Goal: Information Seeking & Learning: Learn about a topic

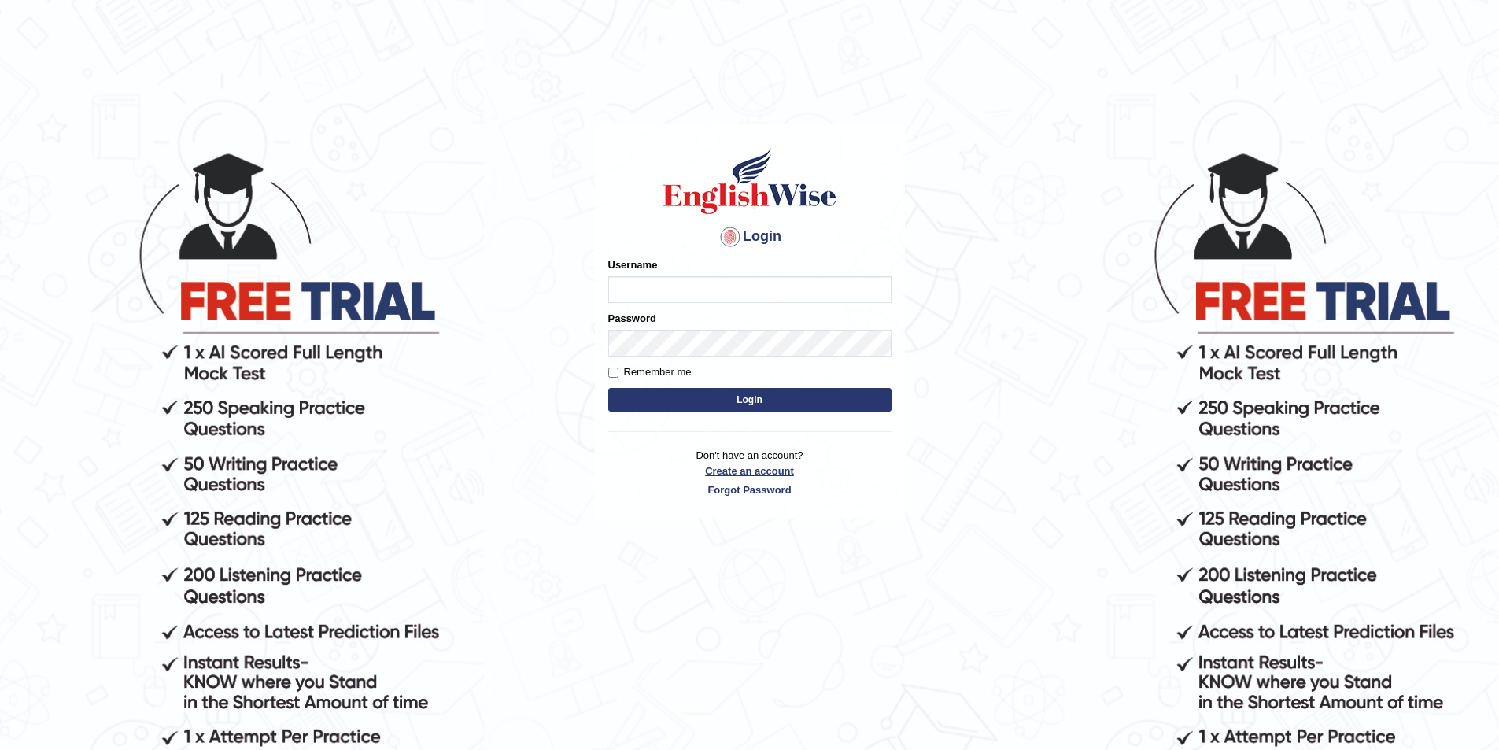
click at [748, 467] on link "Create an account" at bounding box center [749, 470] width 283 height 15
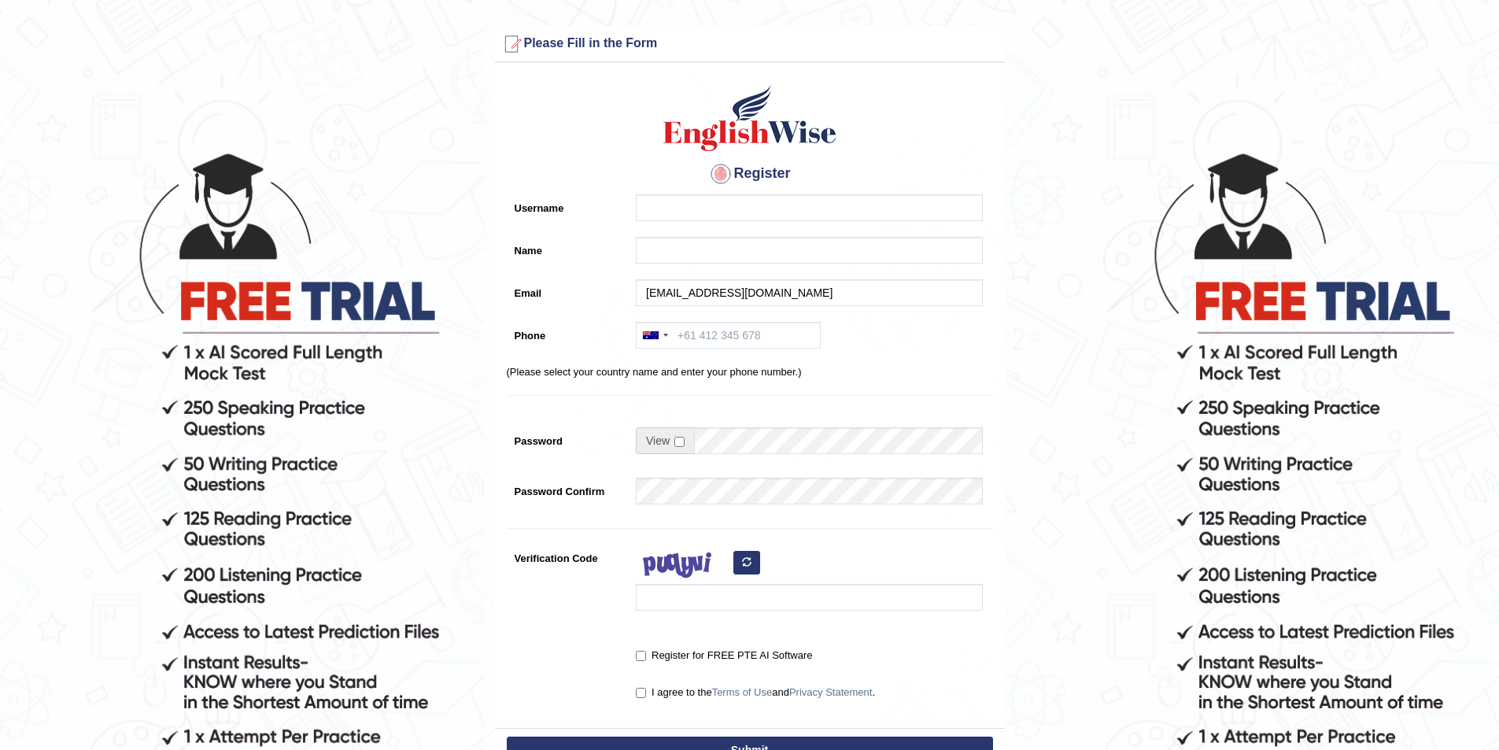
type input "[EMAIL_ADDRESS][DOMAIN_NAME]"
click at [507, 736] on button "Submit" at bounding box center [750, 749] width 486 height 27
click at [903, 364] on p "(Please select your country name and enter your phone number.)" at bounding box center [750, 371] width 486 height 15
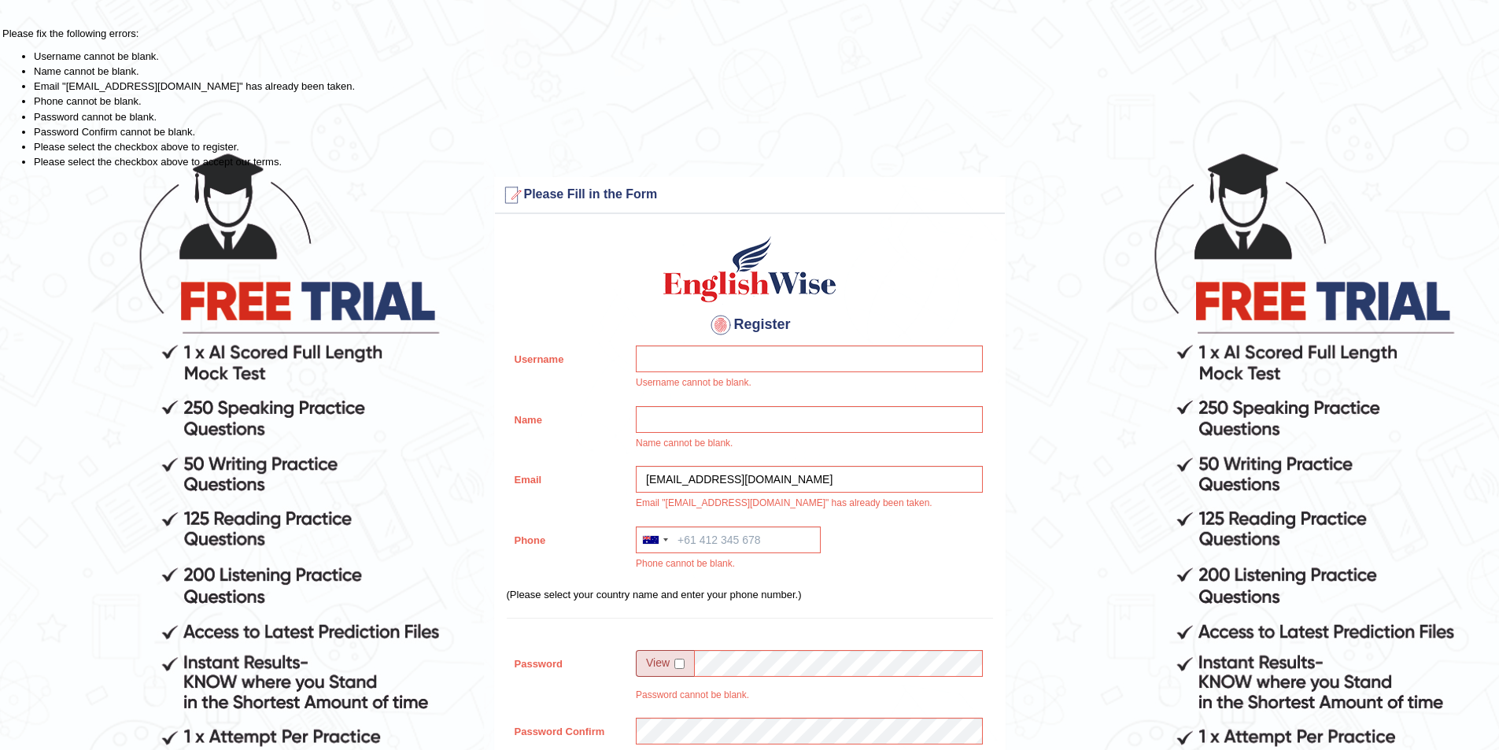
click at [747, 444] on div "Name cannot be blank." at bounding box center [805, 432] width 355 height 53
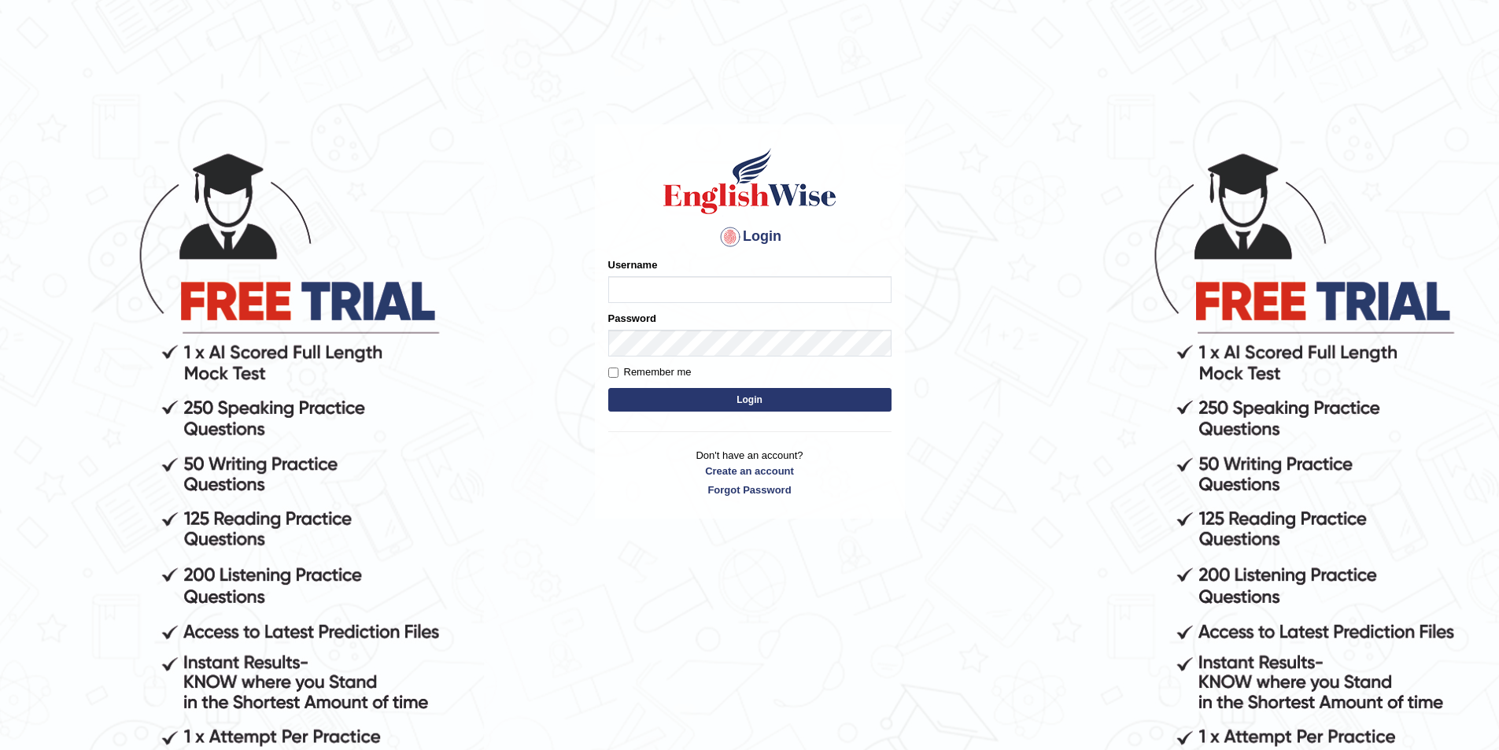
click at [655, 287] on input "Username" at bounding box center [749, 289] width 283 height 27
click at [558, 293] on body "Login Please fix the following errors: Username Password Remember me Login Don'…" at bounding box center [749, 450] width 1499 height 750
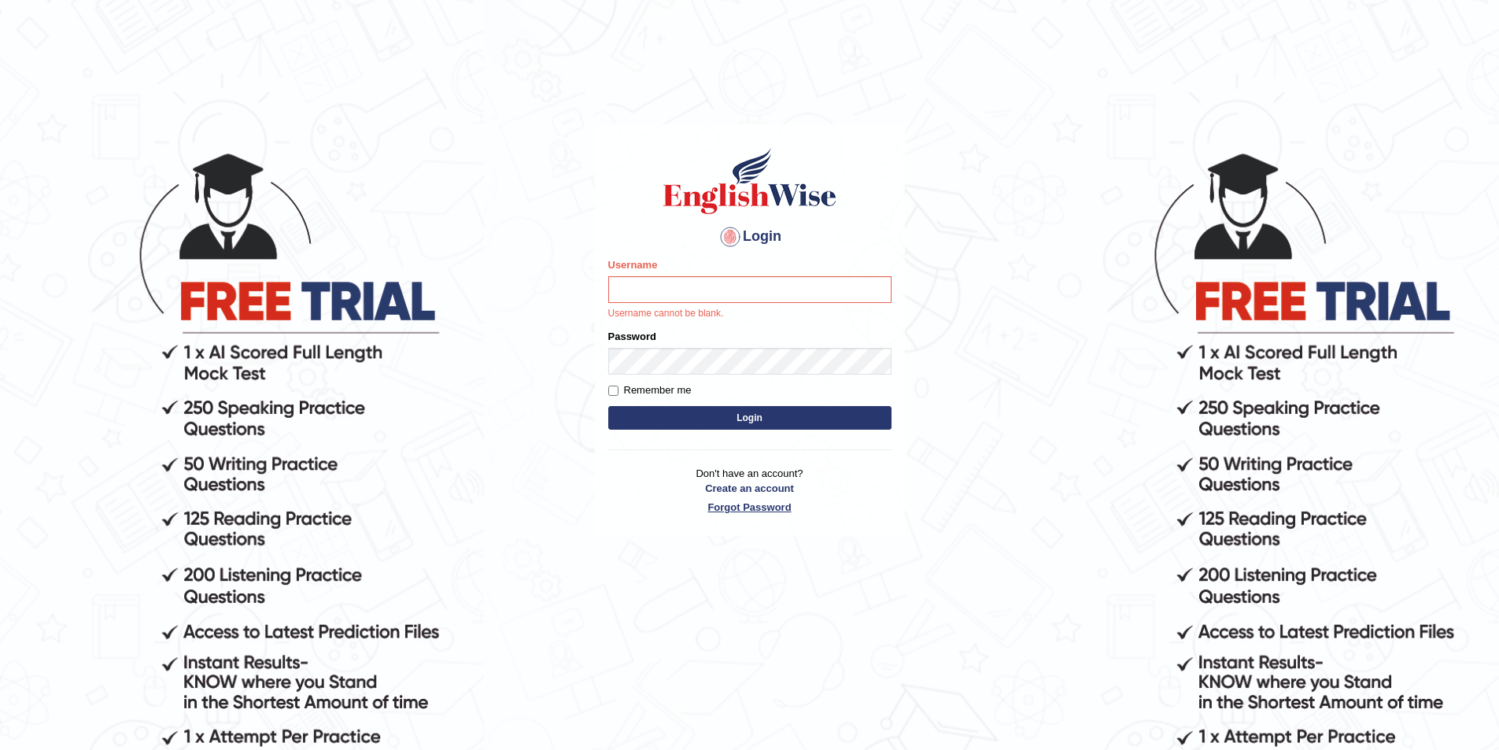
click at [770, 510] on link "Forgot Password" at bounding box center [749, 507] width 283 height 15
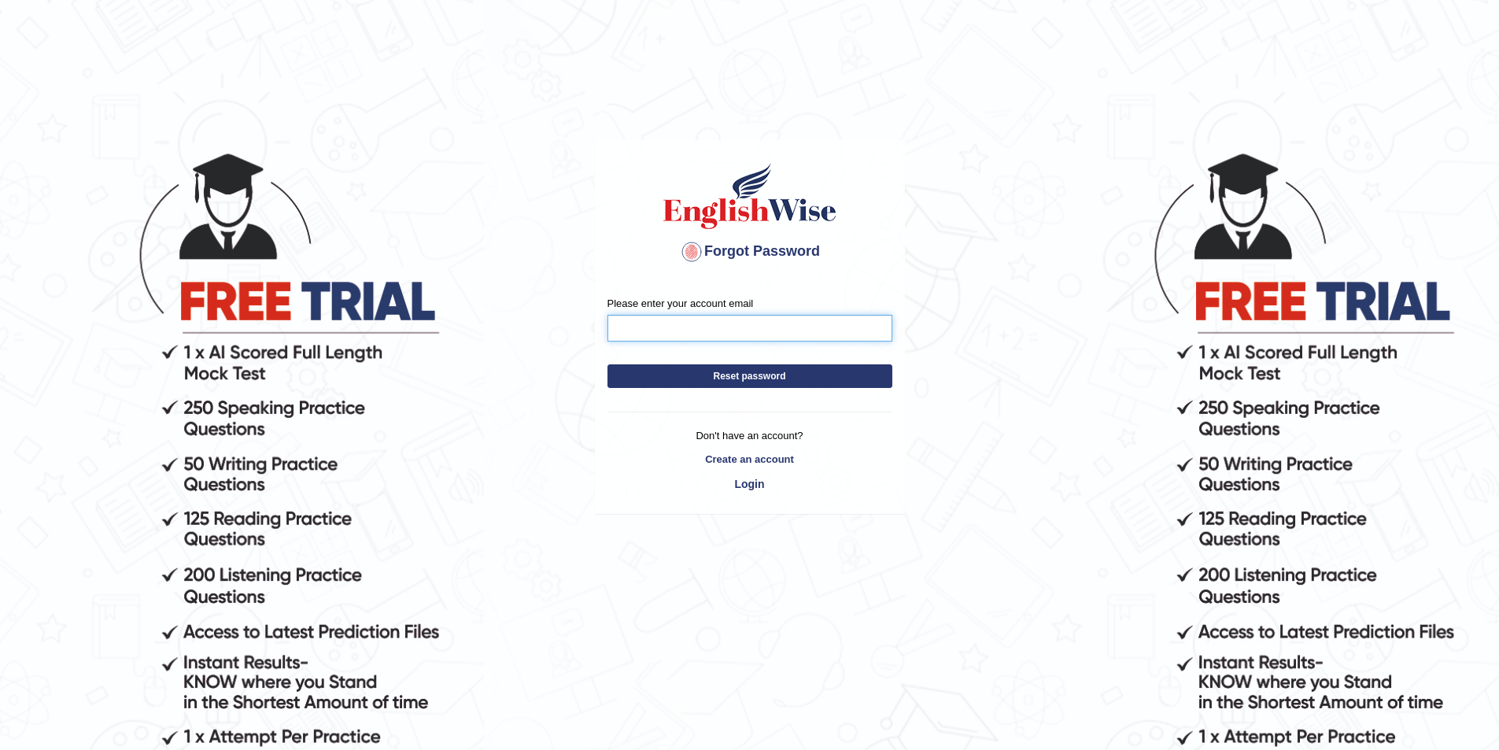
click at [700, 327] on input "Please enter your account email" at bounding box center [749, 328] width 285 height 27
type input "[EMAIL_ADDRESS][DOMAIN_NAME]"
click at [607, 364] on button "Reset password" at bounding box center [749, 376] width 285 height 24
click at [751, 379] on button "Reset password" at bounding box center [749, 376] width 285 height 24
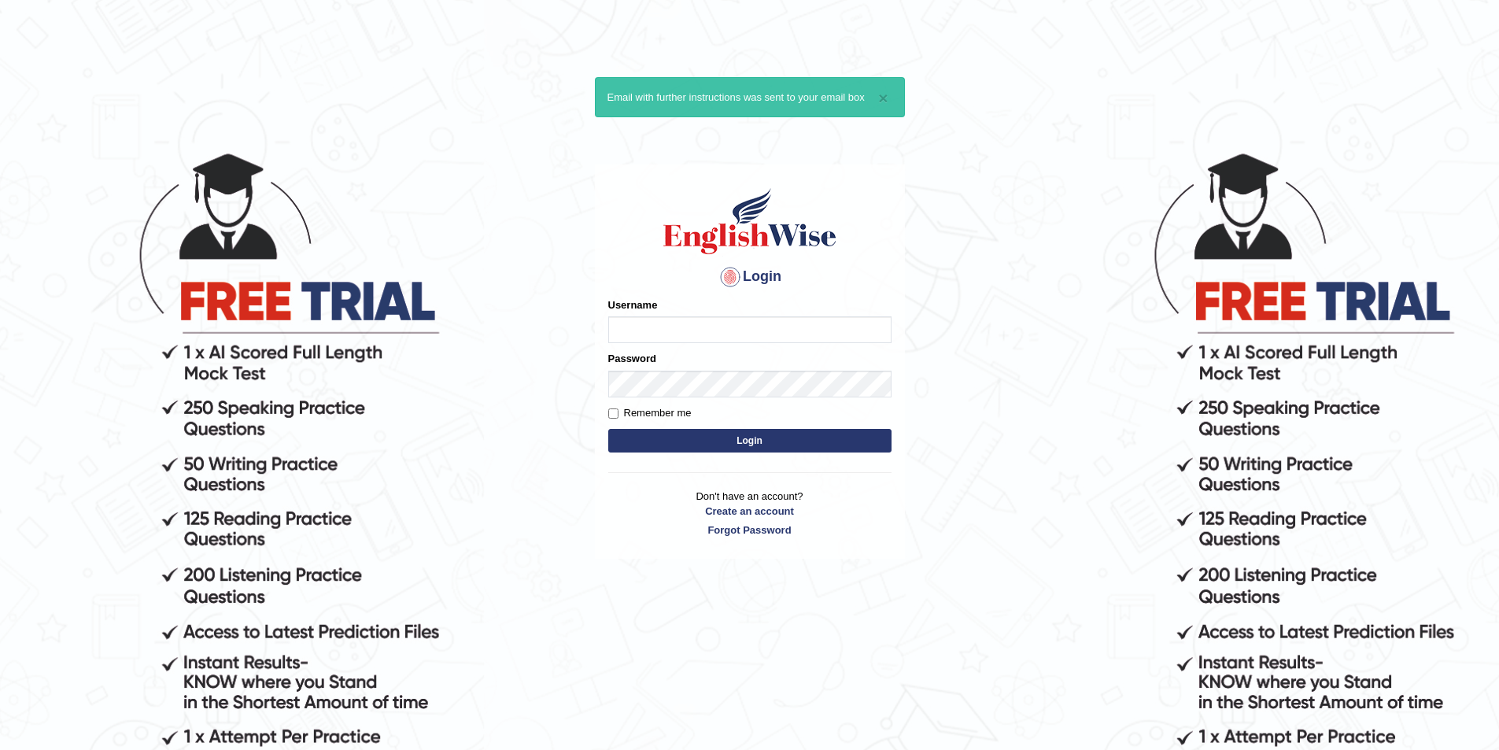
click at [710, 326] on input "Username" at bounding box center [749, 329] width 283 height 27
click at [524, 308] on body "× Email with further instructions was sent to your email box Login Please fix t…" at bounding box center [749, 450] width 1499 height 750
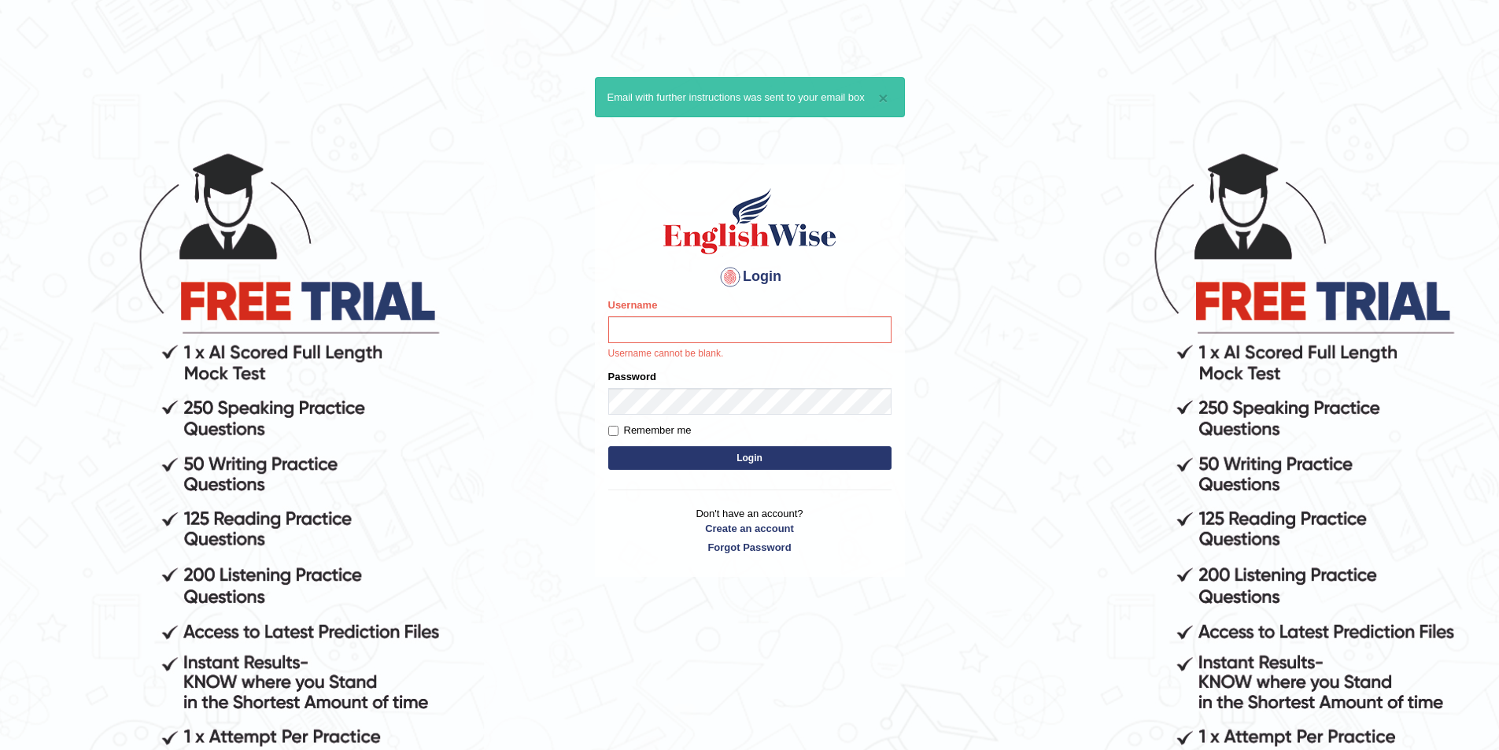
click at [890, 98] on div "× Email with further instructions was sent to your email box" at bounding box center [750, 97] width 310 height 40
click at [880, 97] on button "×" at bounding box center [882, 98] width 9 height 17
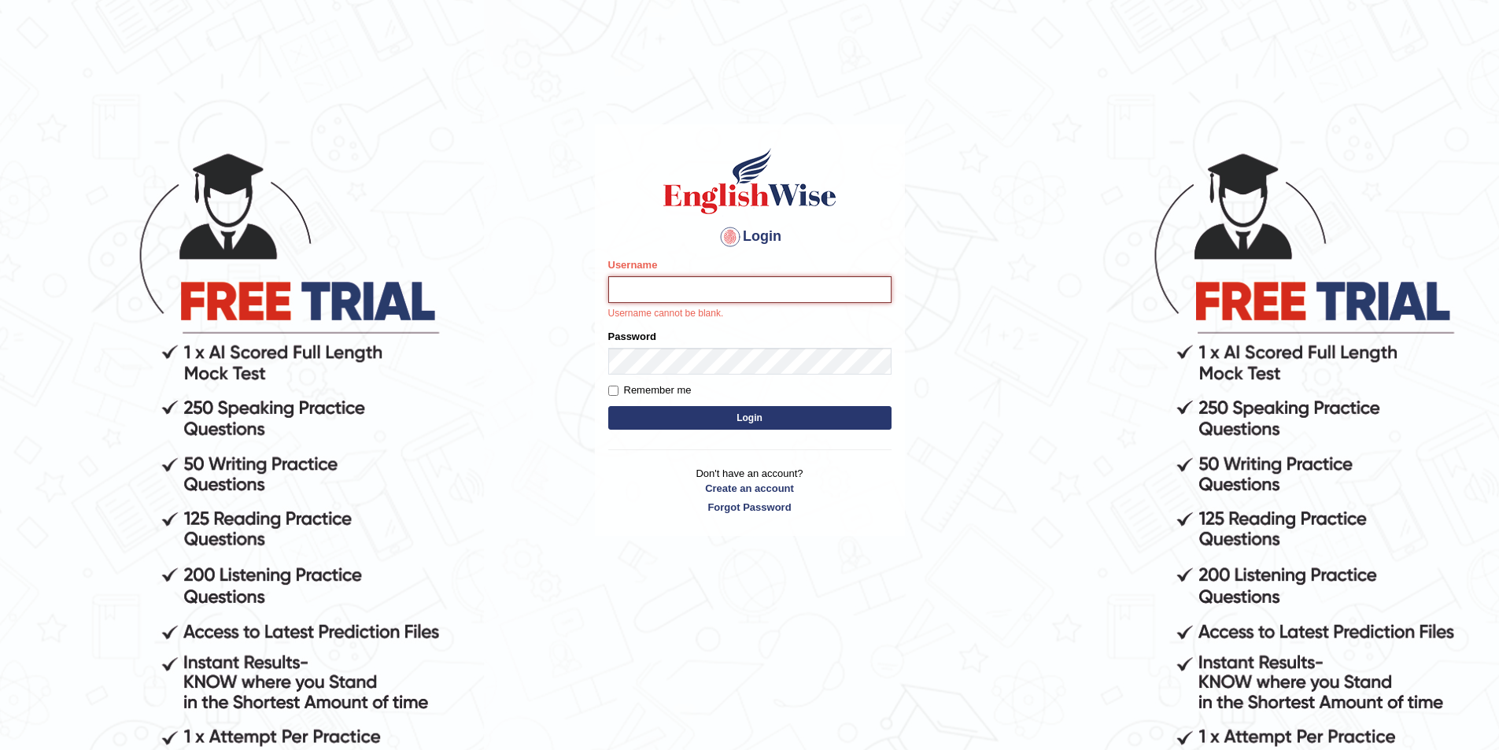
click at [636, 291] on input "Username" at bounding box center [749, 289] width 283 height 27
type input "Sanmotta"
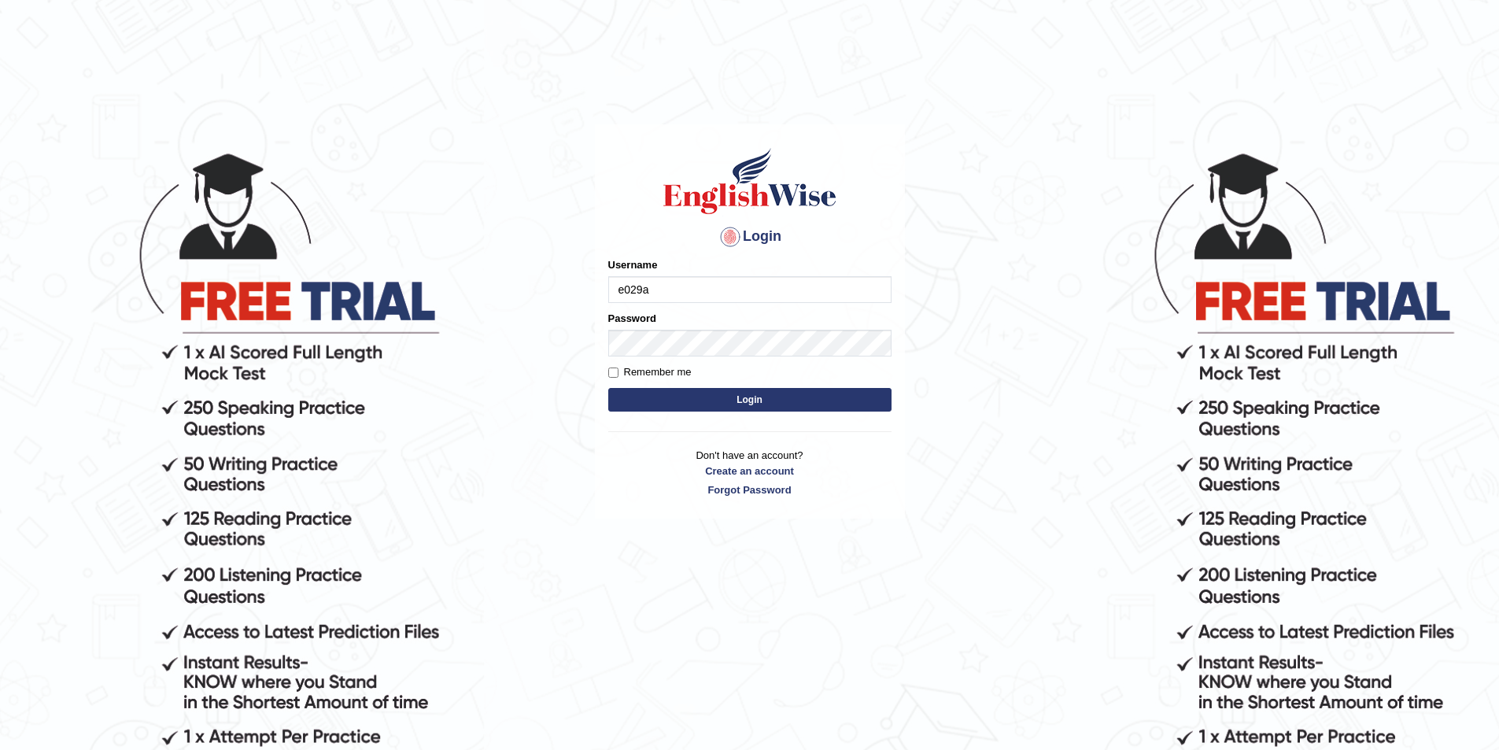
type input "e029a8"
type input "Sanmotta"
click at [608, 388] on button "Login" at bounding box center [749, 400] width 283 height 24
click at [778, 397] on button "Login" at bounding box center [749, 400] width 283 height 24
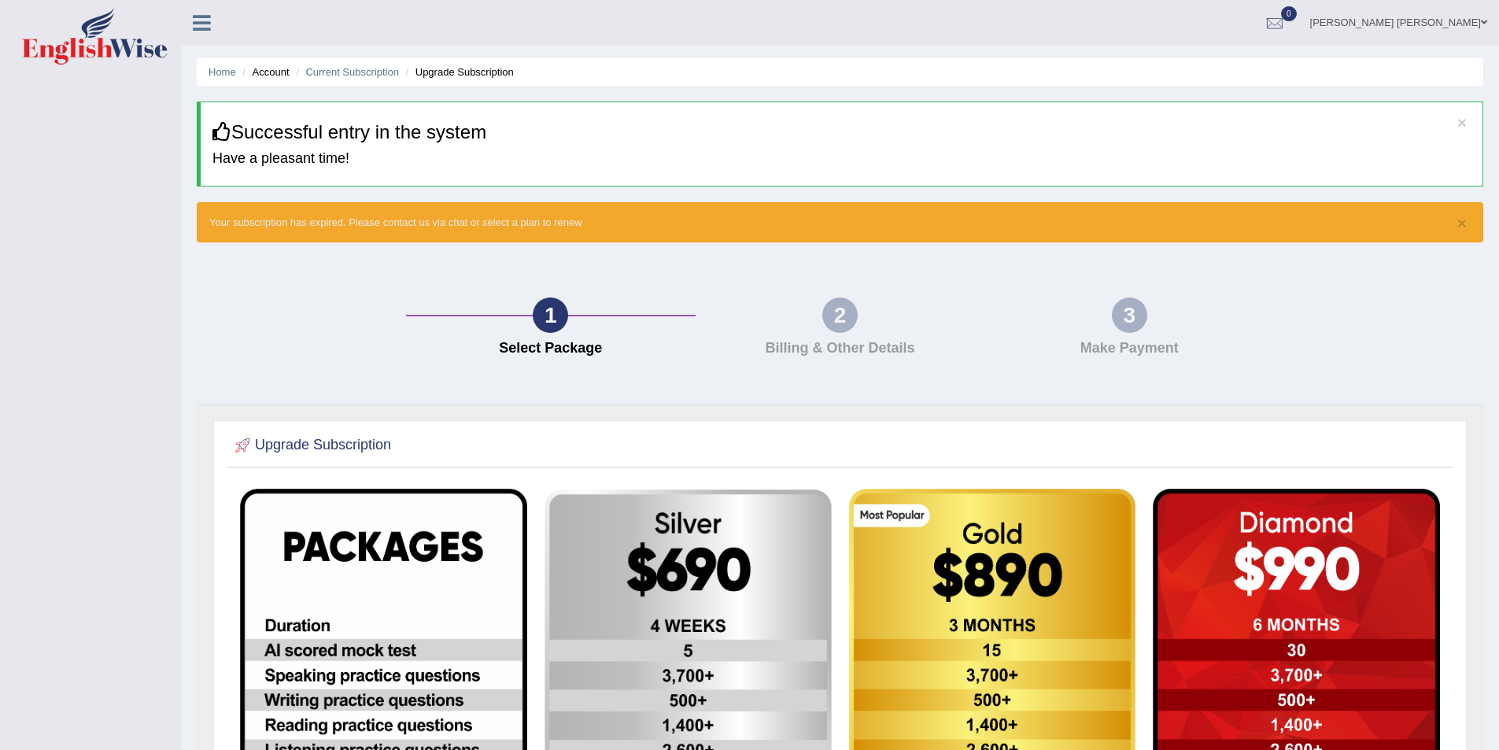
click at [1469, 124] on h3 "Successful entry in the system" at bounding box center [841, 132] width 1258 height 20
click at [1434, 18] on link "[PERSON_NAME] [PERSON_NAME]" at bounding box center [1398, 20] width 201 height 41
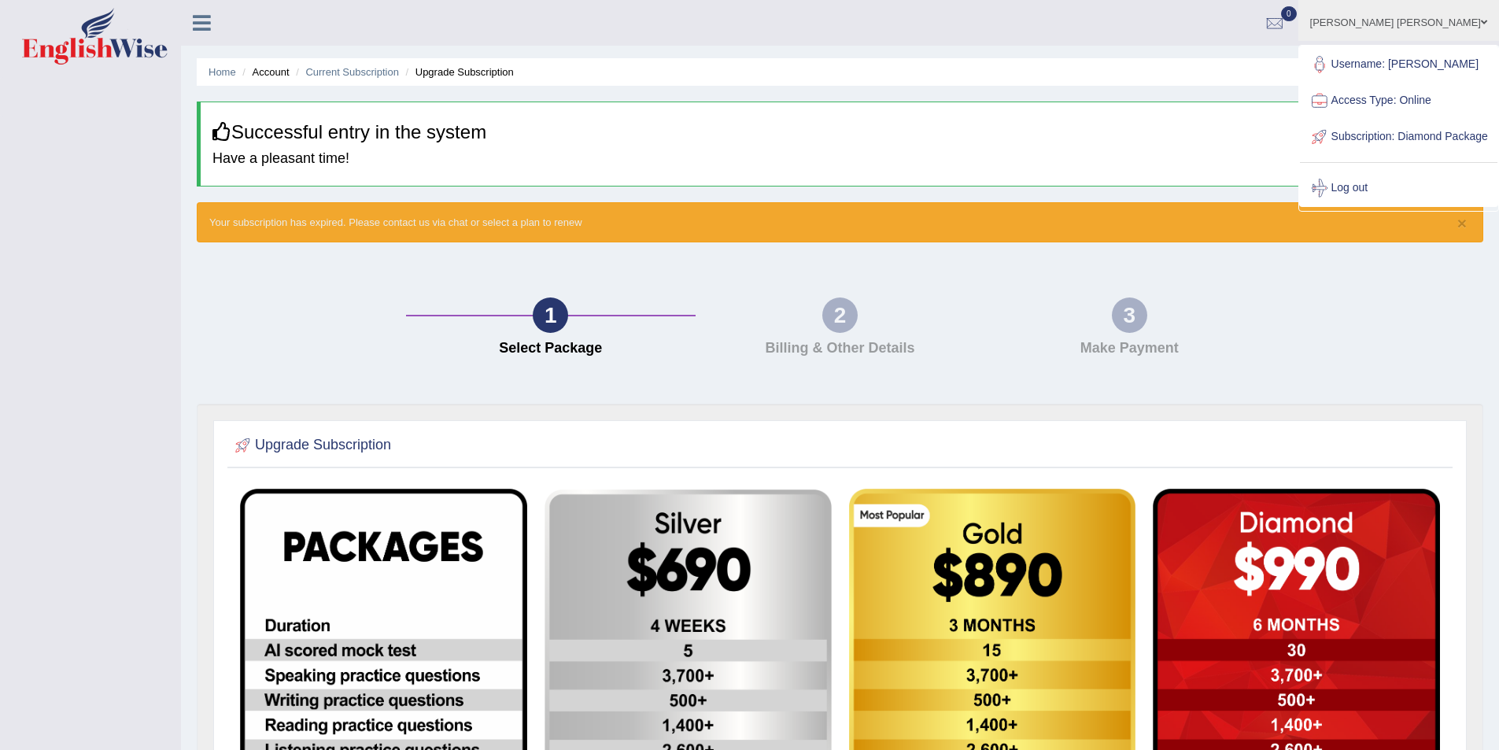
click at [1434, 18] on link "[PERSON_NAME] [PERSON_NAME]" at bounding box center [1398, 20] width 201 height 41
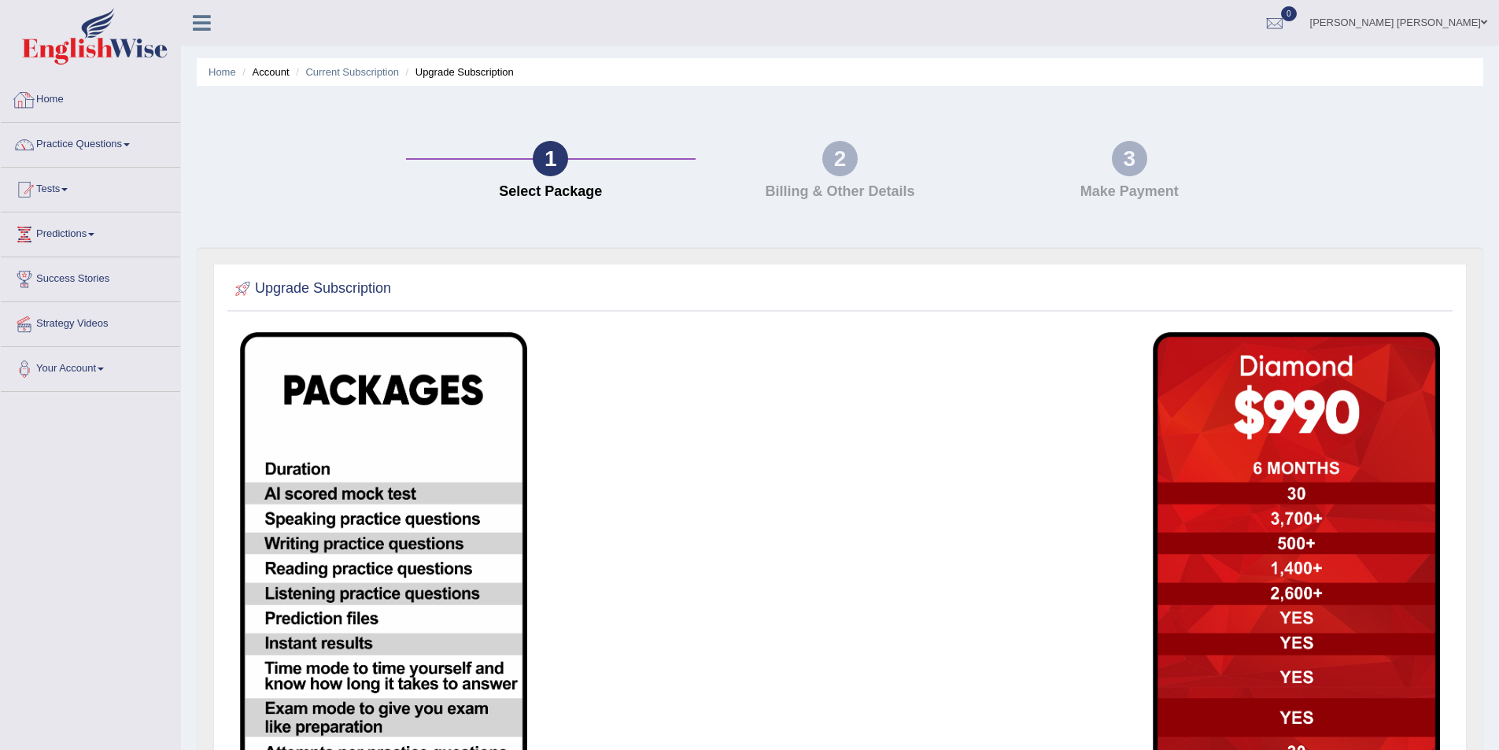
click at [50, 102] on link "Home" at bounding box center [90, 97] width 179 height 39
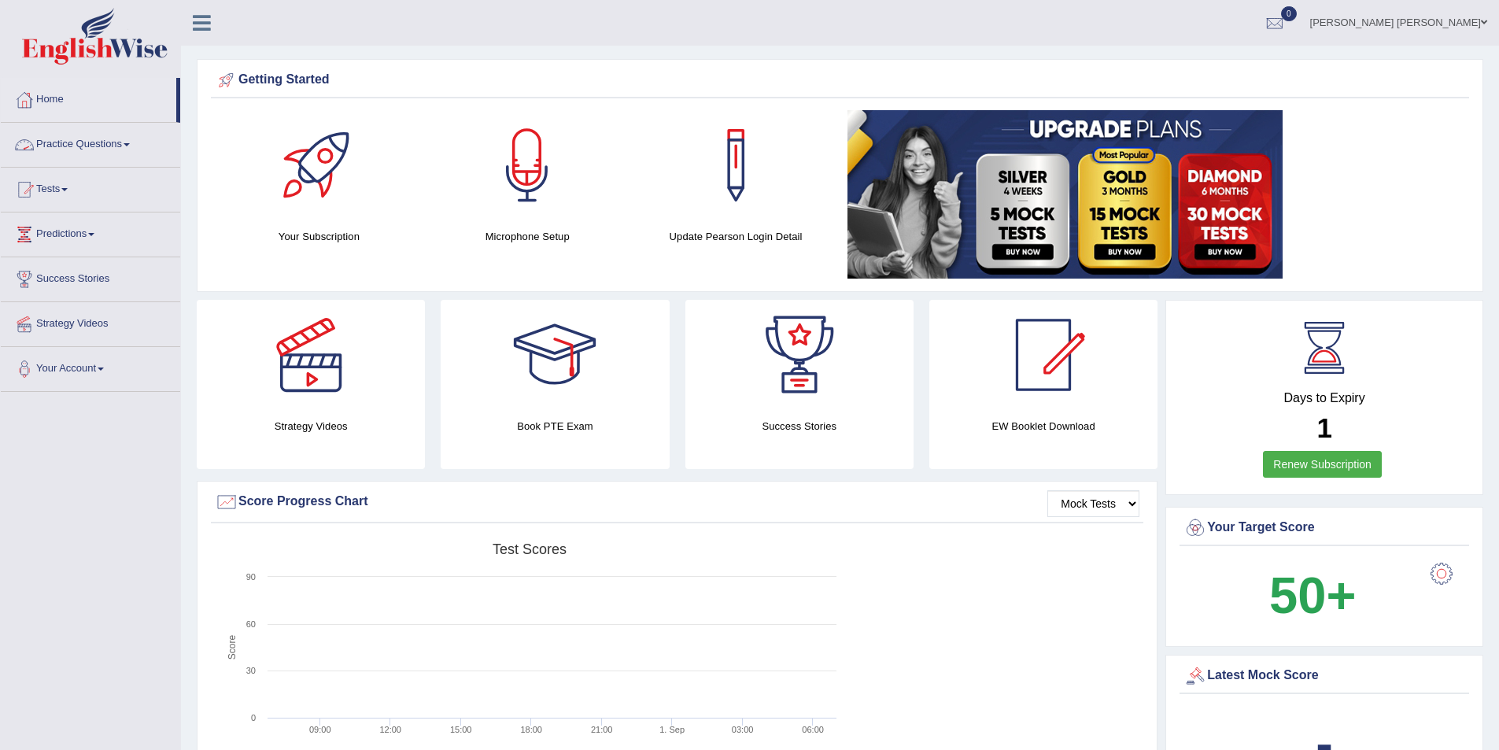
click at [135, 146] on link "Practice Questions" at bounding box center [90, 142] width 179 height 39
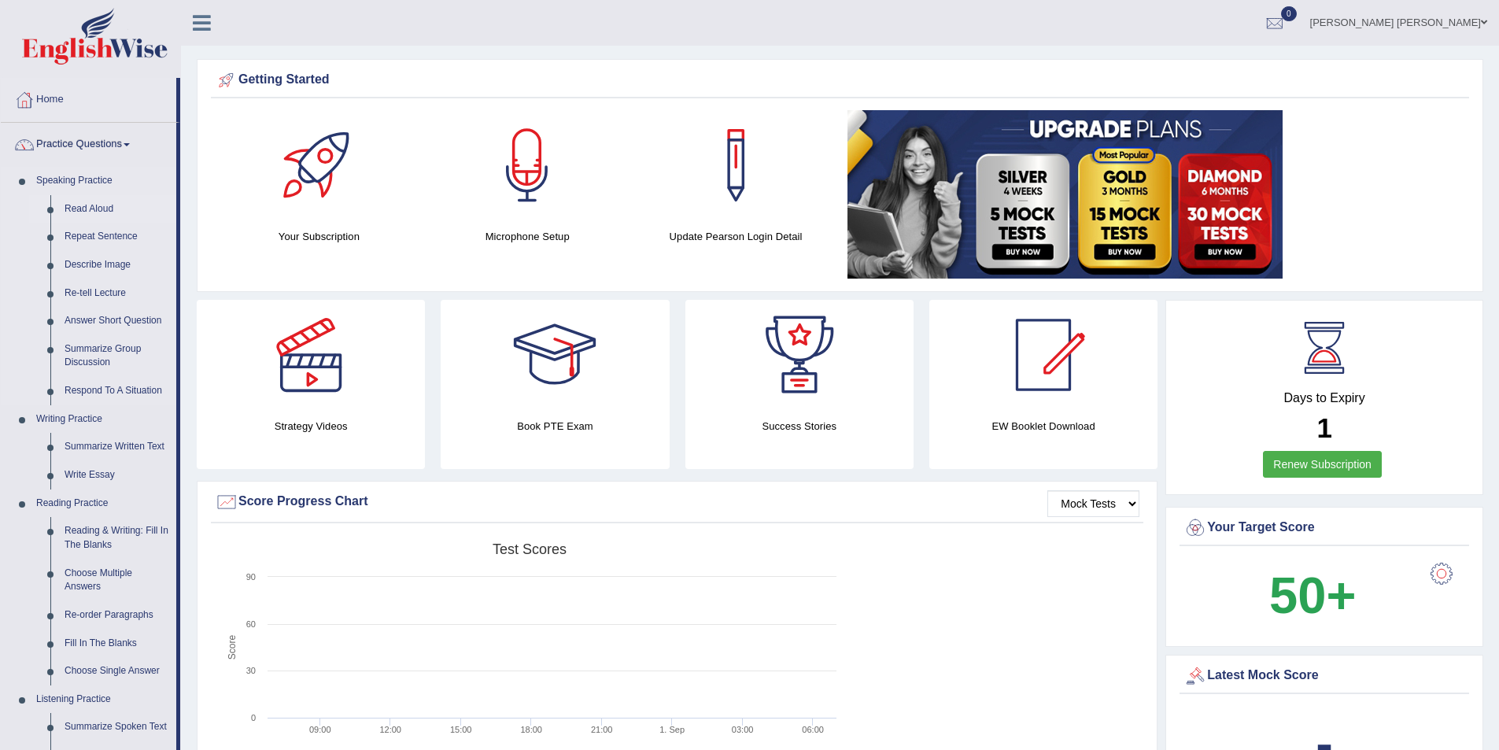
click at [72, 206] on link "Read Aloud" at bounding box center [116, 209] width 119 height 28
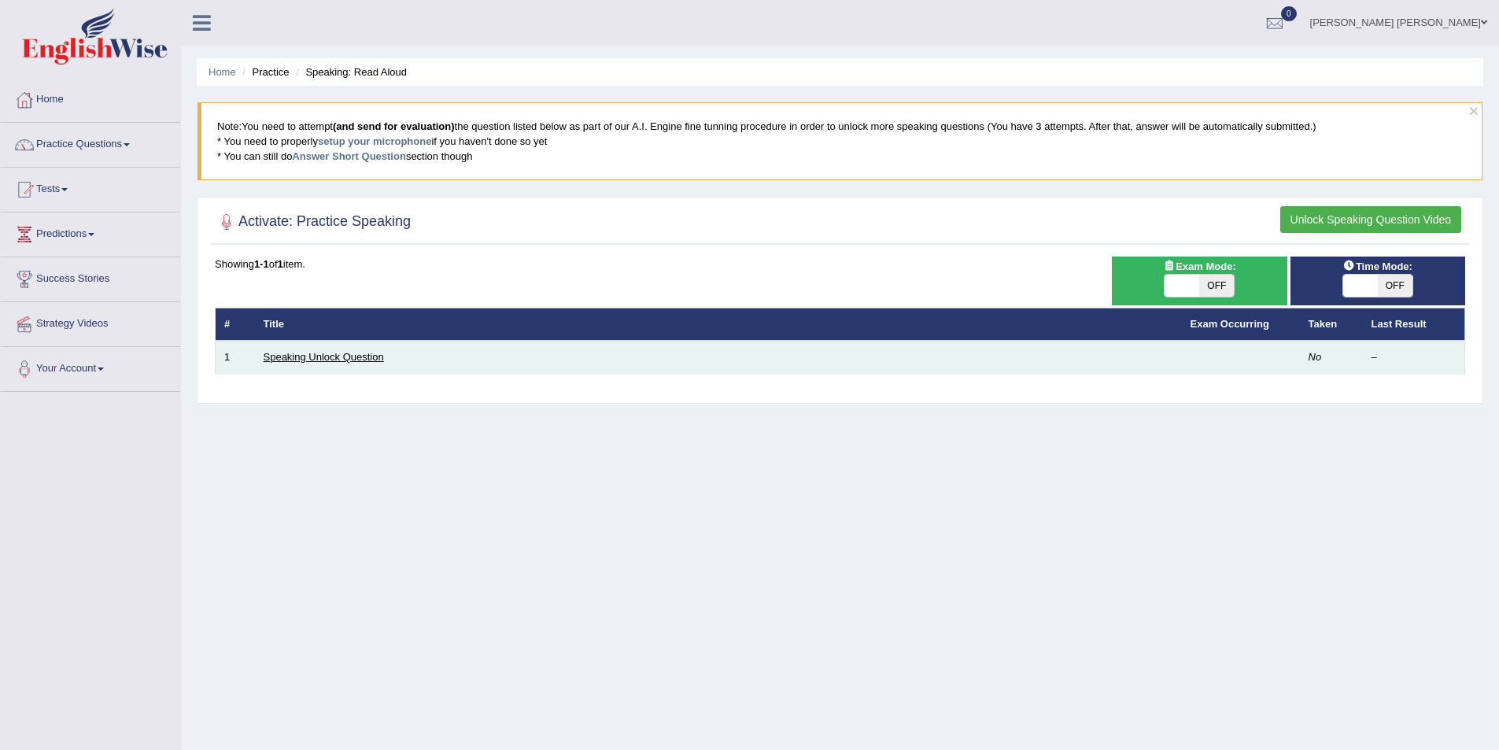
click at [328, 360] on link "Speaking Unlock Question" at bounding box center [324, 357] width 120 height 12
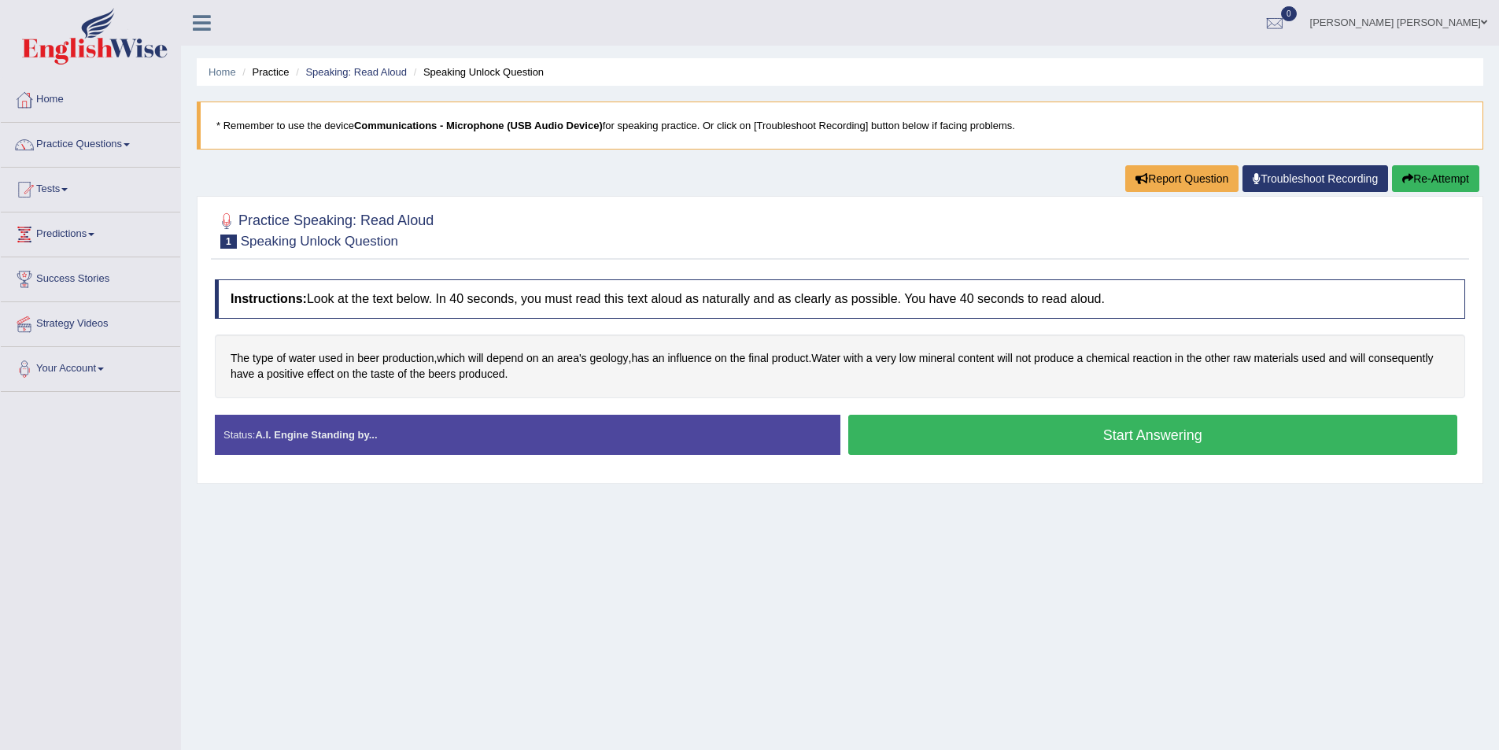
click at [1336, 615] on div "Home Practice Speaking: Read Aloud Speaking Unlock Question * Remember to use t…" at bounding box center [840, 393] width 1318 height 787
click at [1040, 434] on button "Start Answering" at bounding box center [1153, 435] width 610 height 40
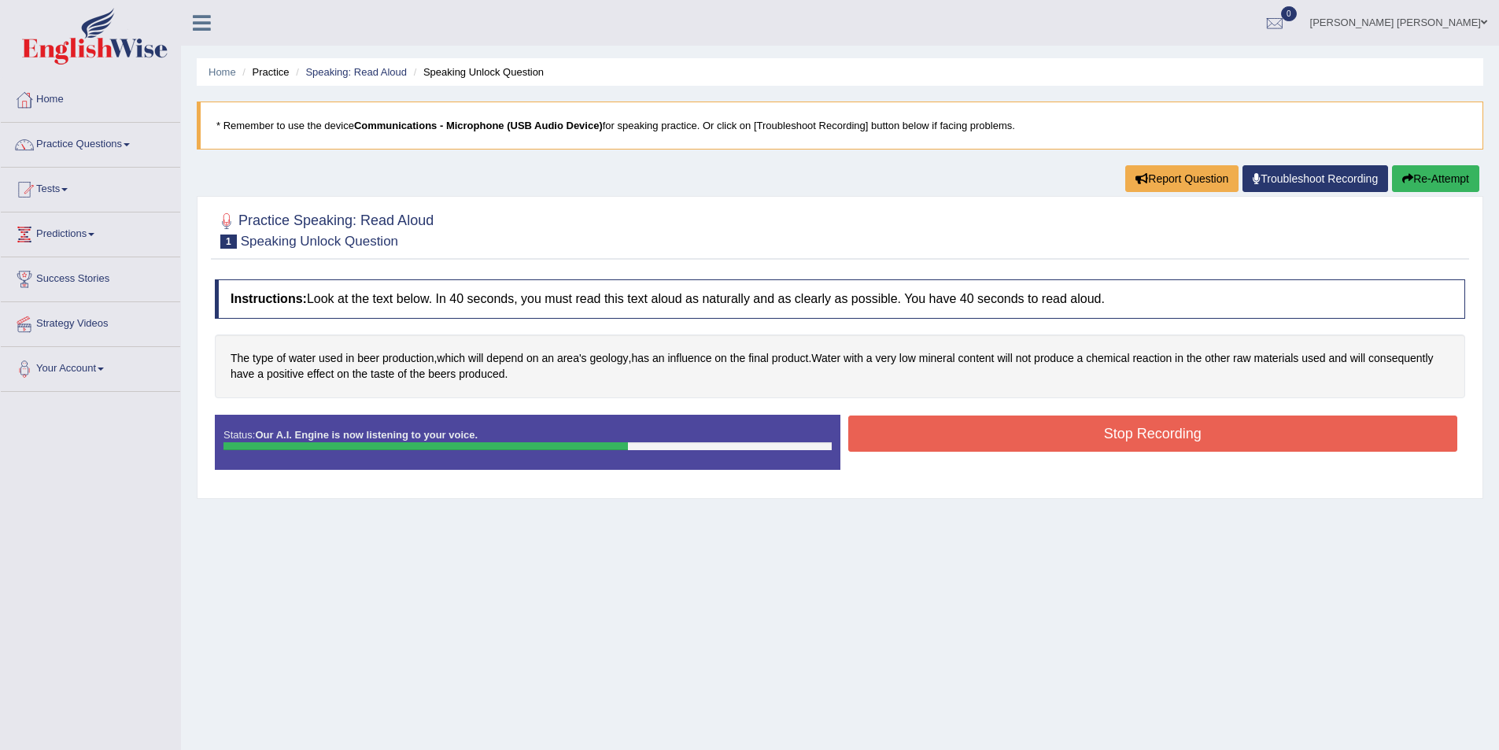
click at [962, 429] on button "Stop Recording" at bounding box center [1153, 433] width 610 height 36
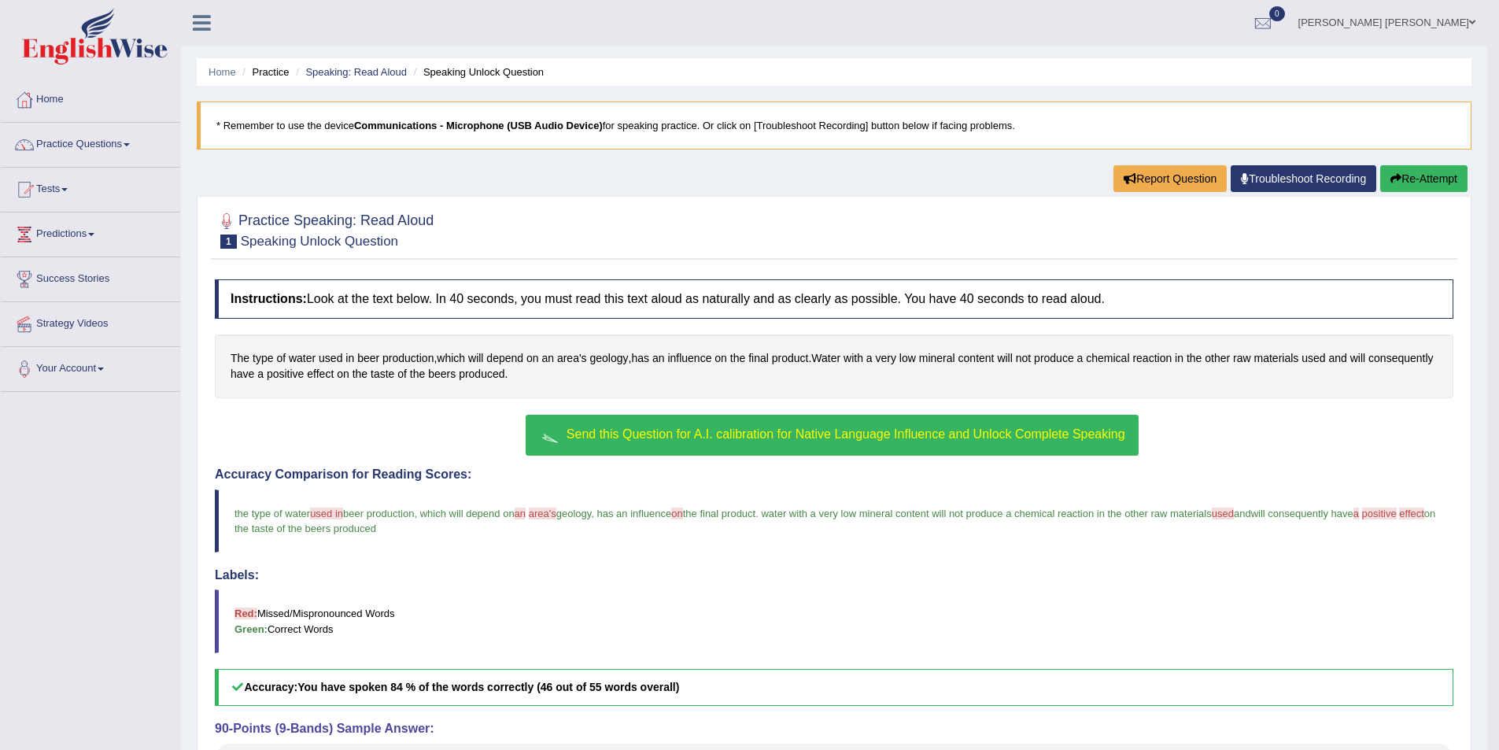
click at [1421, 182] on button "Re-Attempt" at bounding box center [1423, 178] width 87 height 27
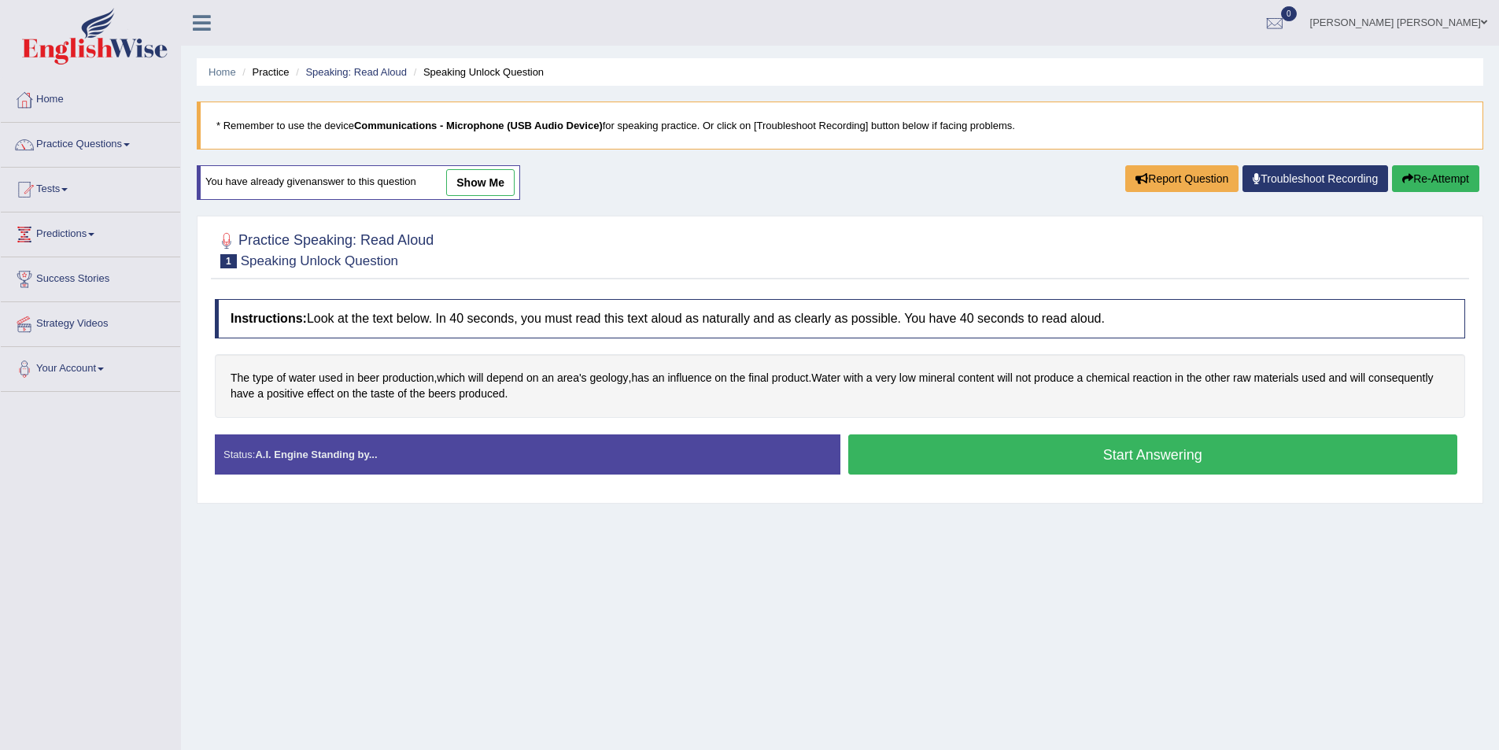
click at [329, 64] on ul "Home Practice Speaking: Read Aloud Speaking Unlock Question" at bounding box center [840, 72] width 1287 height 28
click at [334, 68] on link "Speaking: Read Aloud" at bounding box center [356, 72] width 102 height 12
click at [375, 68] on link "Speaking: Read Aloud" at bounding box center [356, 72] width 102 height 12
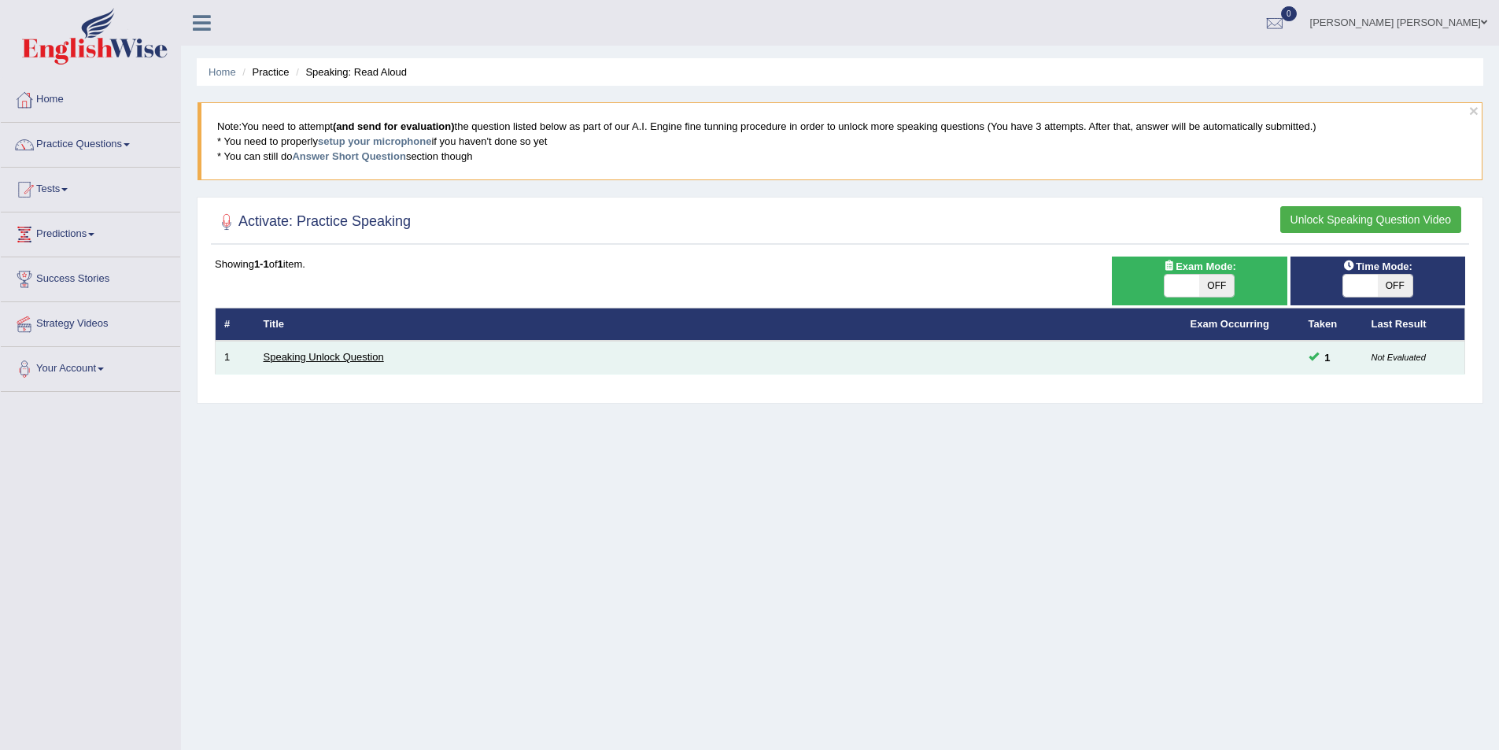
click at [319, 353] on link "Speaking Unlock Question" at bounding box center [324, 357] width 120 height 12
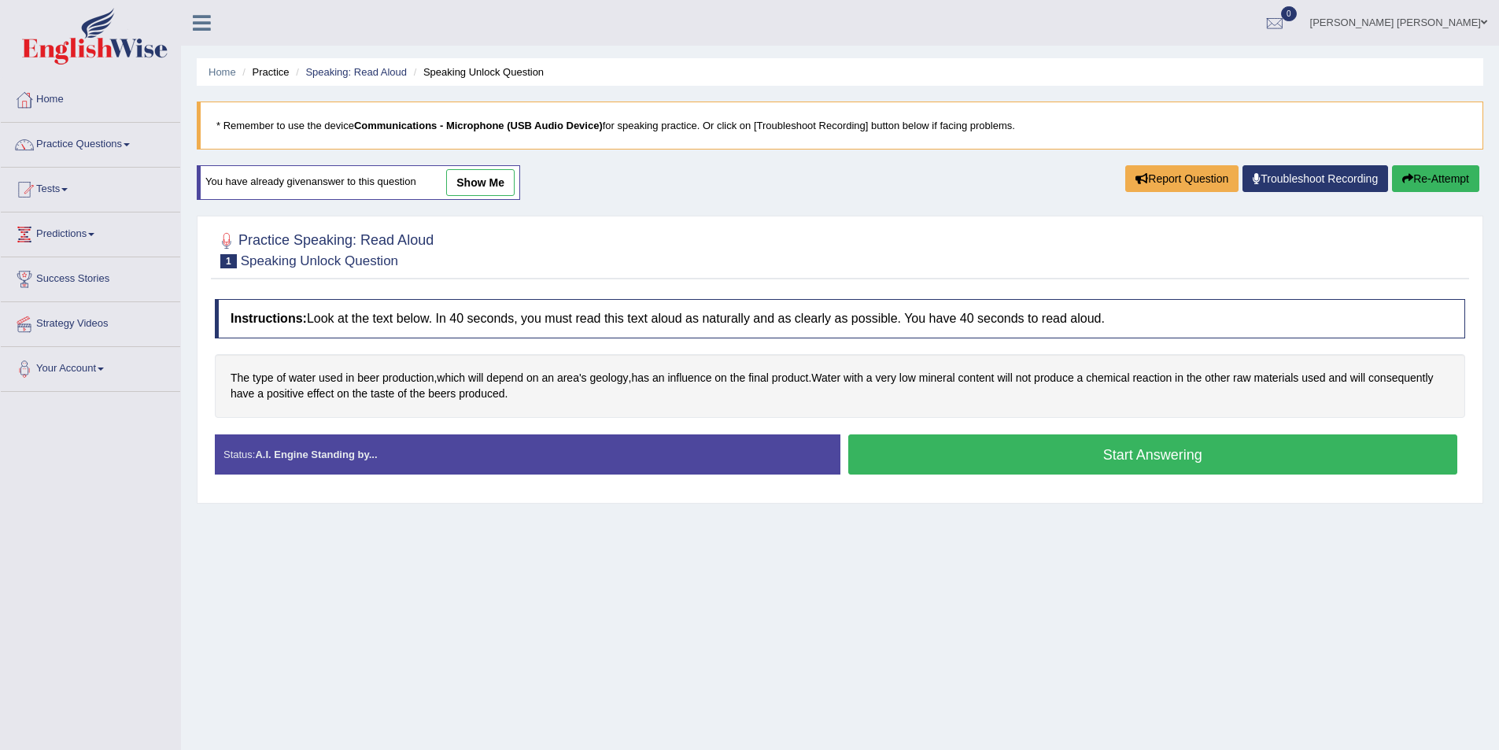
click at [1036, 451] on button "Start Answering" at bounding box center [1153, 454] width 610 height 40
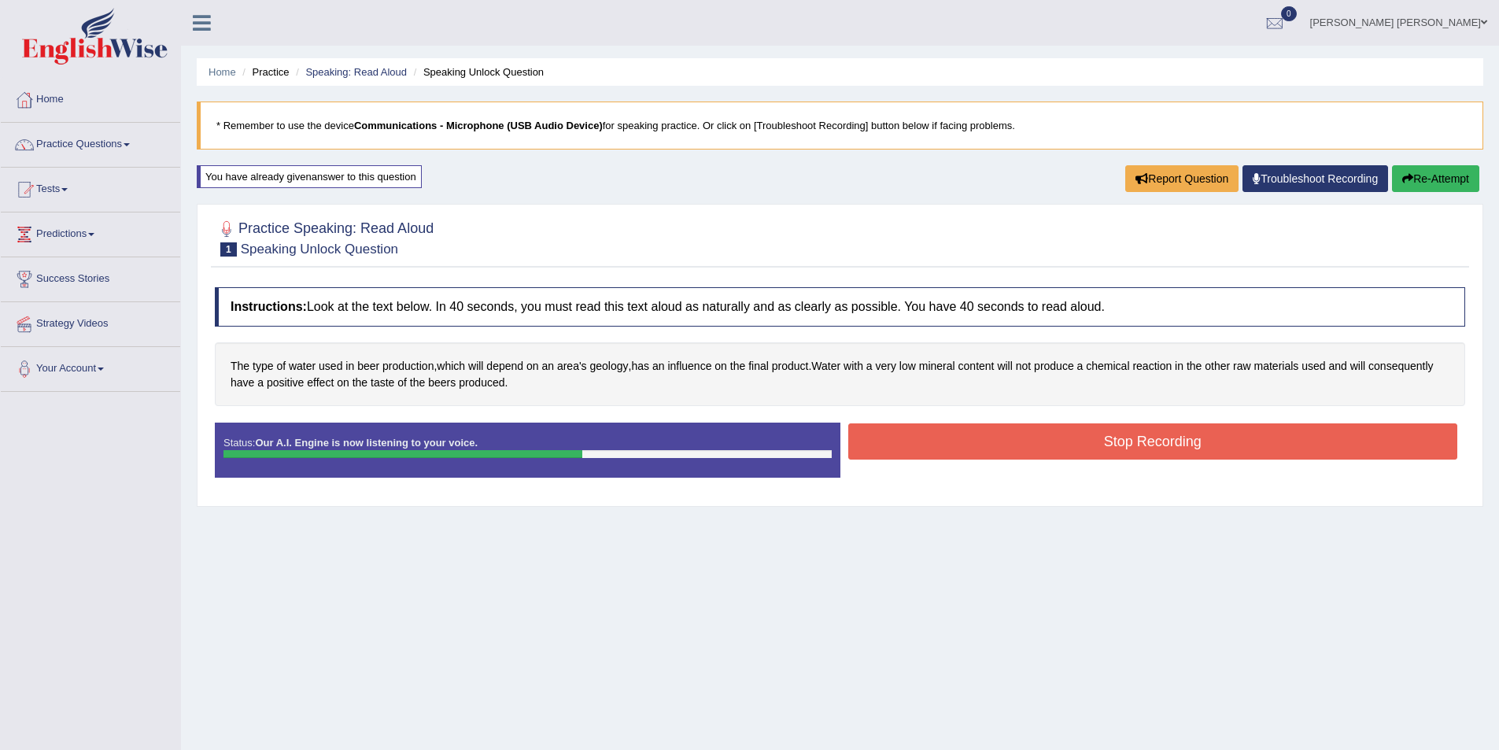
click at [1040, 442] on button "Stop Recording" at bounding box center [1153, 441] width 610 height 36
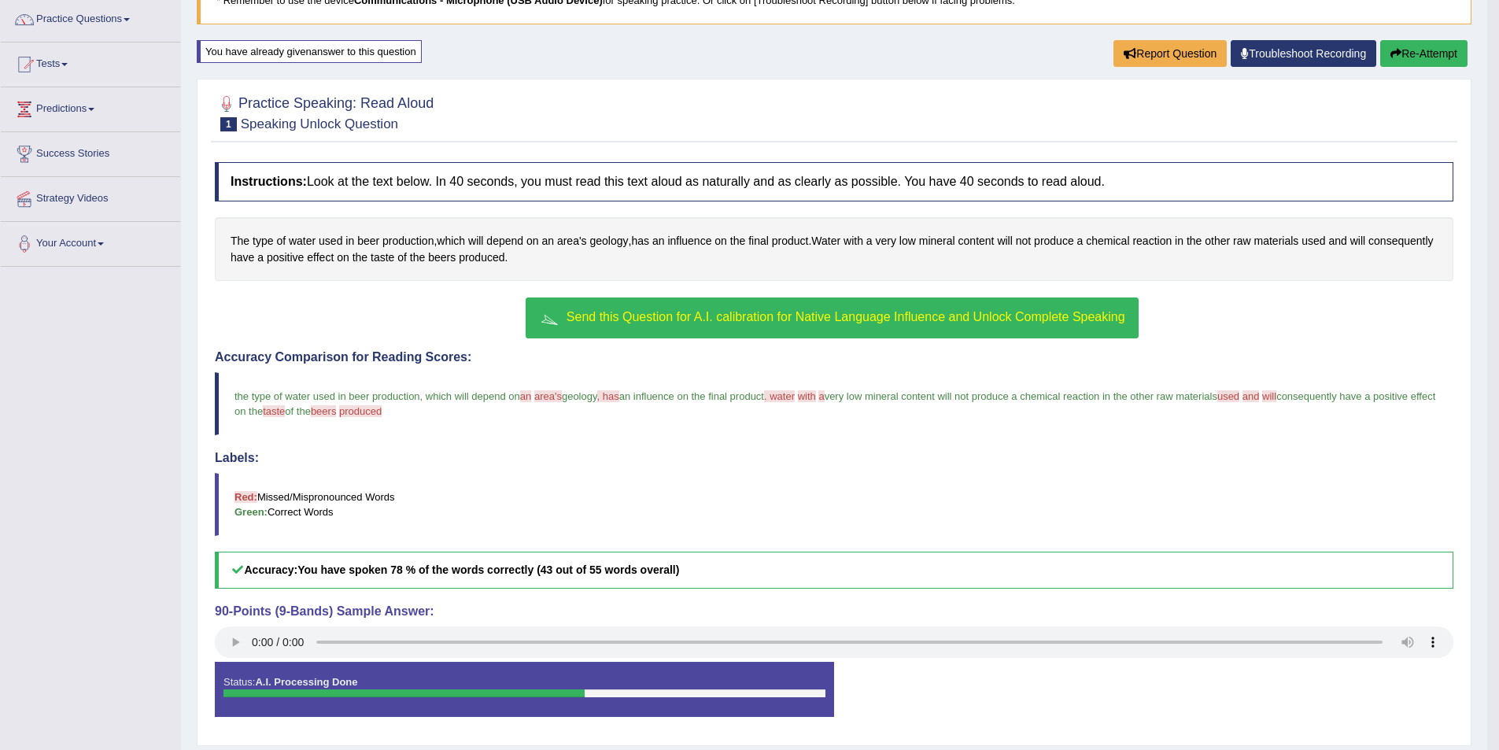
scroll to position [172, 0]
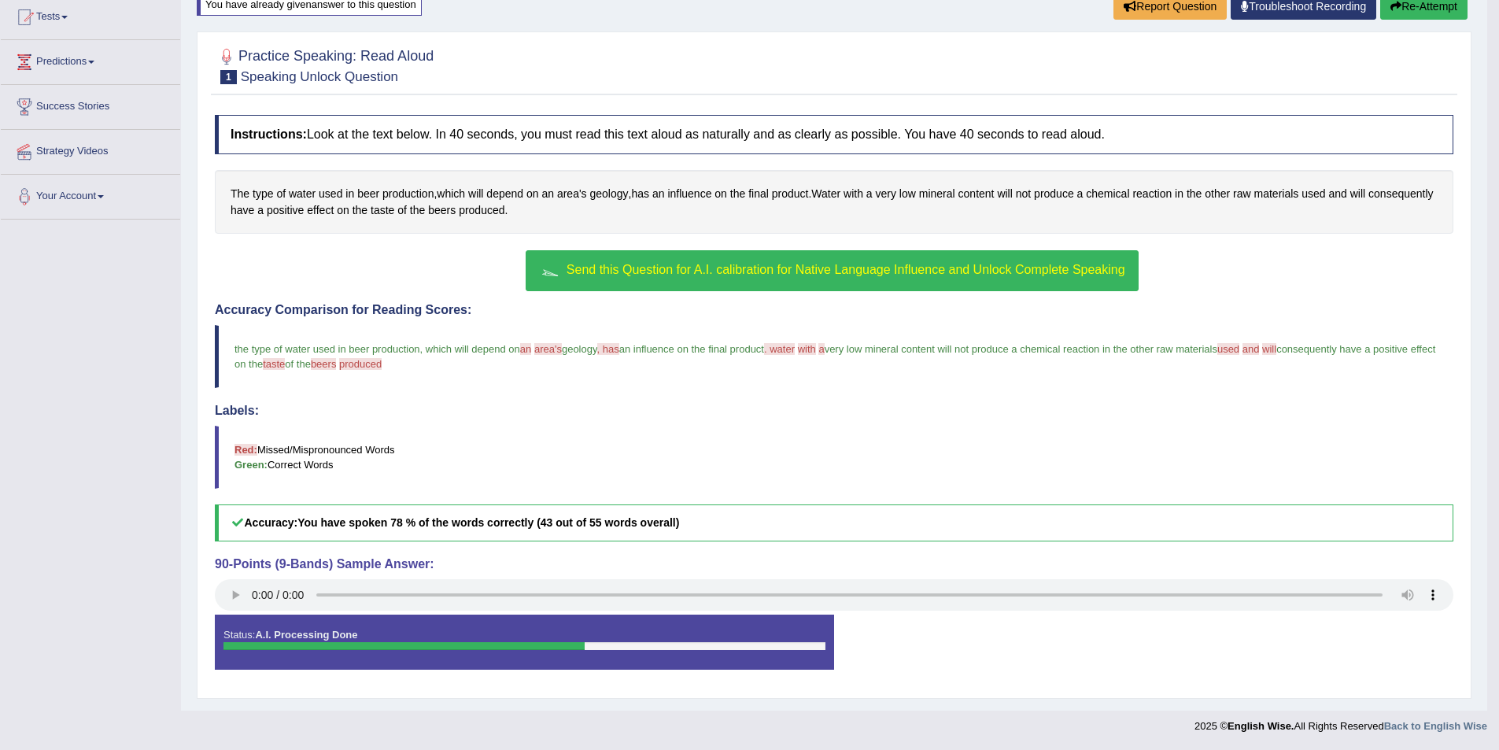
click at [722, 270] on span "Send this Question for A.I. calibration for Native Language Influence and Unloc…" at bounding box center [846, 269] width 559 height 13
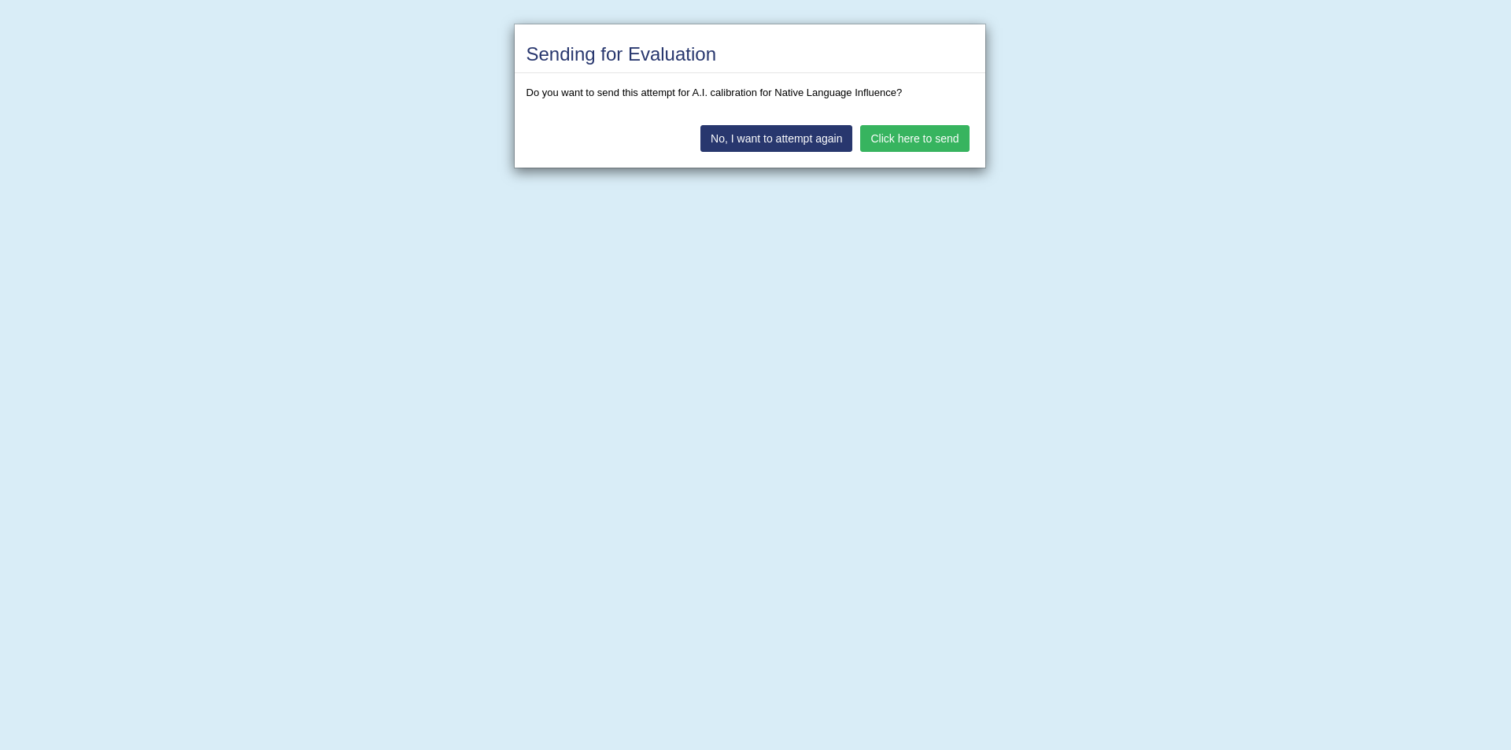
click at [899, 138] on button "Click here to send" at bounding box center [914, 138] width 109 height 27
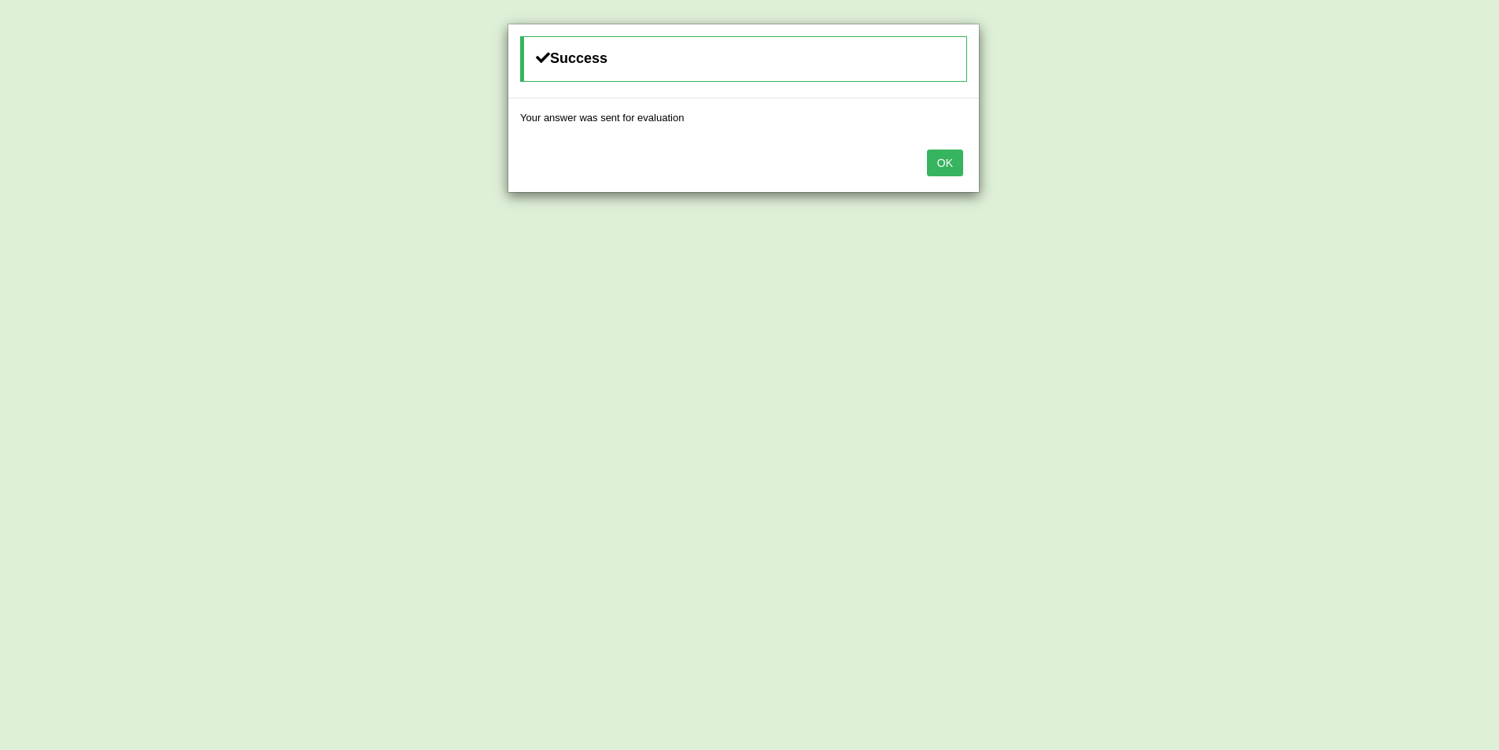
click at [940, 165] on button "OK" at bounding box center [945, 163] width 36 height 27
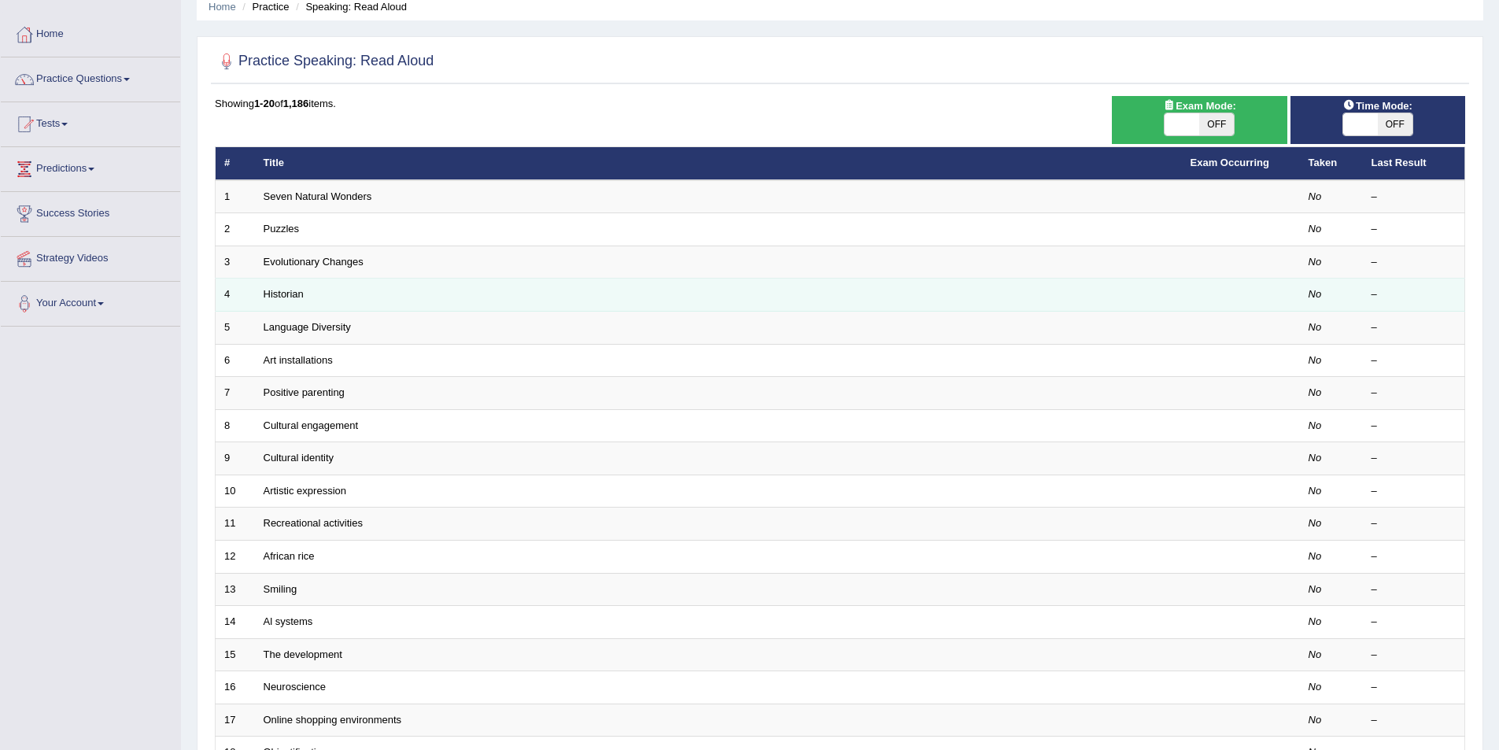
scroll to position [56, 0]
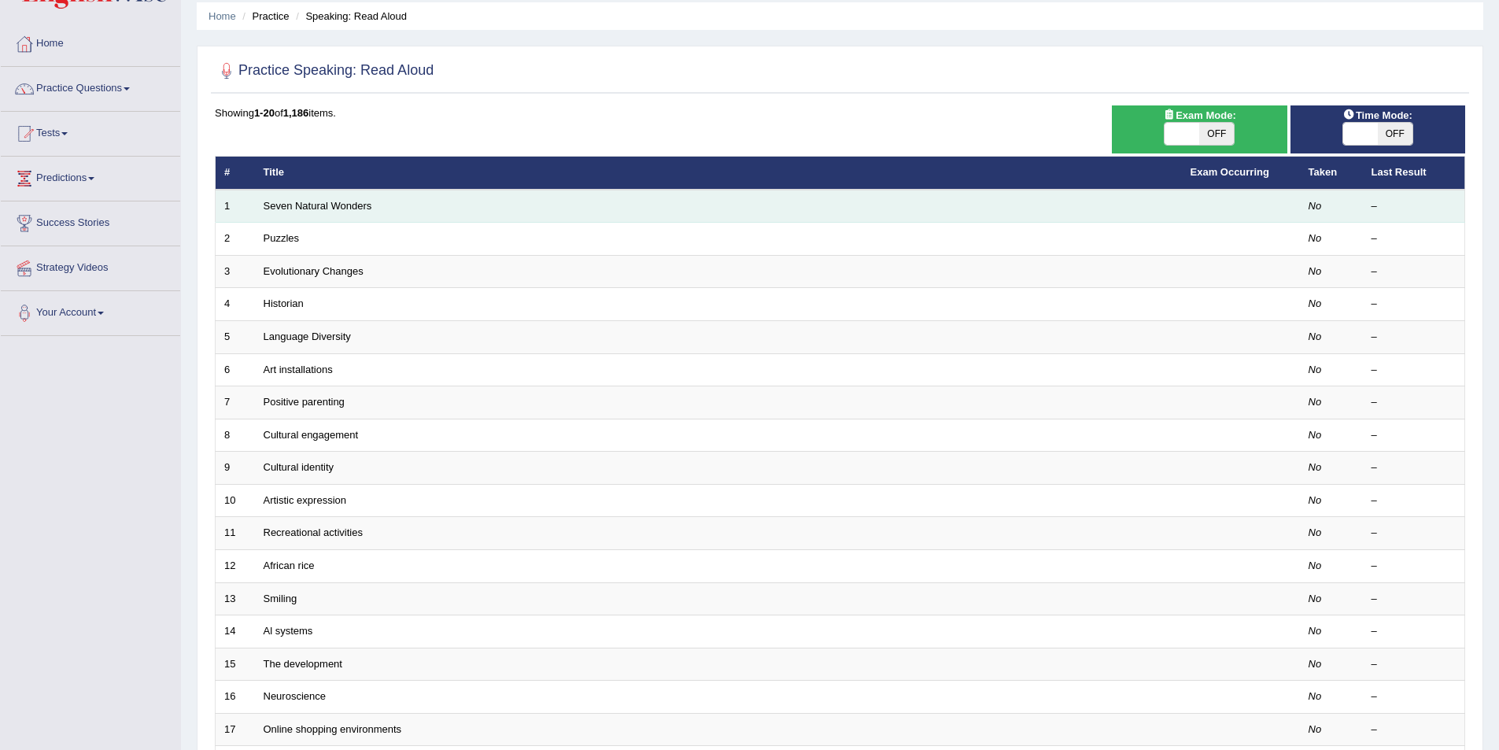
click at [393, 205] on td "Seven Natural Wonders" at bounding box center [718, 206] width 927 height 33
click at [344, 209] on link "Seven Natural Wonders" at bounding box center [318, 206] width 109 height 12
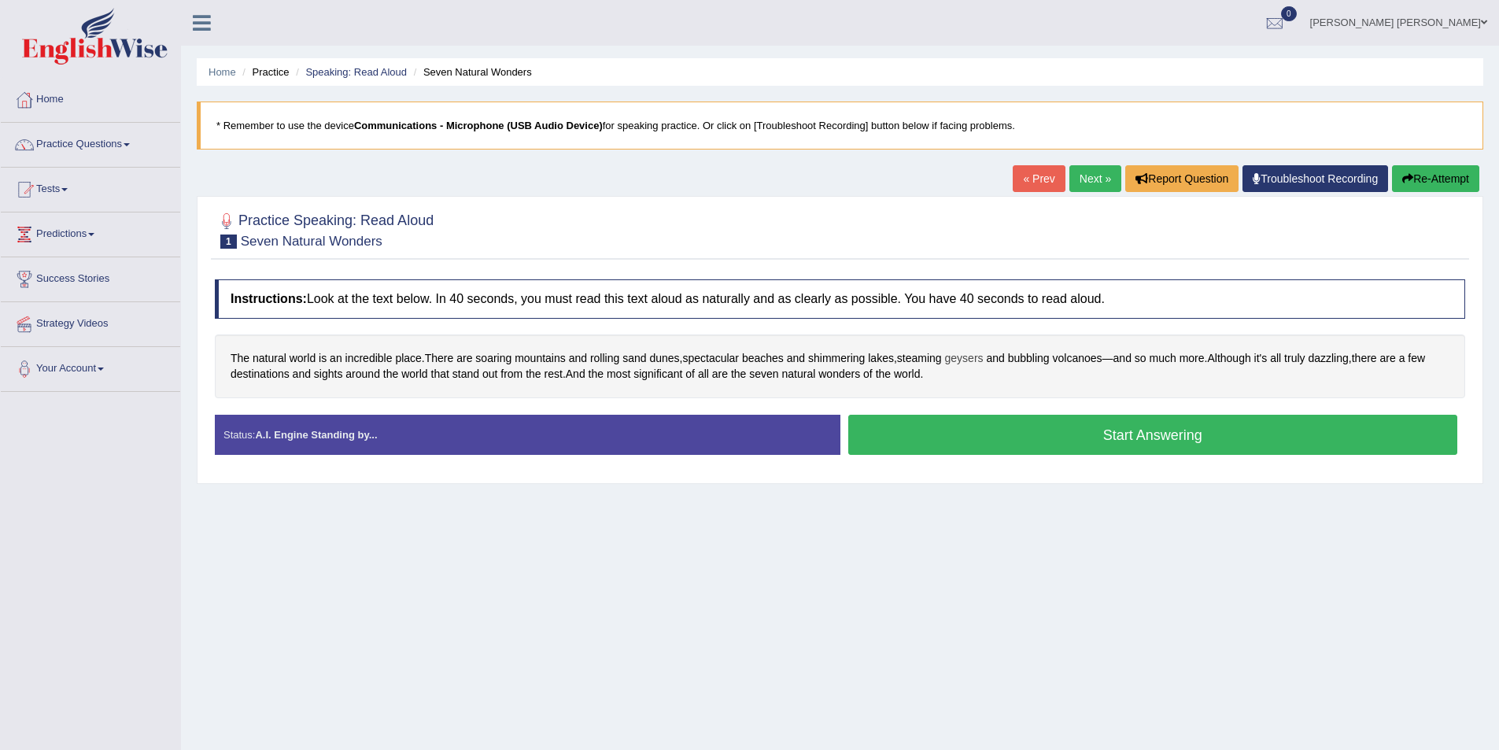
click at [974, 357] on span "geysers" at bounding box center [964, 358] width 39 height 17
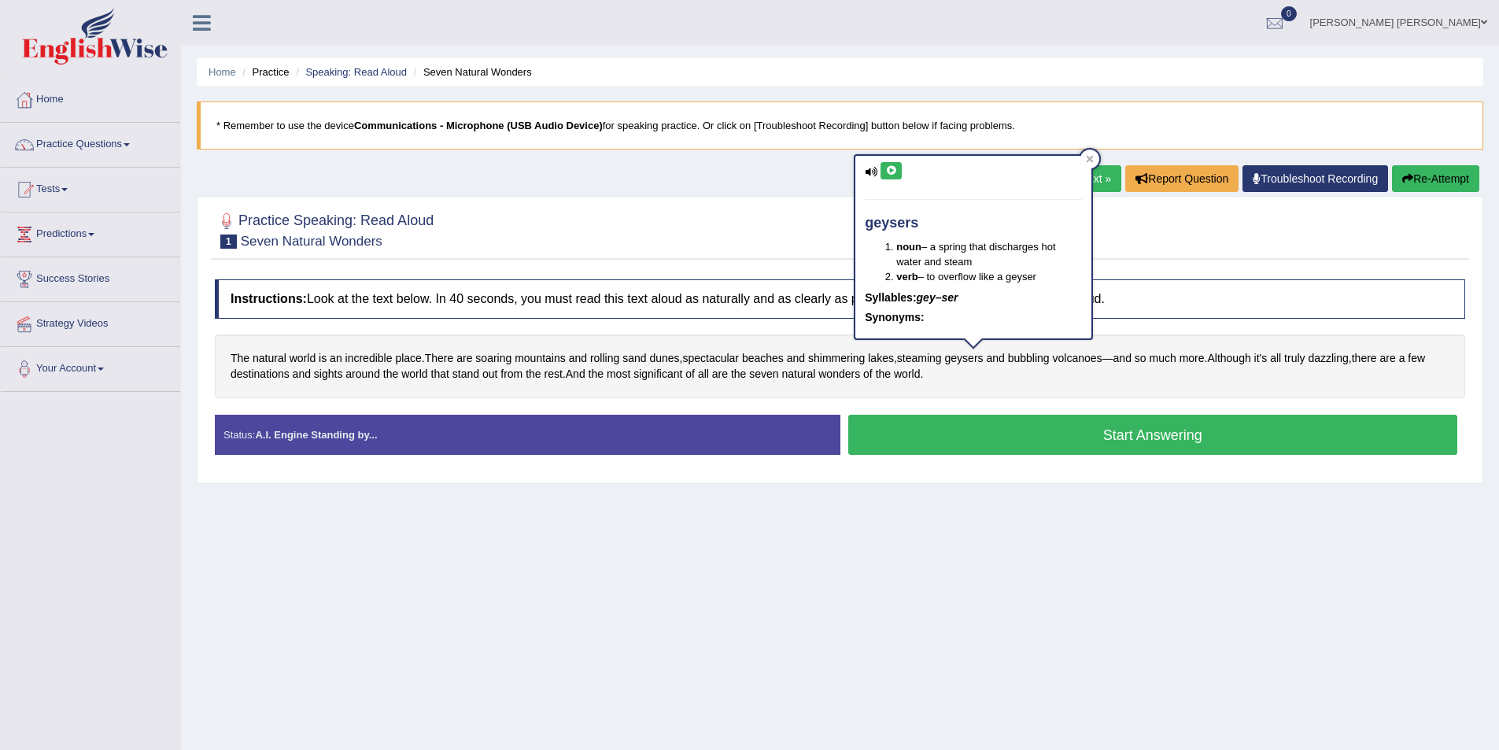
click at [895, 175] on button at bounding box center [890, 170] width 21 height 17
click at [889, 175] on icon at bounding box center [891, 170] width 12 height 9
click at [1031, 359] on span "bubbling" at bounding box center [1029, 358] width 42 height 17
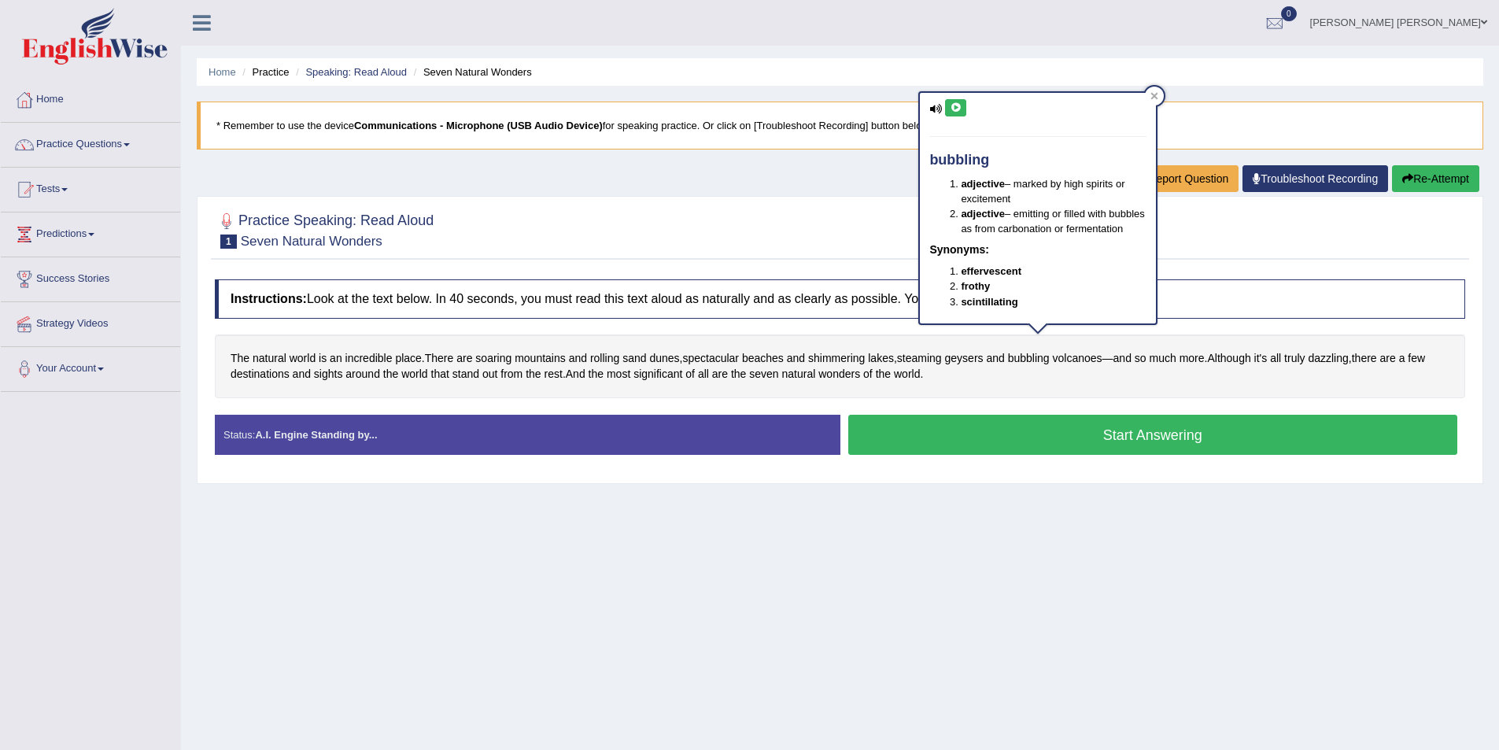
click at [962, 110] on icon at bounding box center [956, 107] width 12 height 9
click at [1334, 363] on span "dazzling" at bounding box center [1328, 358] width 40 height 17
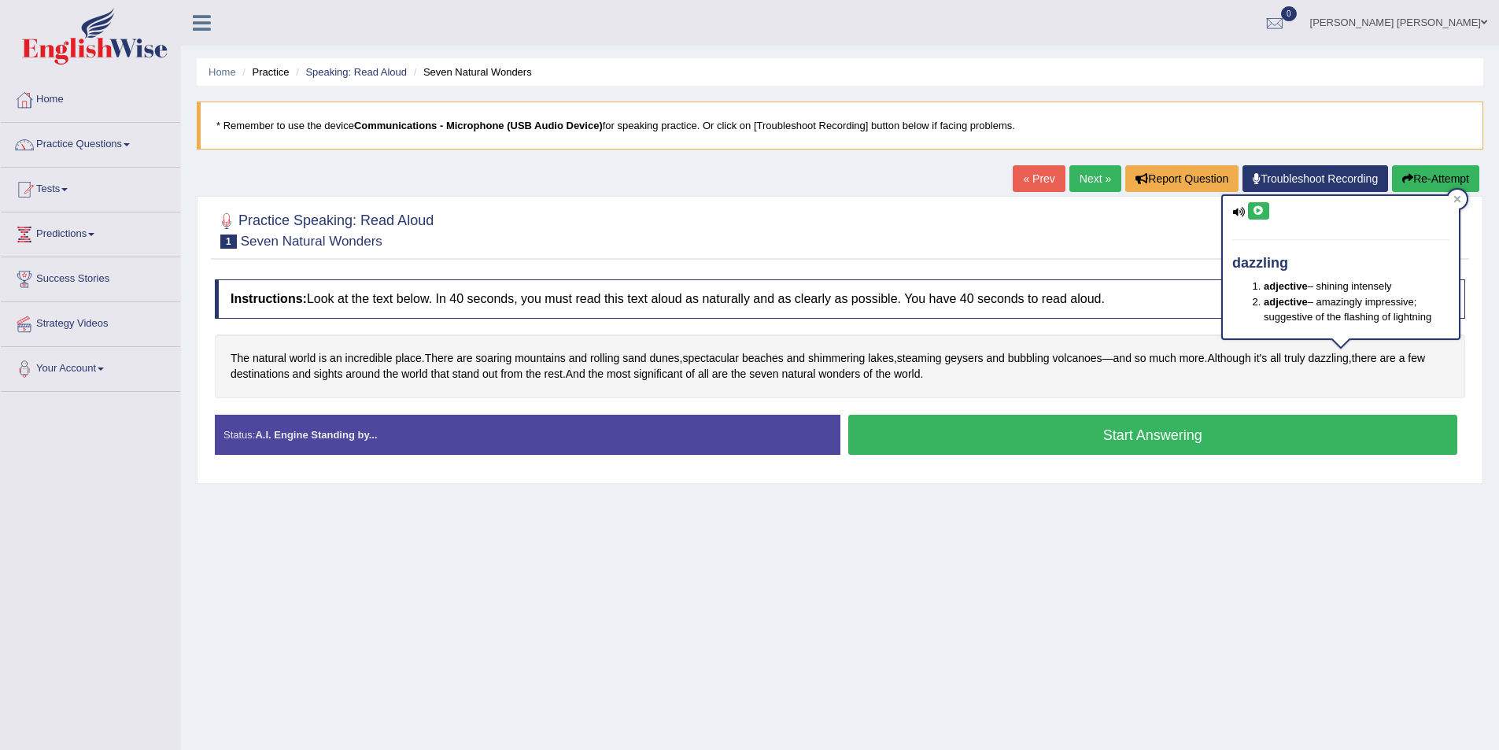
click at [1262, 212] on icon at bounding box center [1259, 210] width 12 height 9
click at [968, 360] on span "geysers" at bounding box center [964, 358] width 39 height 17
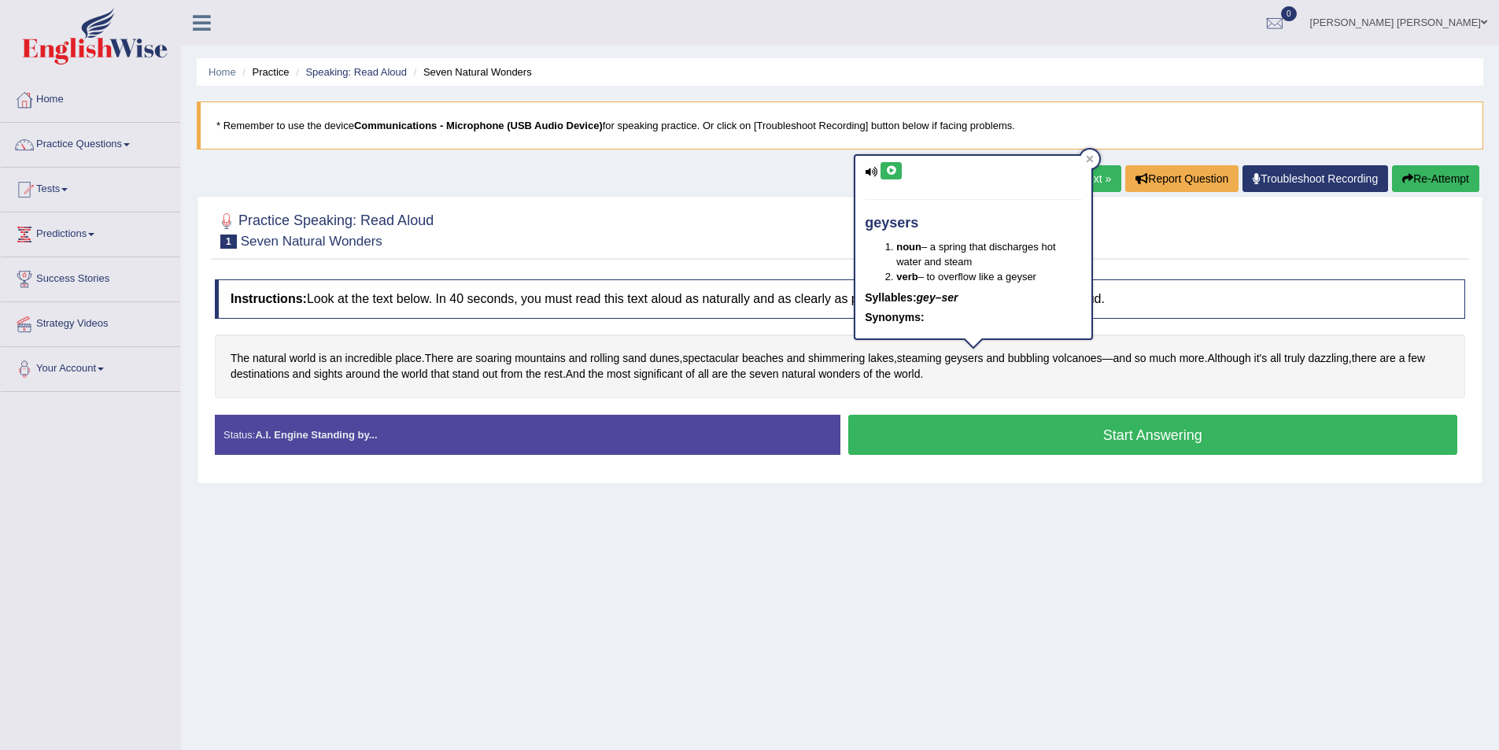
click at [902, 172] on button at bounding box center [890, 170] width 21 height 17
click at [493, 359] on span "soaring" at bounding box center [493, 358] width 36 height 17
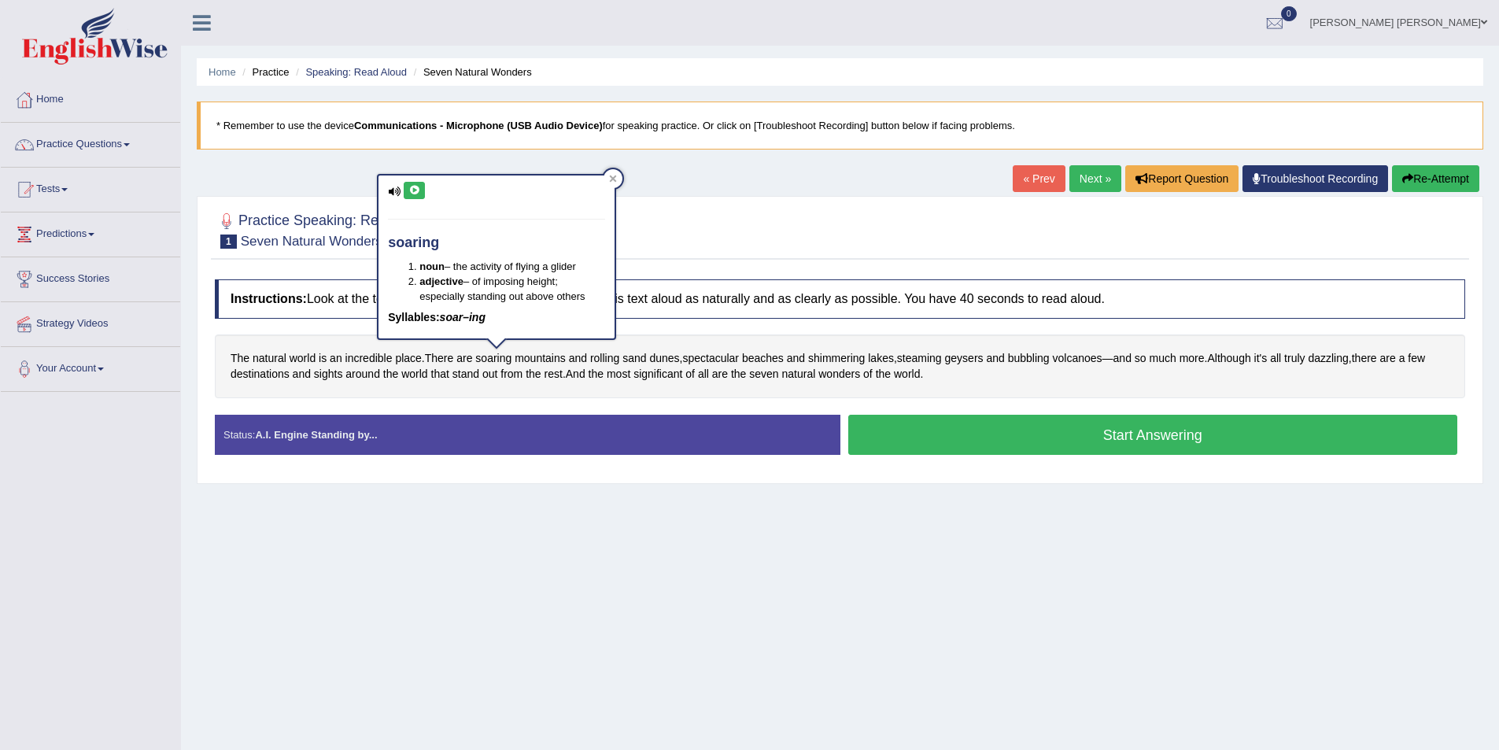
click at [421, 186] on button at bounding box center [414, 190] width 21 height 17
click at [851, 358] on span "shimmering" at bounding box center [836, 358] width 57 height 17
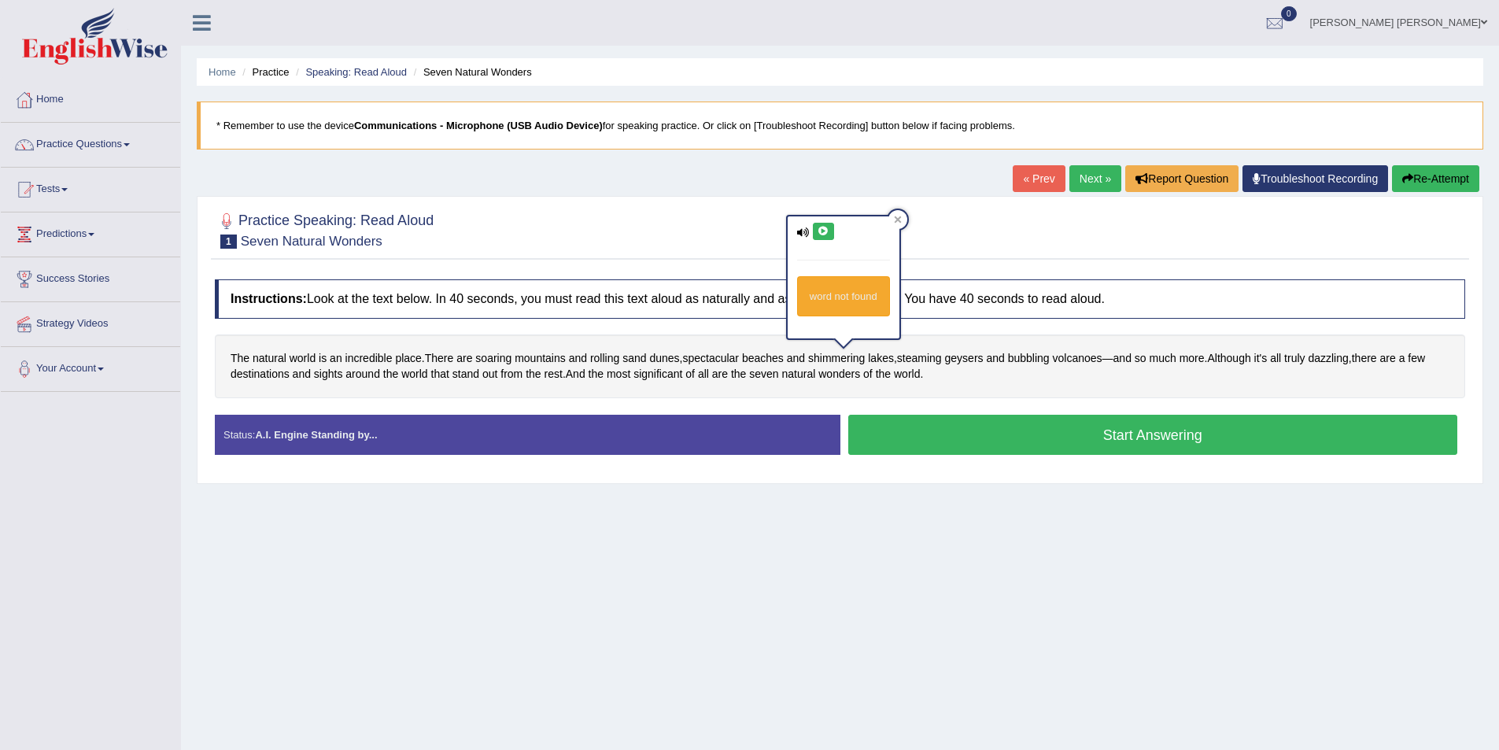
click at [824, 231] on icon at bounding box center [824, 231] width 12 height 9
click at [1030, 440] on button "Start Answering" at bounding box center [1153, 435] width 610 height 40
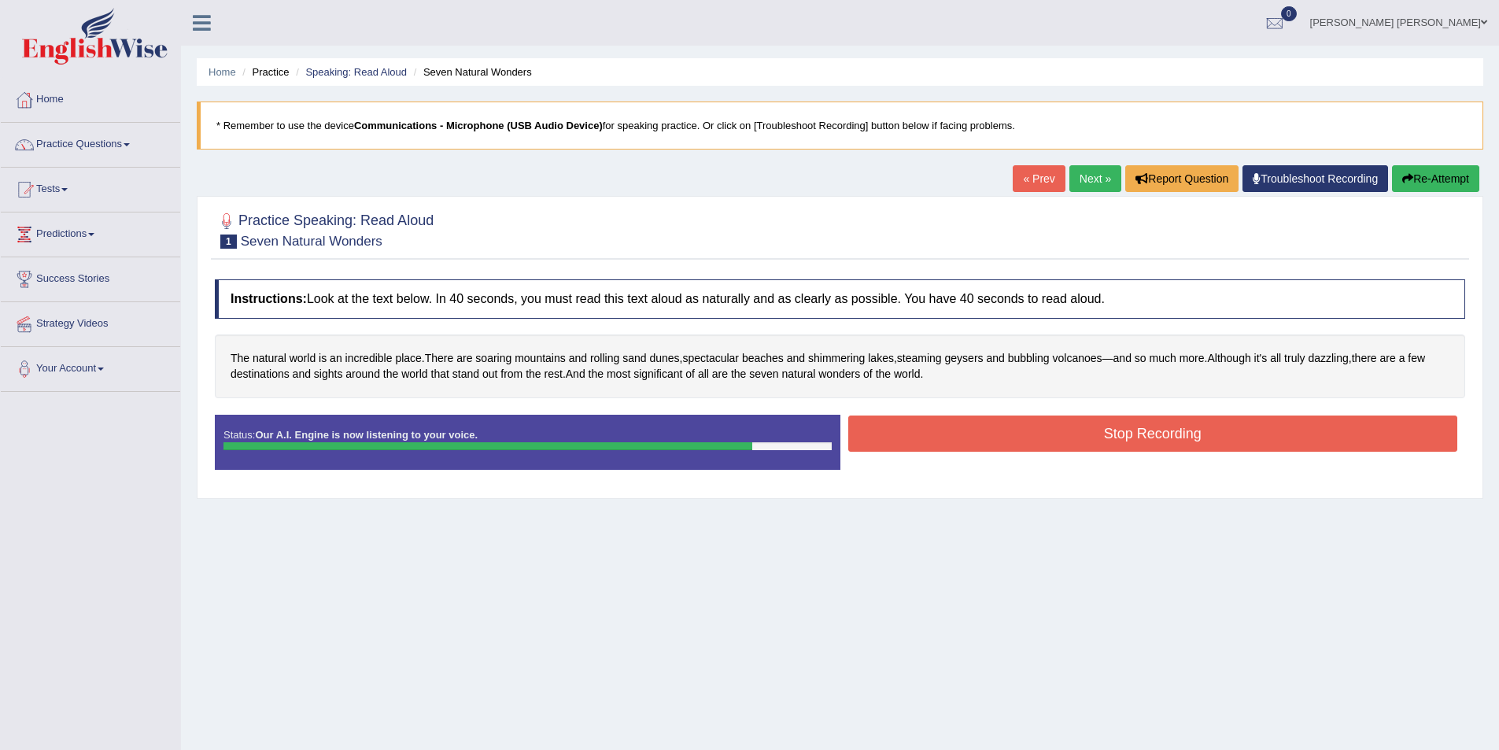
click at [1109, 435] on button "Stop Recording" at bounding box center [1153, 433] width 610 height 36
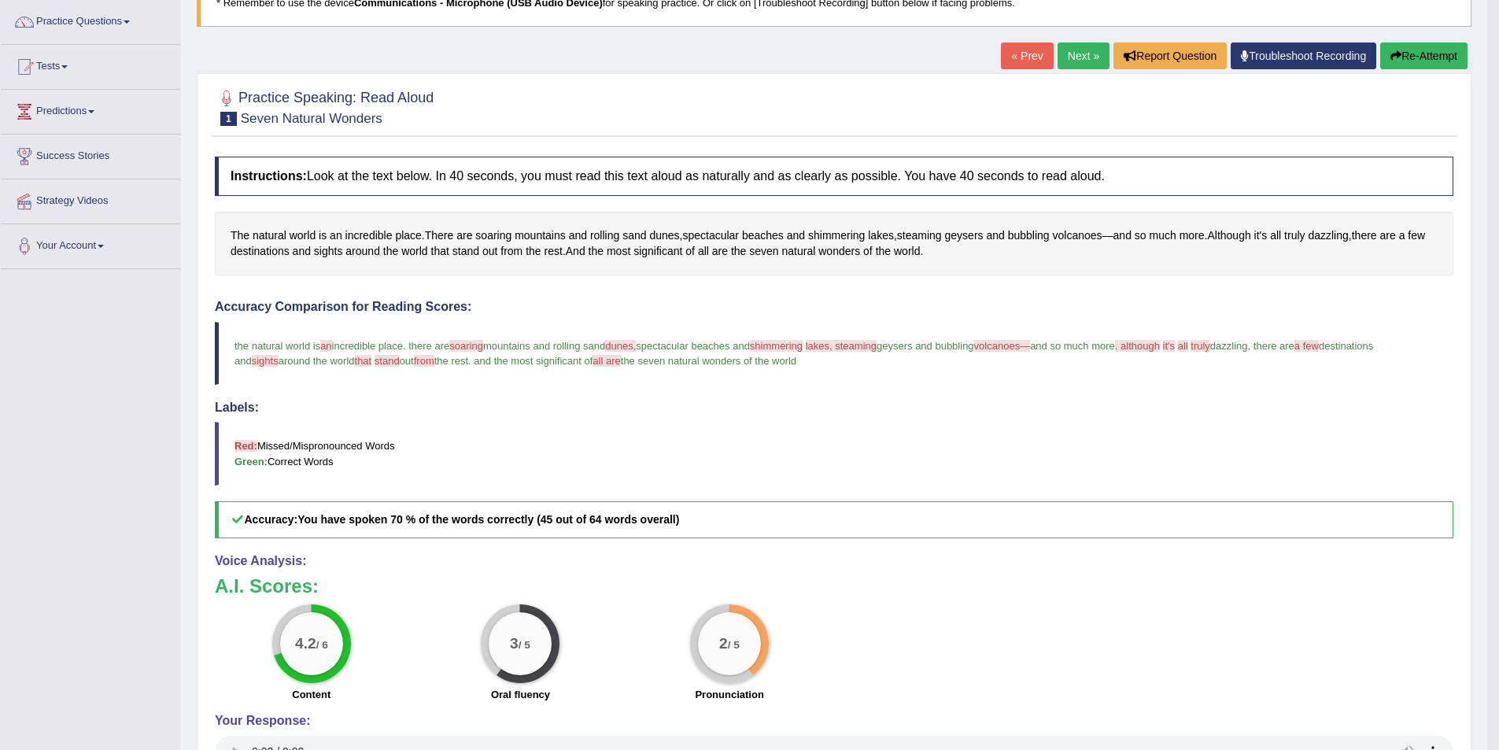
scroll to position [122, 0]
click at [832, 231] on span "shimmering" at bounding box center [836, 236] width 57 height 17
click at [831, 109] on button at bounding box center [823, 109] width 21 height 17
click at [928, 237] on span "steaming" at bounding box center [919, 236] width 45 height 17
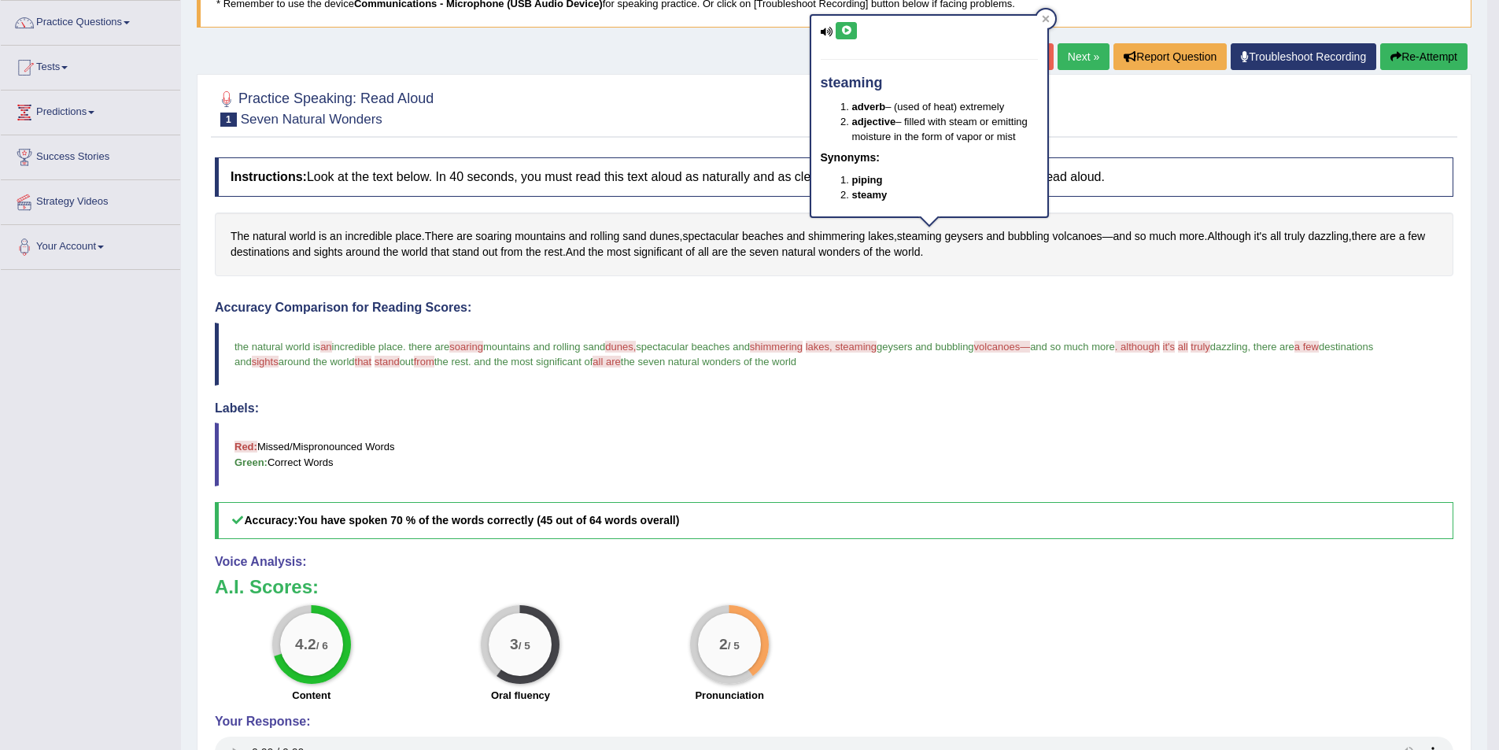
click at [851, 33] on icon at bounding box center [846, 30] width 12 height 9
click at [493, 235] on span "soaring" at bounding box center [493, 236] width 36 height 17
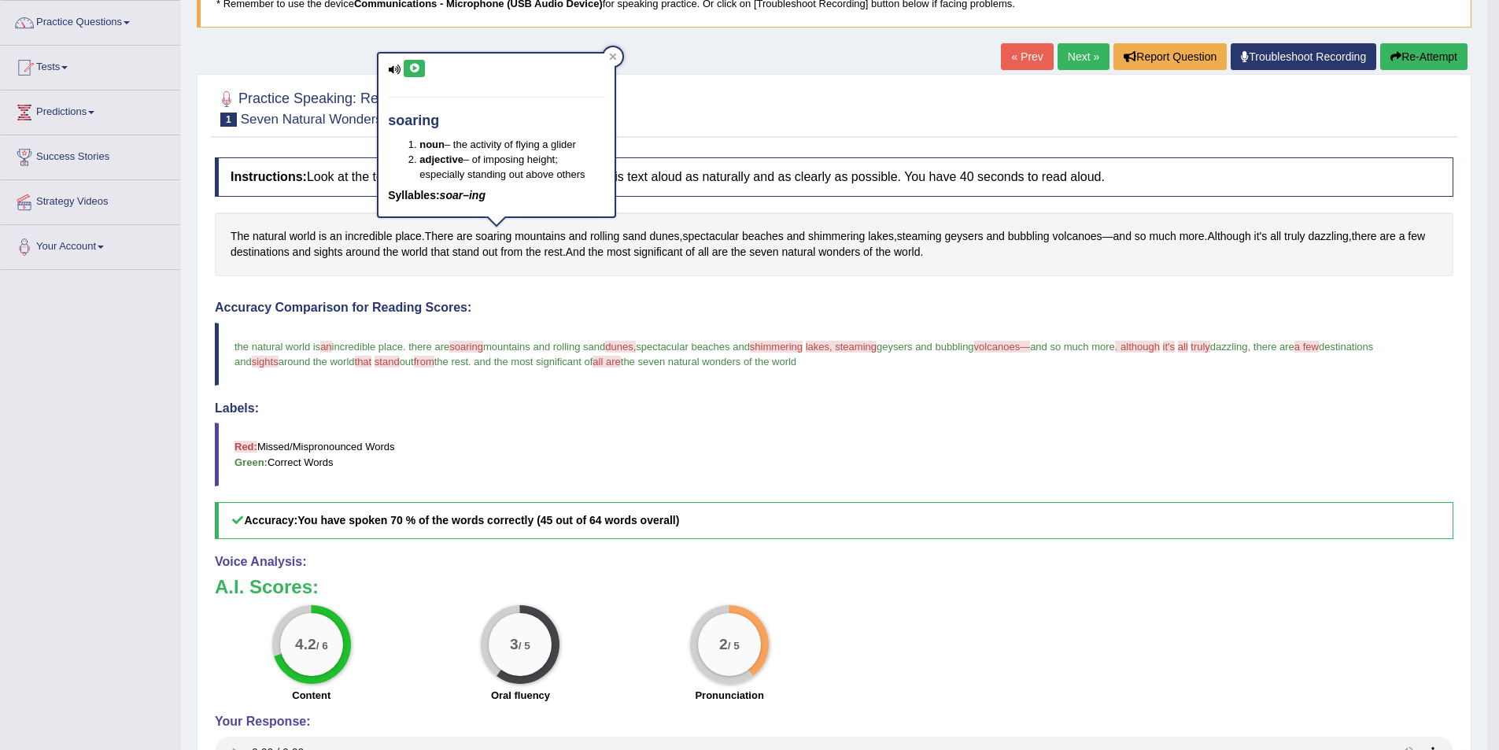
click at [421, 66] on button at bounding box center [414, 68] width 21 height 17
click at [1077, 55] on link "Next »" at bounding box center [1084, 56] width 52 height 27
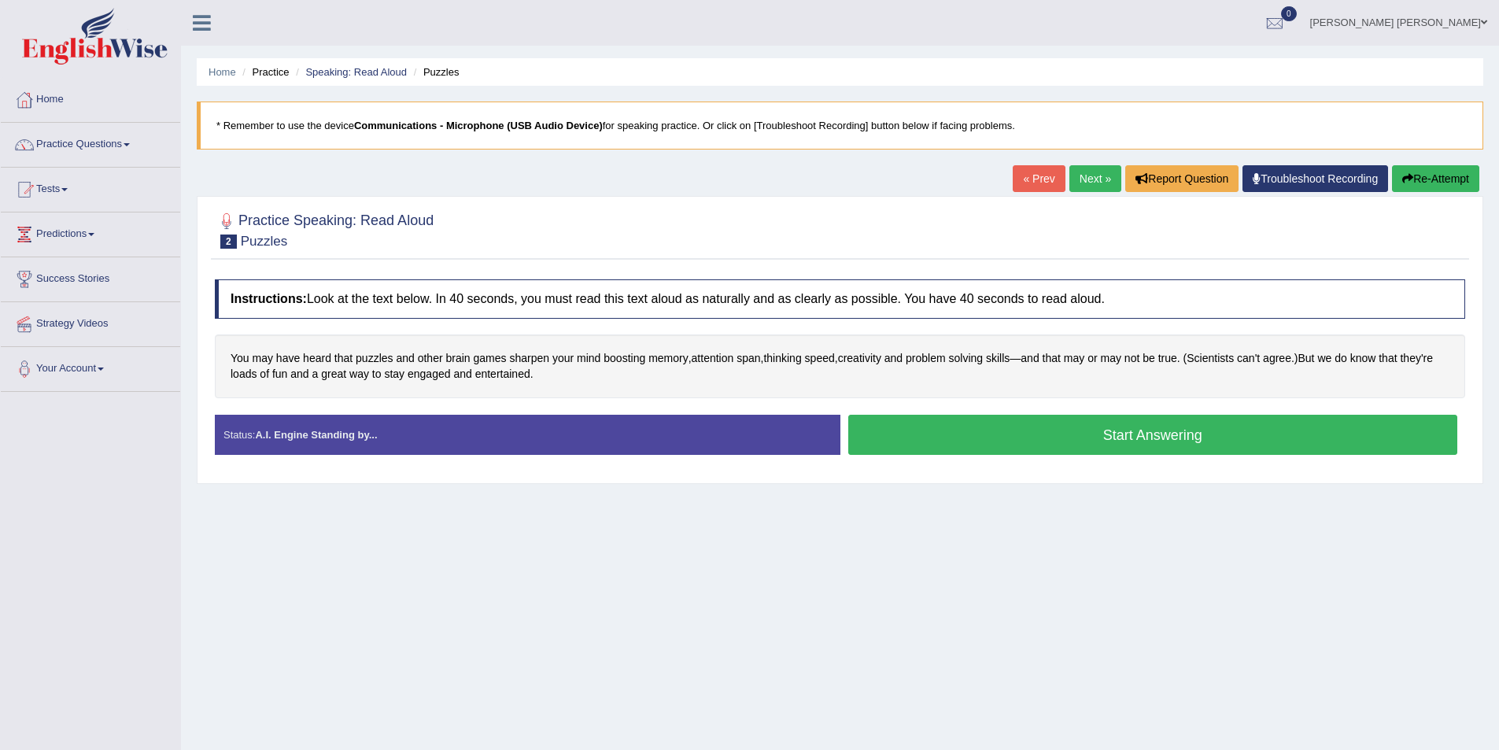
click at [1043, 430] on button "Start Answering" at bounding box center [1153, 435] width 610 height 40
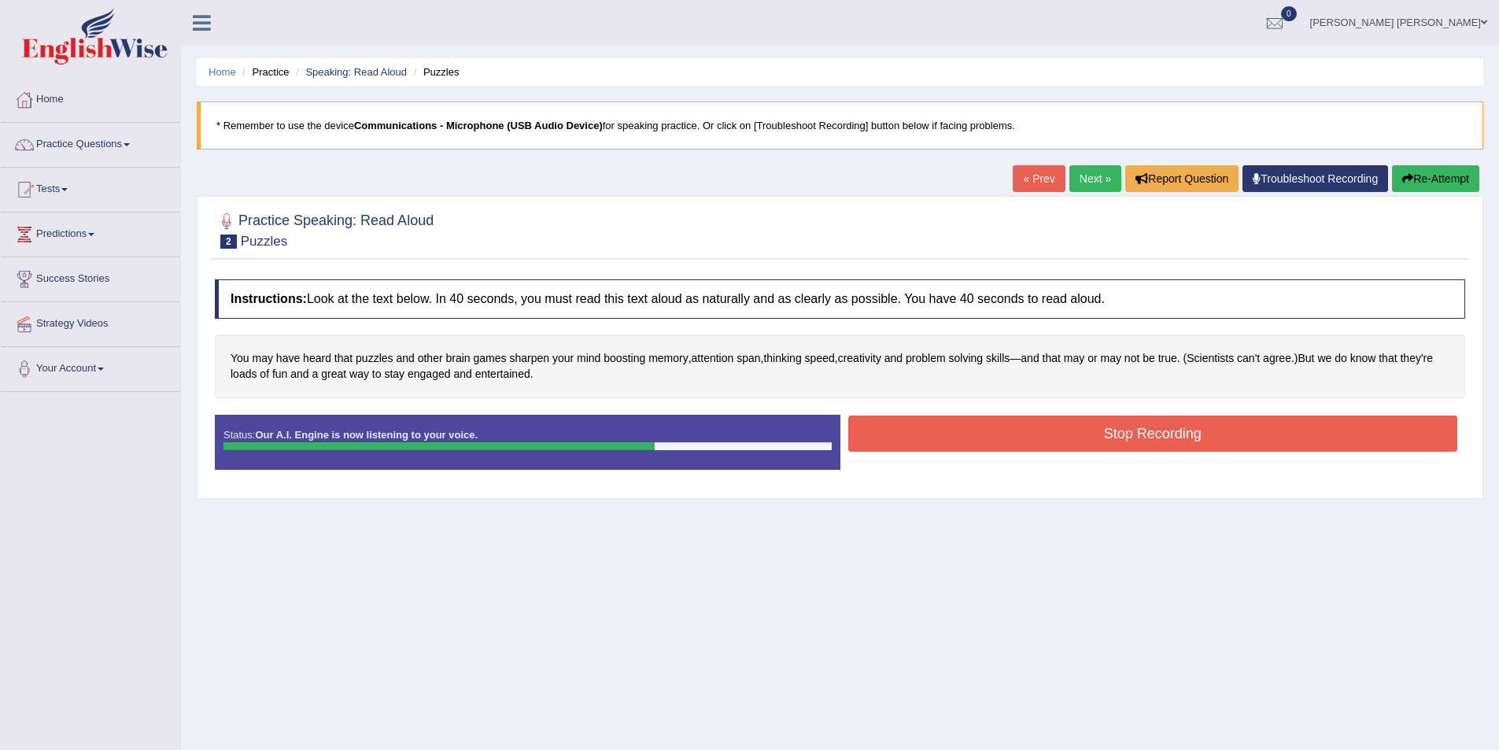
click at [1140, 437] on button "Stop Recording" at bounding box center [1153, 433] width 610 height 36
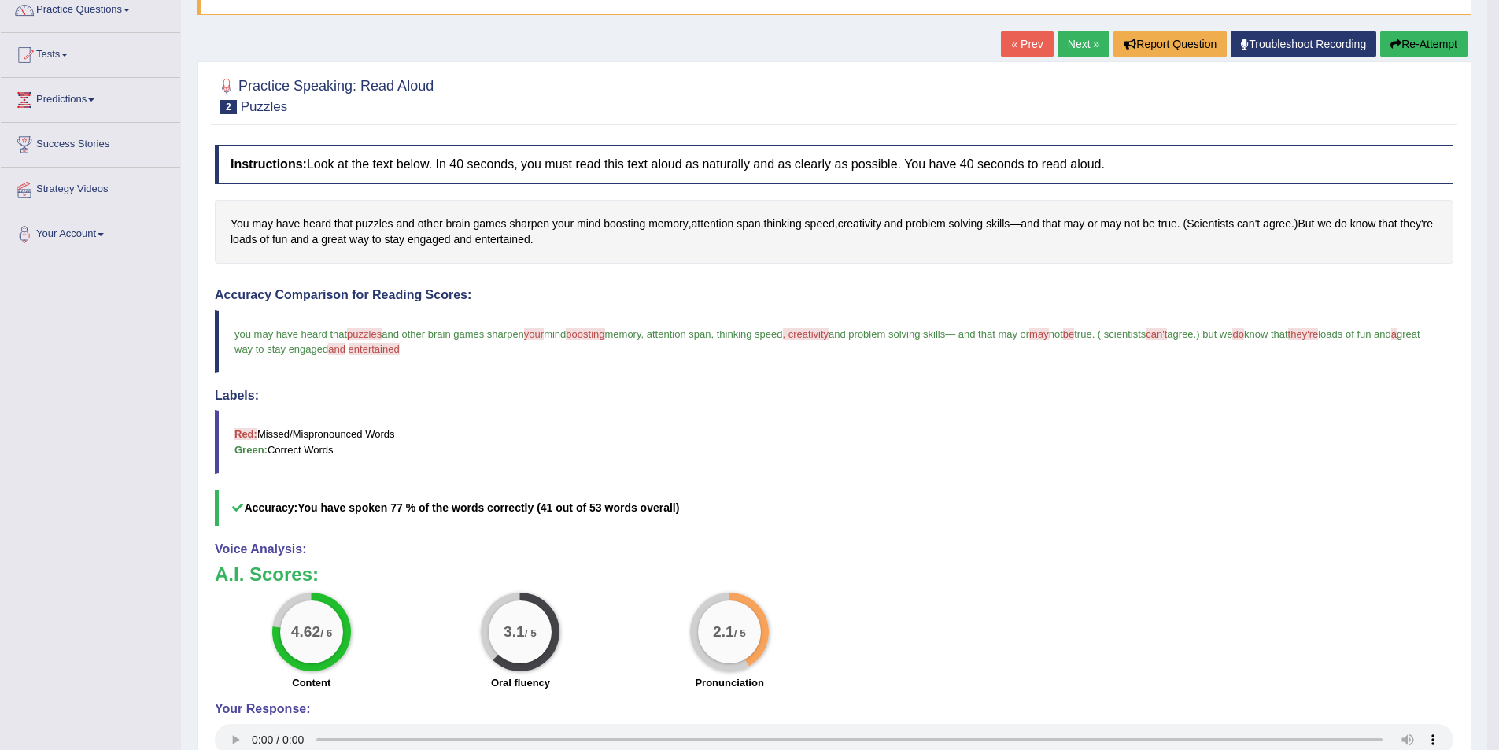
scroll to position [157, 0]
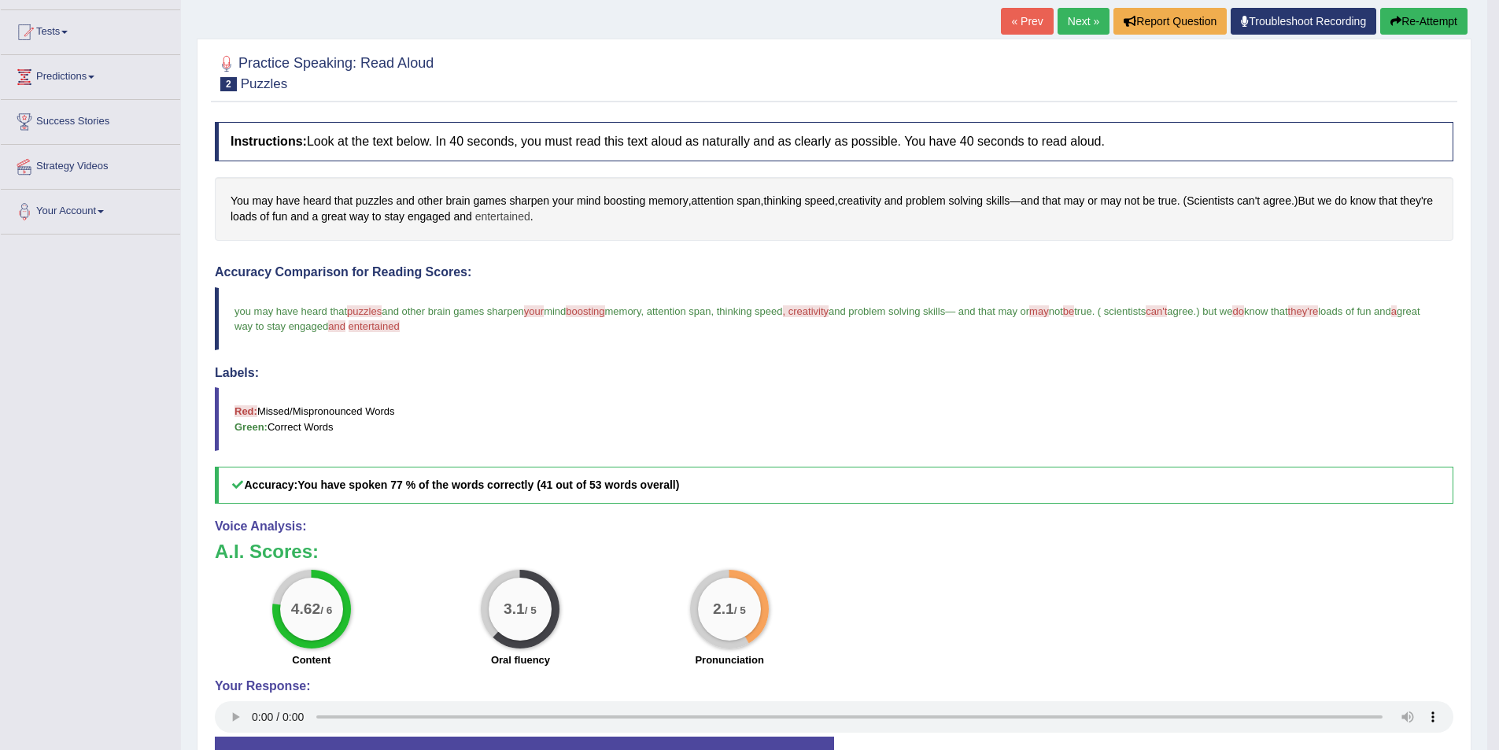
click at [526, 221] on span "entertained" at bounding box center [502, 217] width 55 height 17
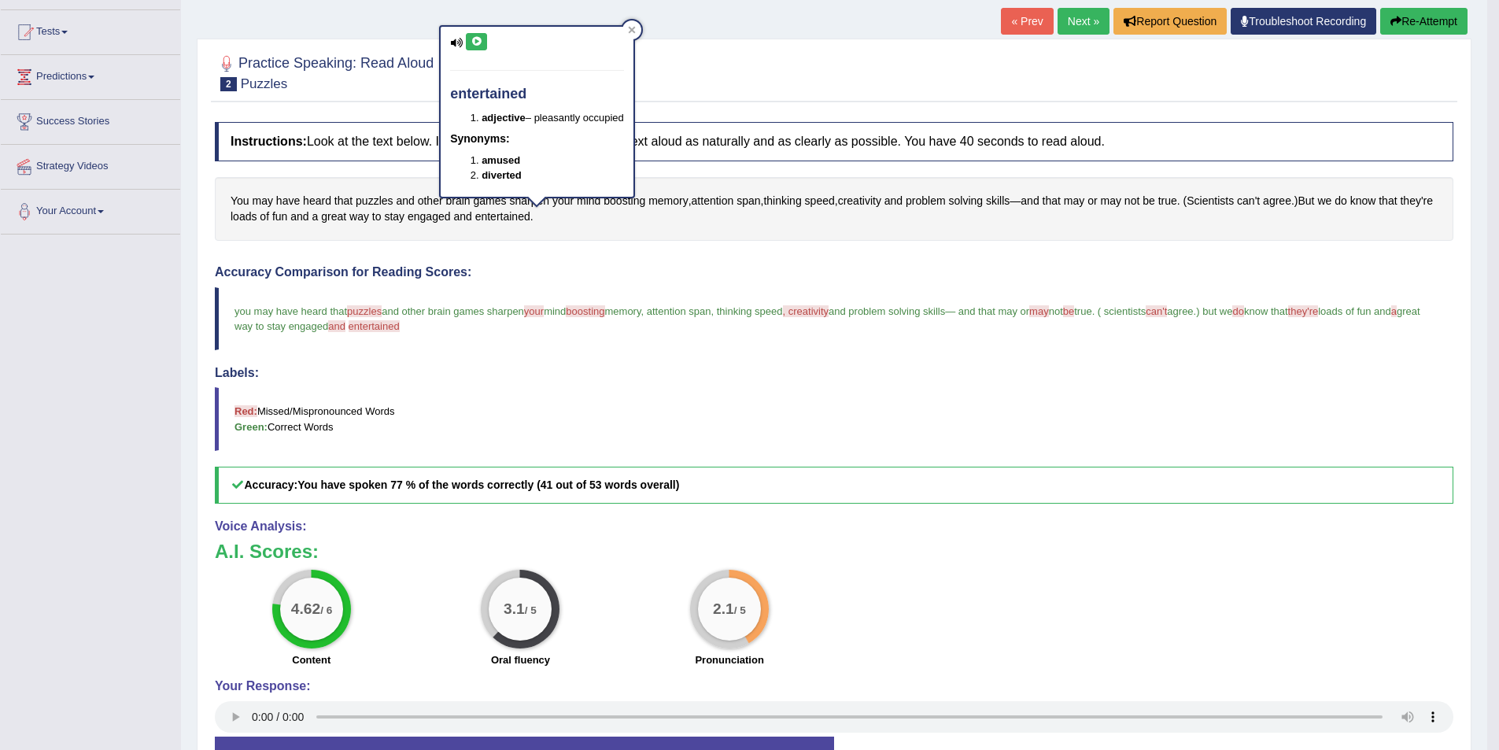
click at [483, 46] on button at bounding box center [476, 41] width 21 height 17
click at [1257, 202] on span "can't" at bounding box center [1248, 201] width 23 height 17
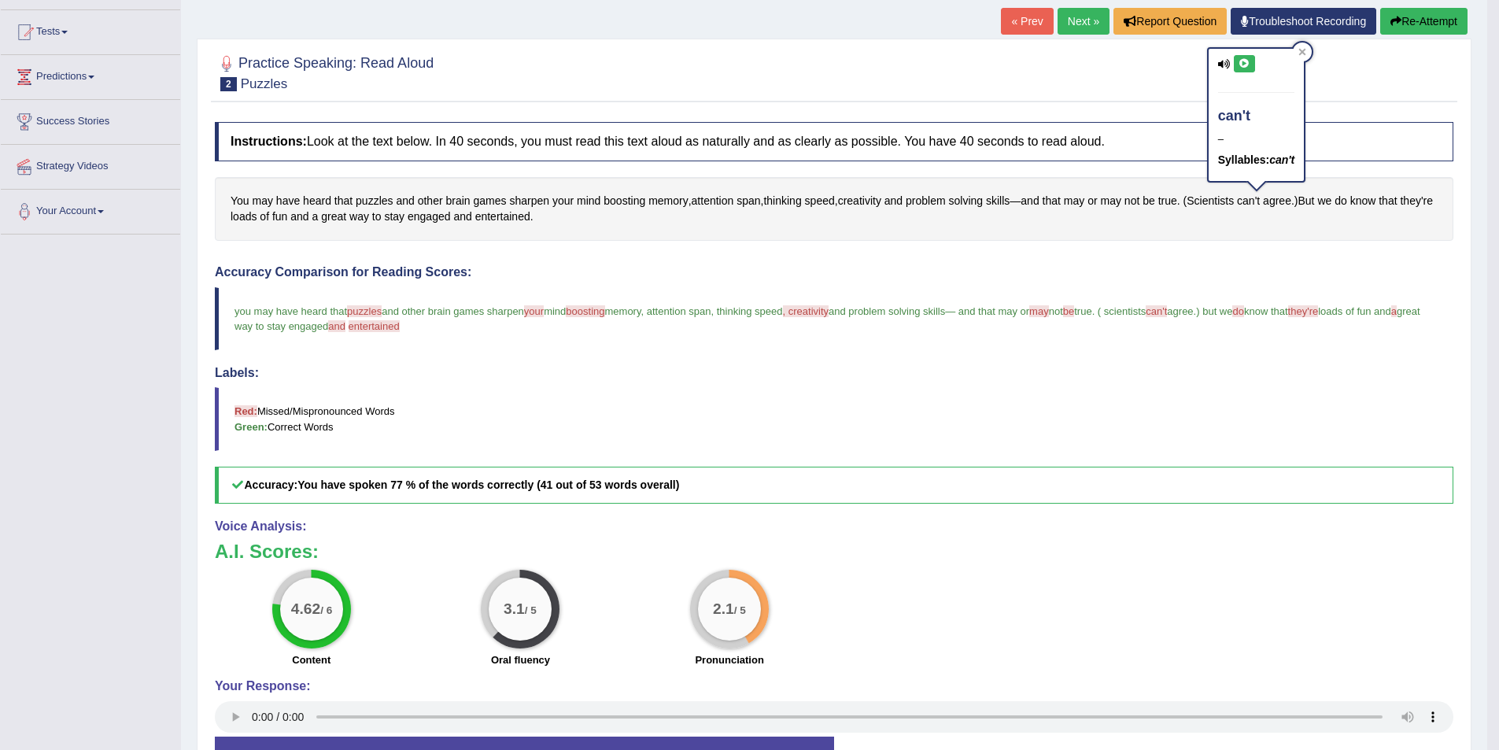
click at [1251, 61] on button at bounding box center [1244, 63] width 21 height 17
click at [1250, 61] on icon at bounding box center [1245, 63] width 12 height 9
click at [1246, 62] on icon at bounding box center [1245, 63] width 12 height 9
click at [400, 329] on span "entertained" at bounding box center [374, 326] width 51 height 12
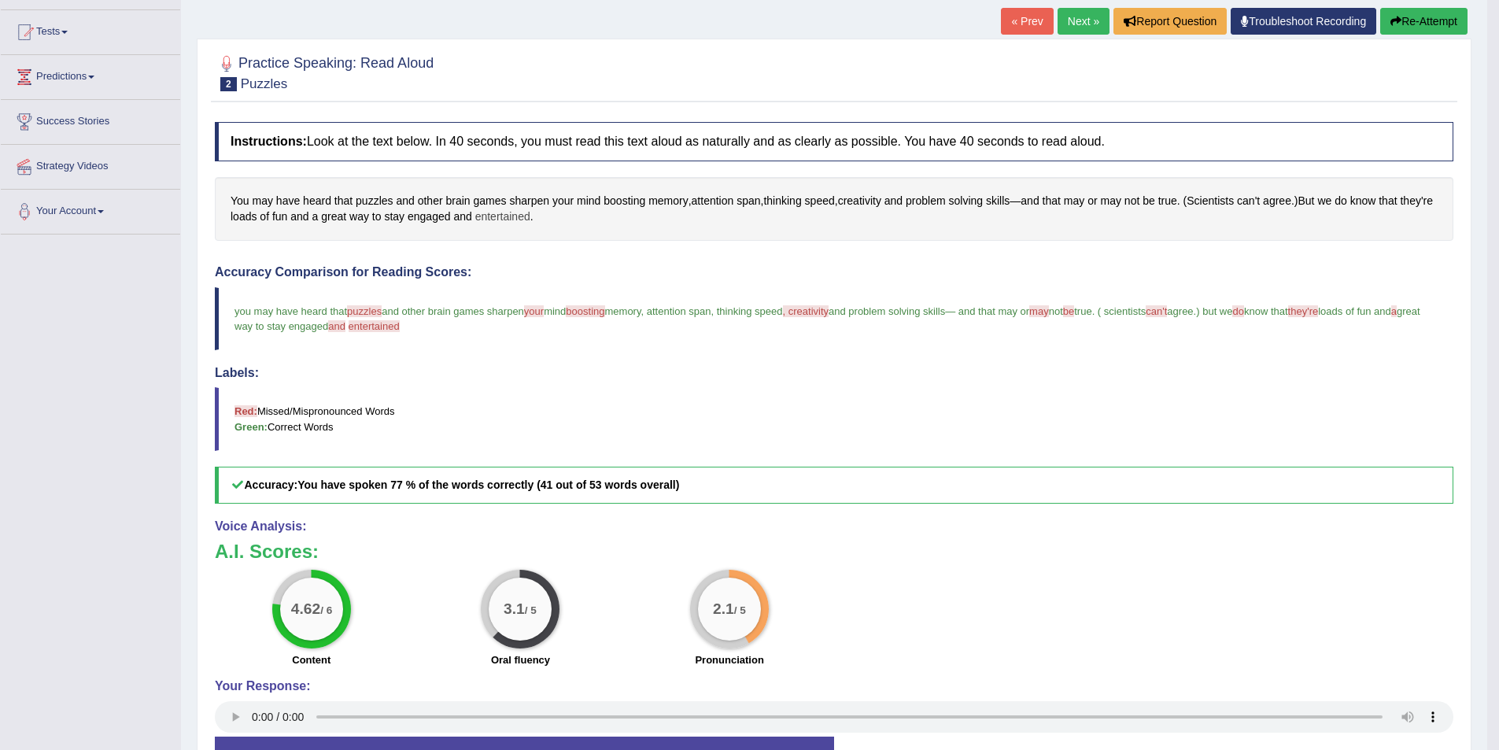
click at [526, 214] on span "entertained" at bounding box center [502, 217] width 55 height 17
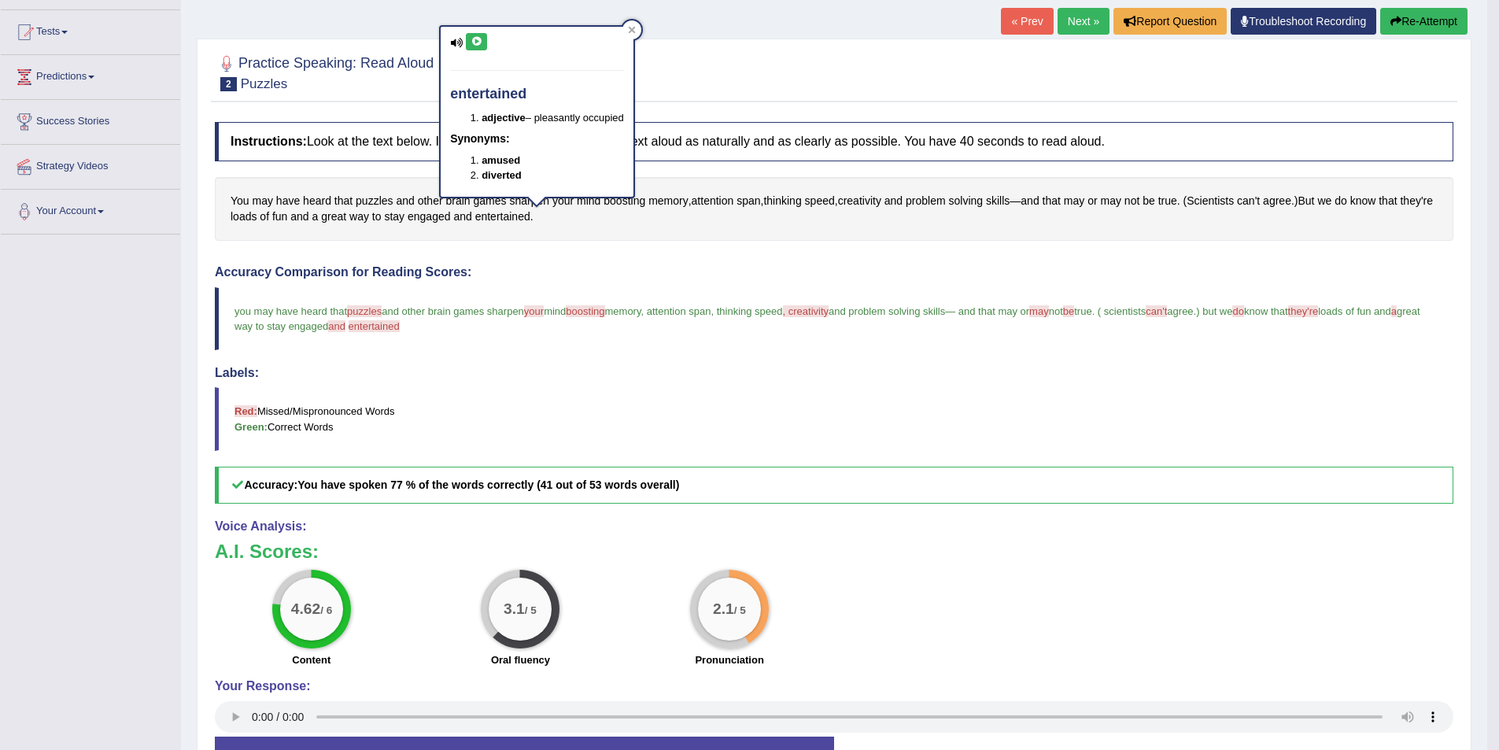
click at [482, 35] on button at bounding box center [476, 41] width 21 height 17
click at [477, 46] on icon at bounding box center [477, 41] width 12 height 9
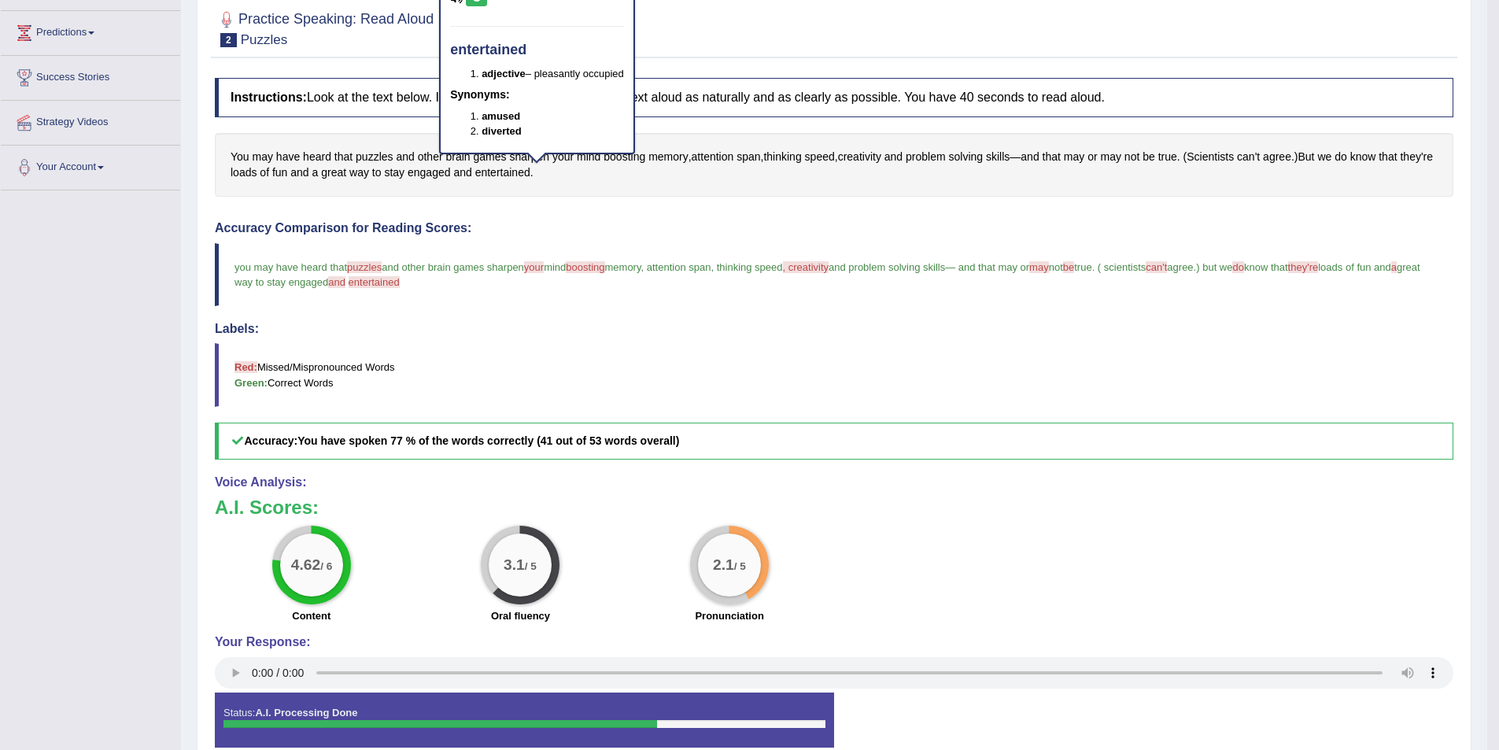
scroll to position [0, 0]
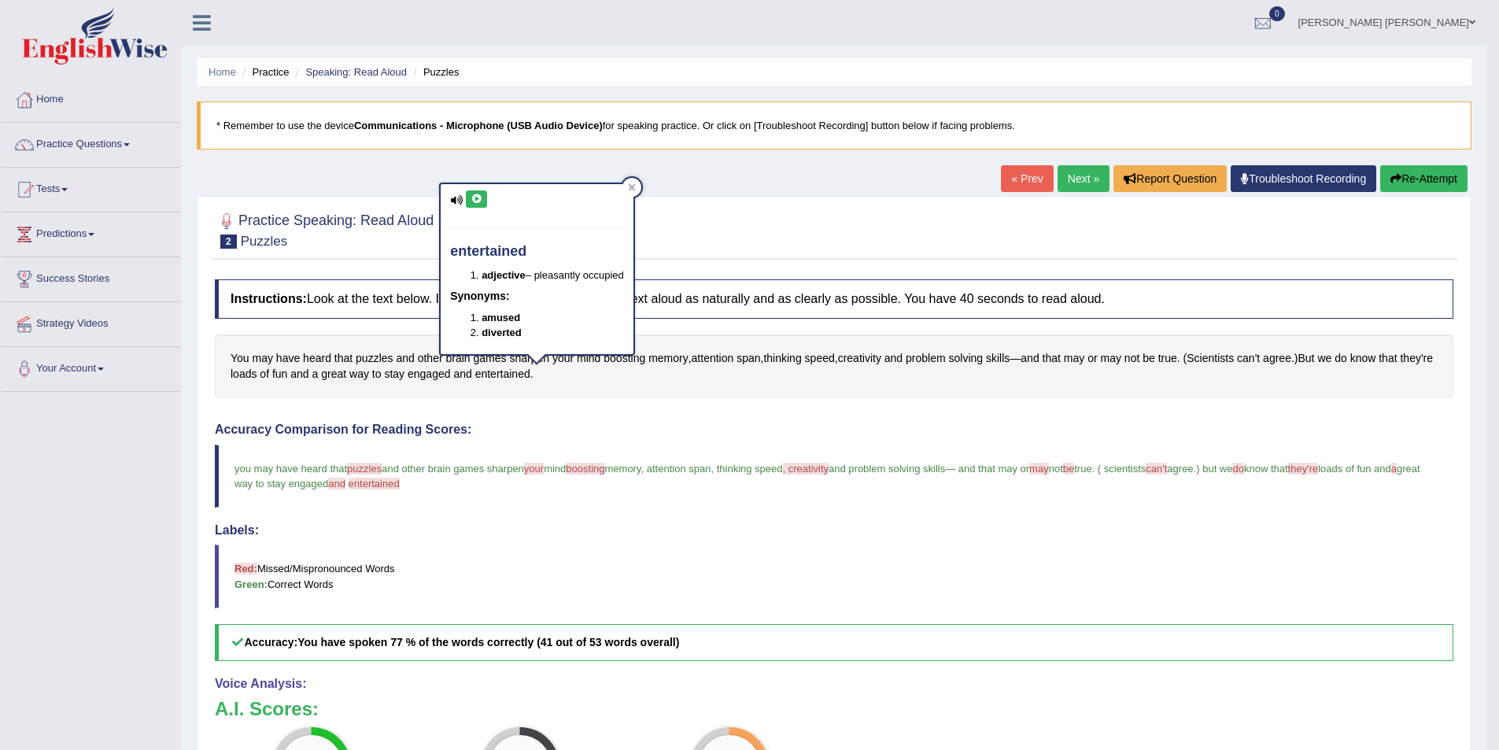
click at [1070, 185] on link "Next »" at bounding box center [1084, 178] width 52 height 27
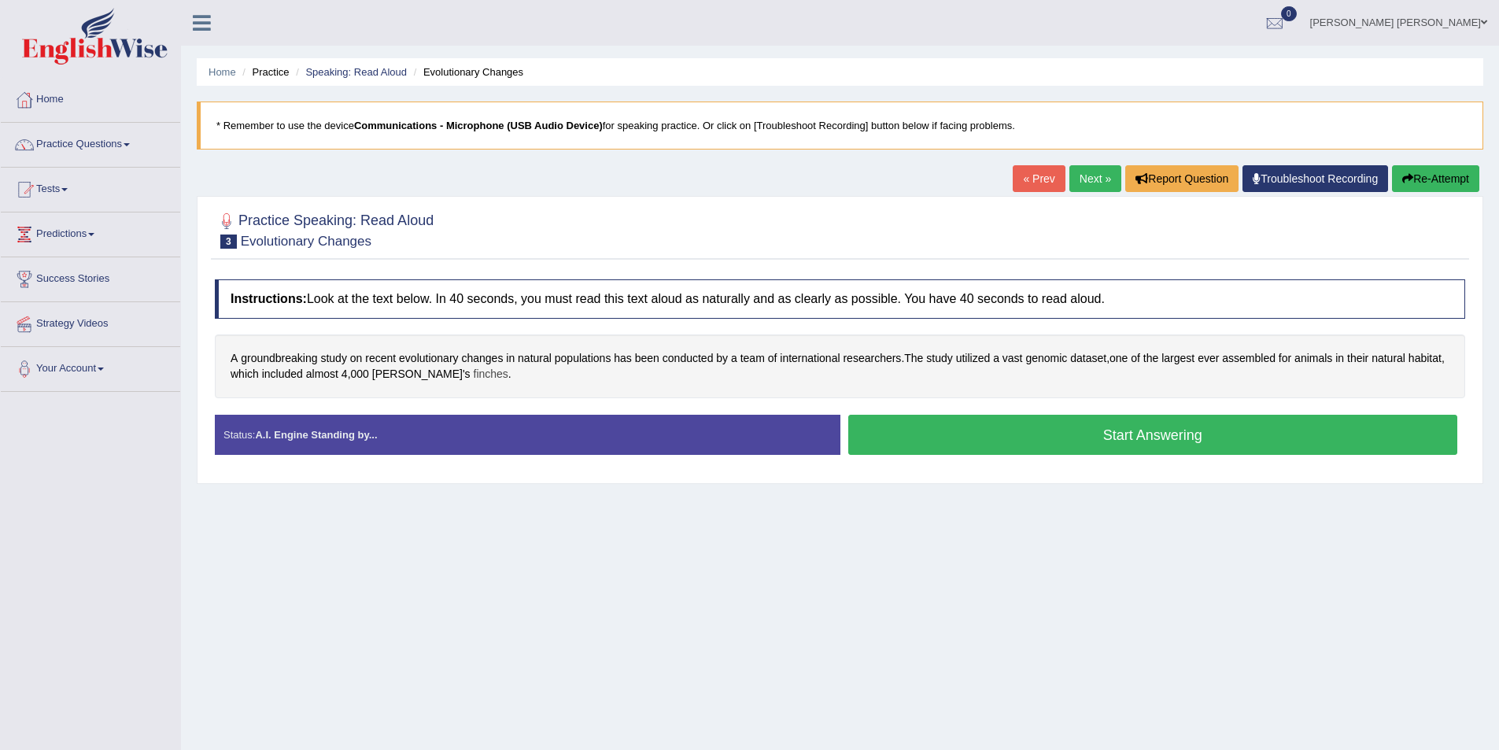
click at [474, 373] on span "finches" at bounding box center [491, 374] width 35 height 17
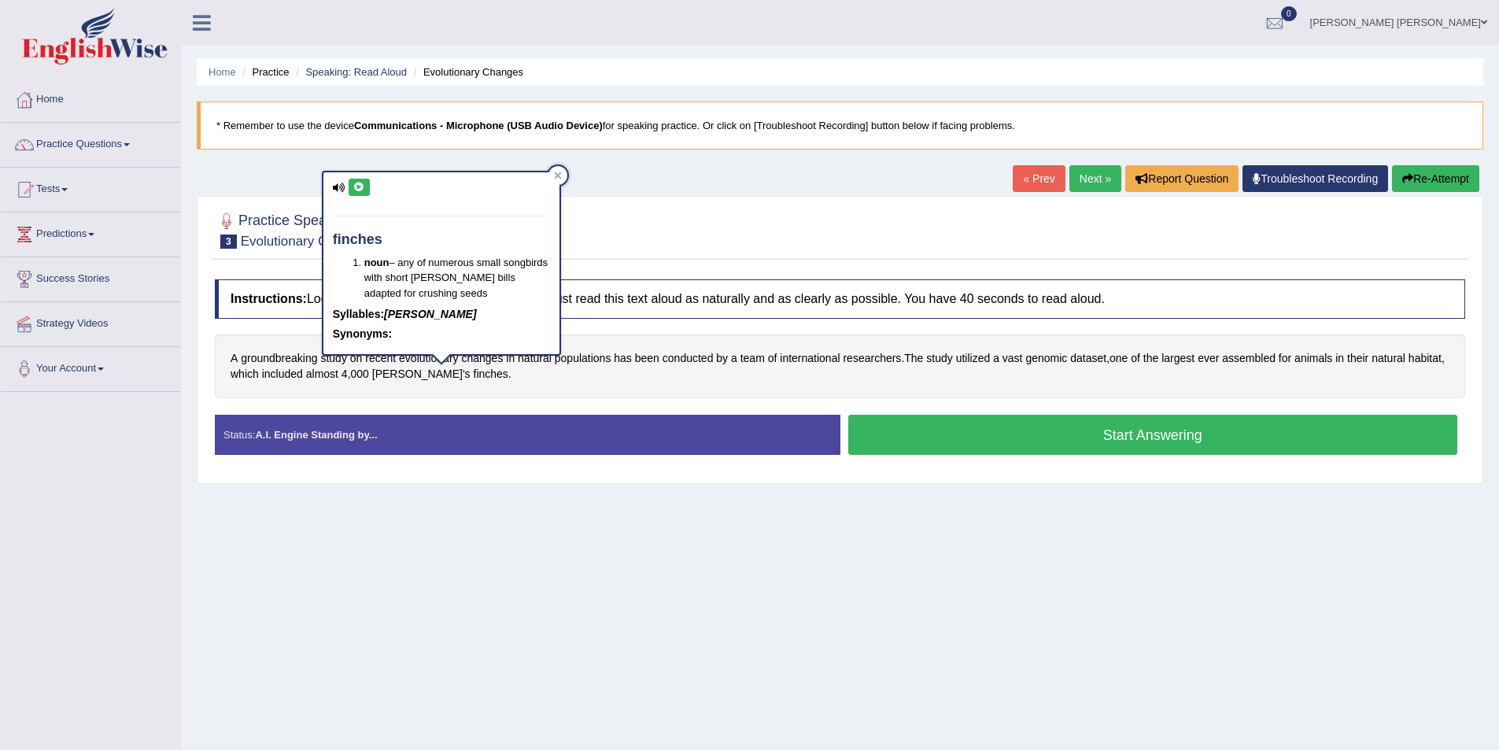
click at [358, 192] on button at bounding box center [359, 187] width 21 height 17
click at [560, 175] on icon at bounding box center [558, 176] width 8 height 8
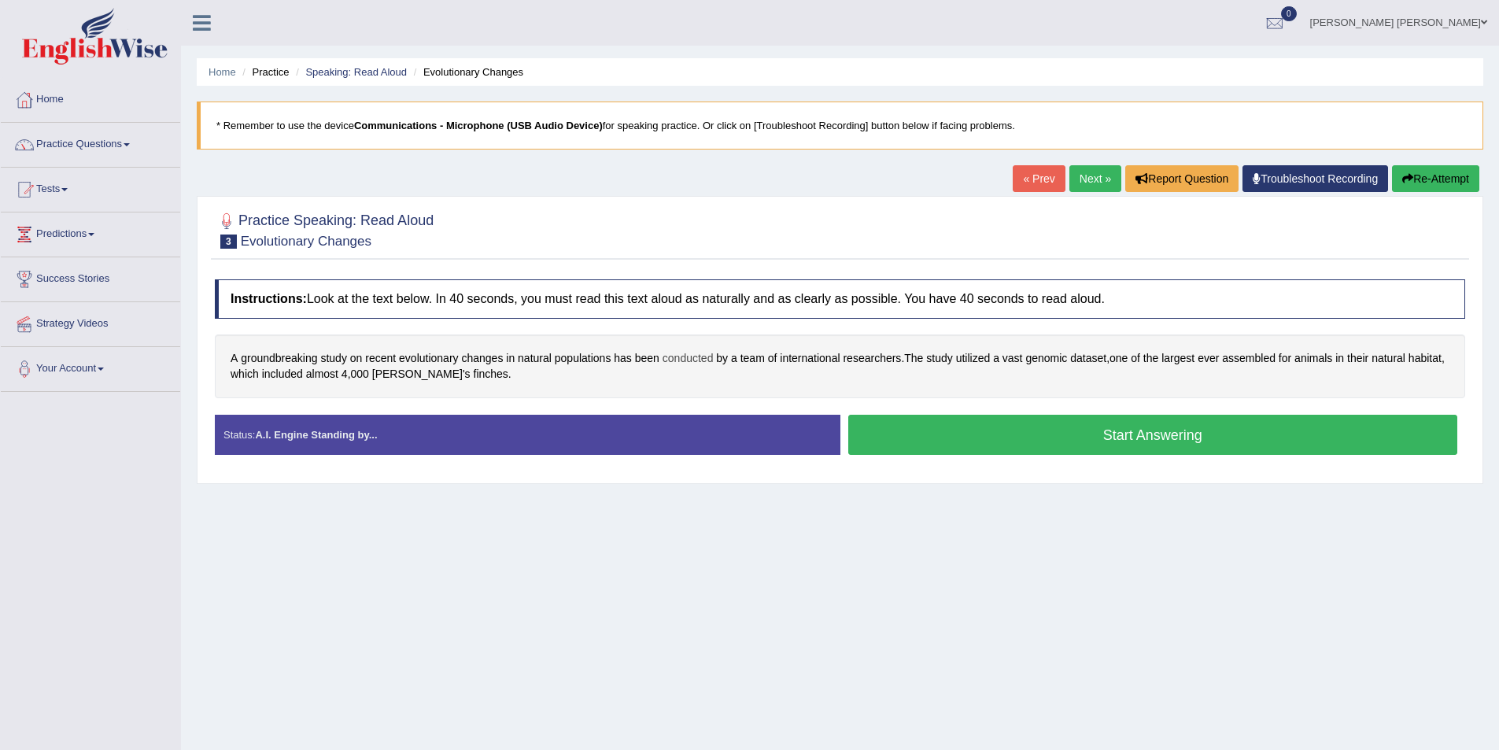
click at [689, 362] on span "conducted" at bounding box center [688, 358] width 51 height 17
click at [680, 244] on icon at bounding box center [679, 248] width 12 height 9
click at [988, 362] on span "utilized" at bounding box center [973, 358] width 35 height 17
click at [942, 218] on icon at bounding box center [937, 220] width 12 height 9
click at [1009, 430] on button "Start Answering" at bounding box center [1153, 435] width 610 height 40
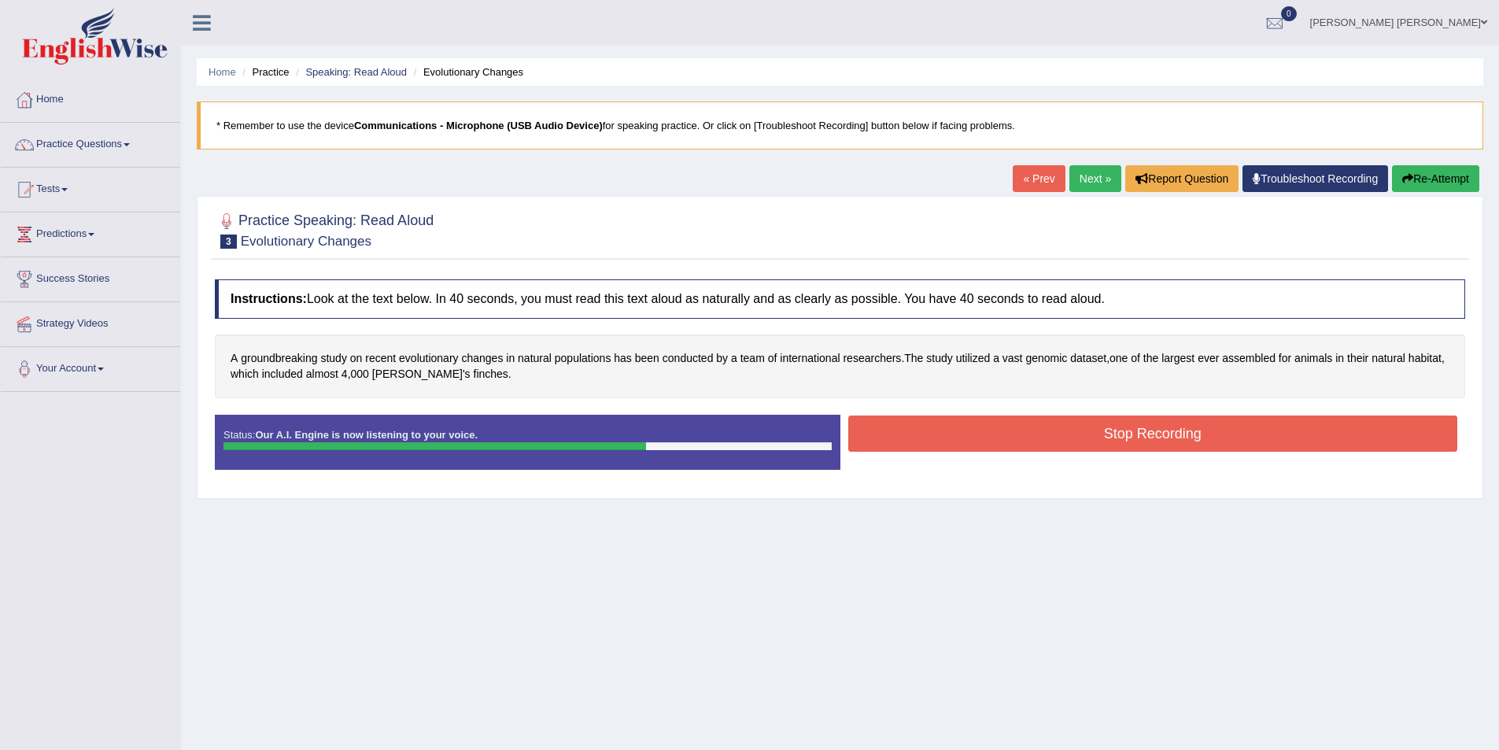
click at [1047, 434] on button "Stop Recording" at bounding box center [1153, 433] width 610 height 36
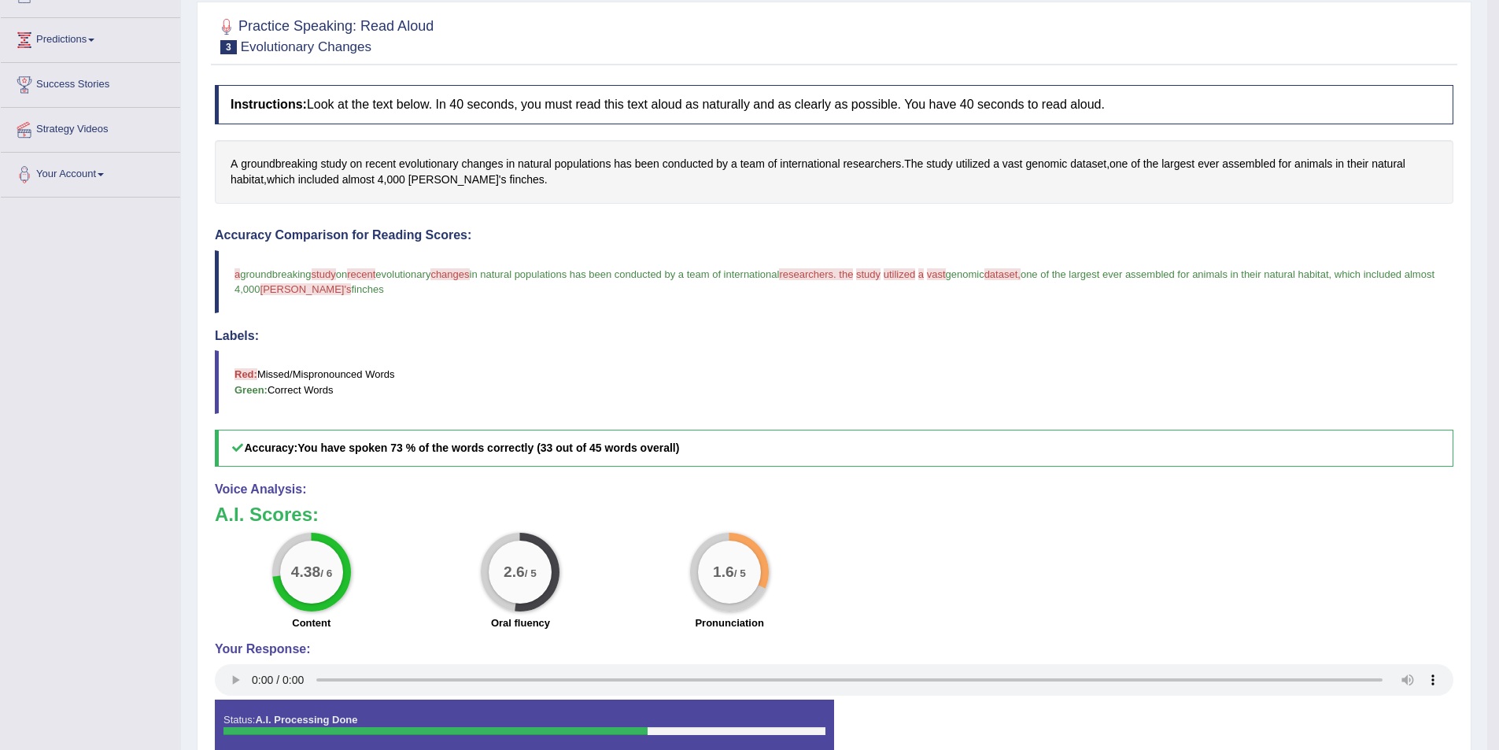
scroll to position [236, 0]
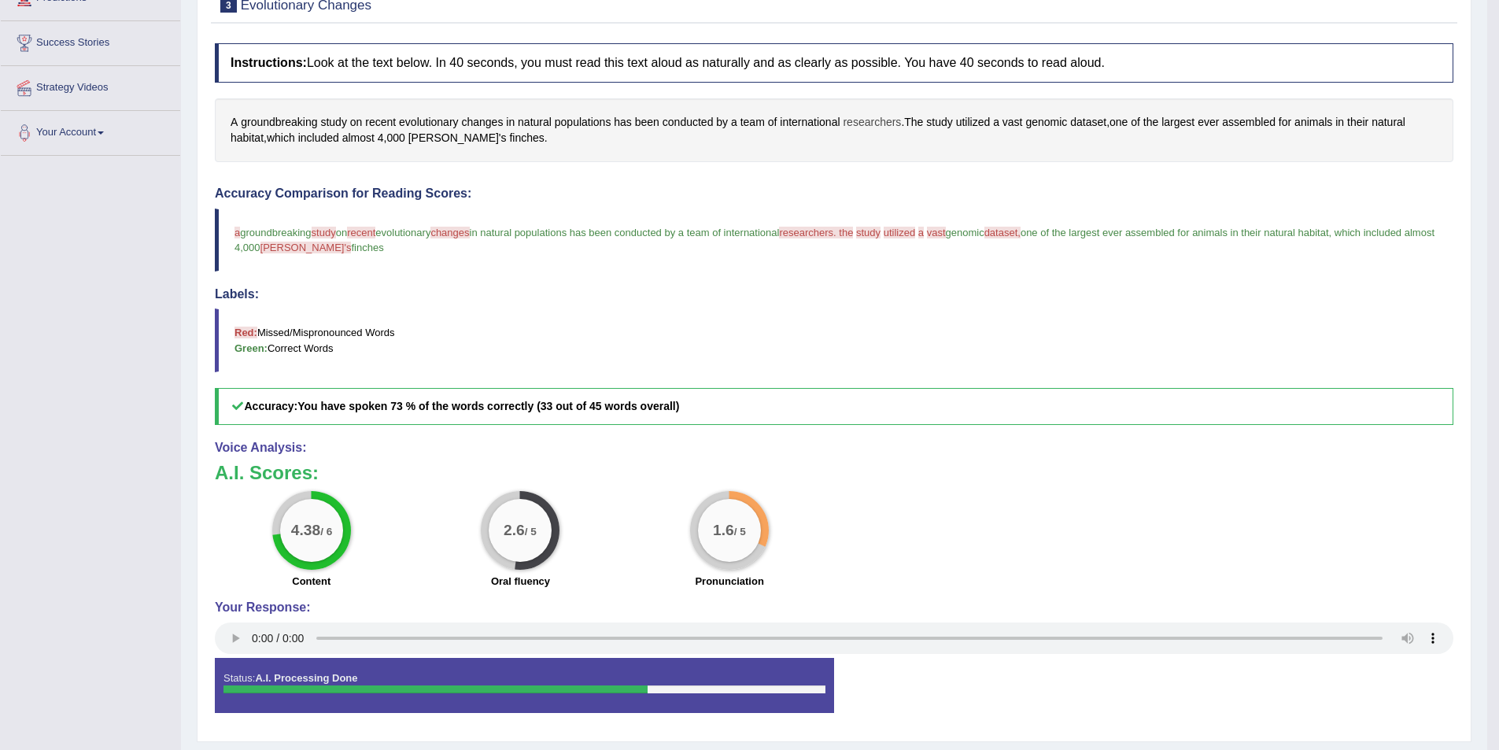
click at [866, 120] on span "researchers" at bounding box center [872, 122] width 58 height 17
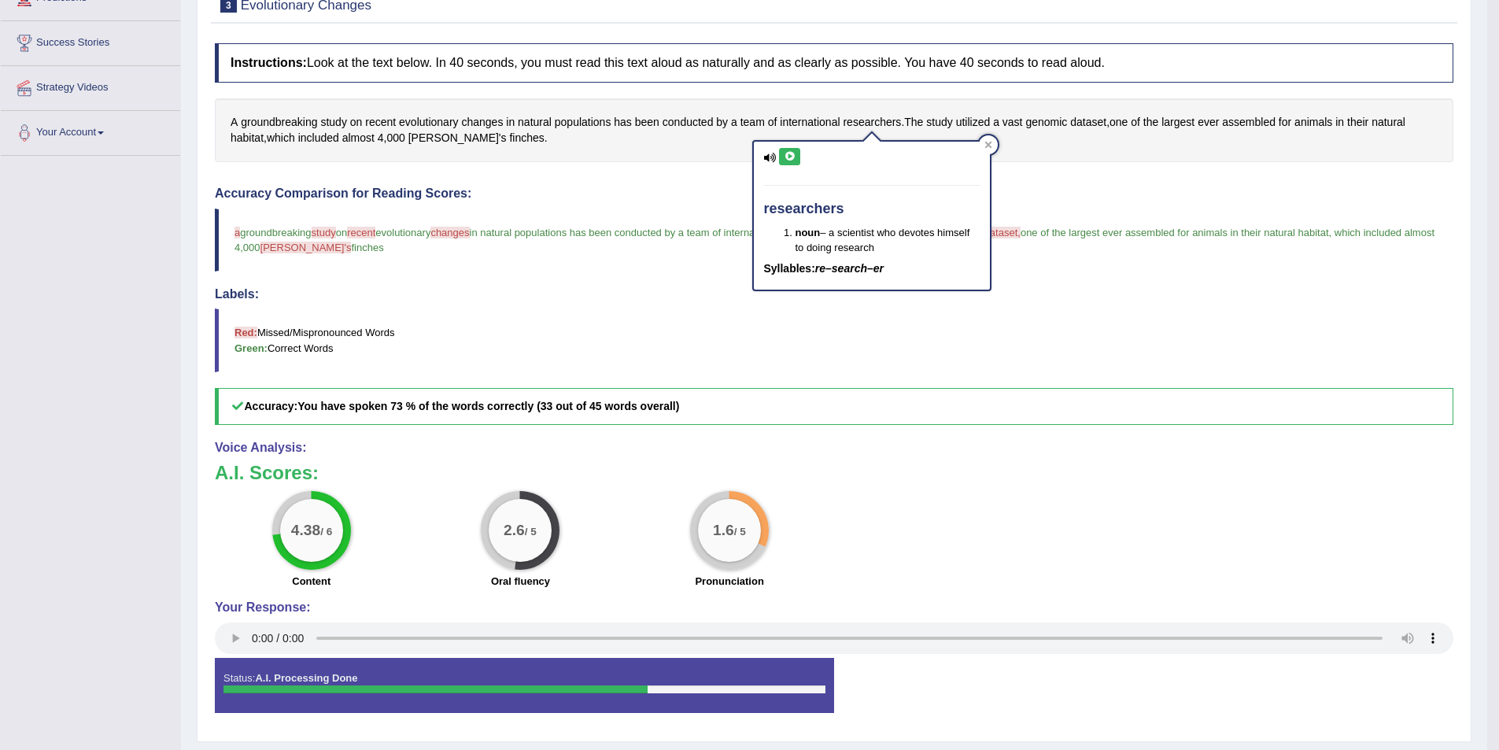
click at [791, 150] on button at bounding box center [789, 156] width 21 height 17
click at [993, 144] on div at bounding box center [988, 144] width 19 height 19
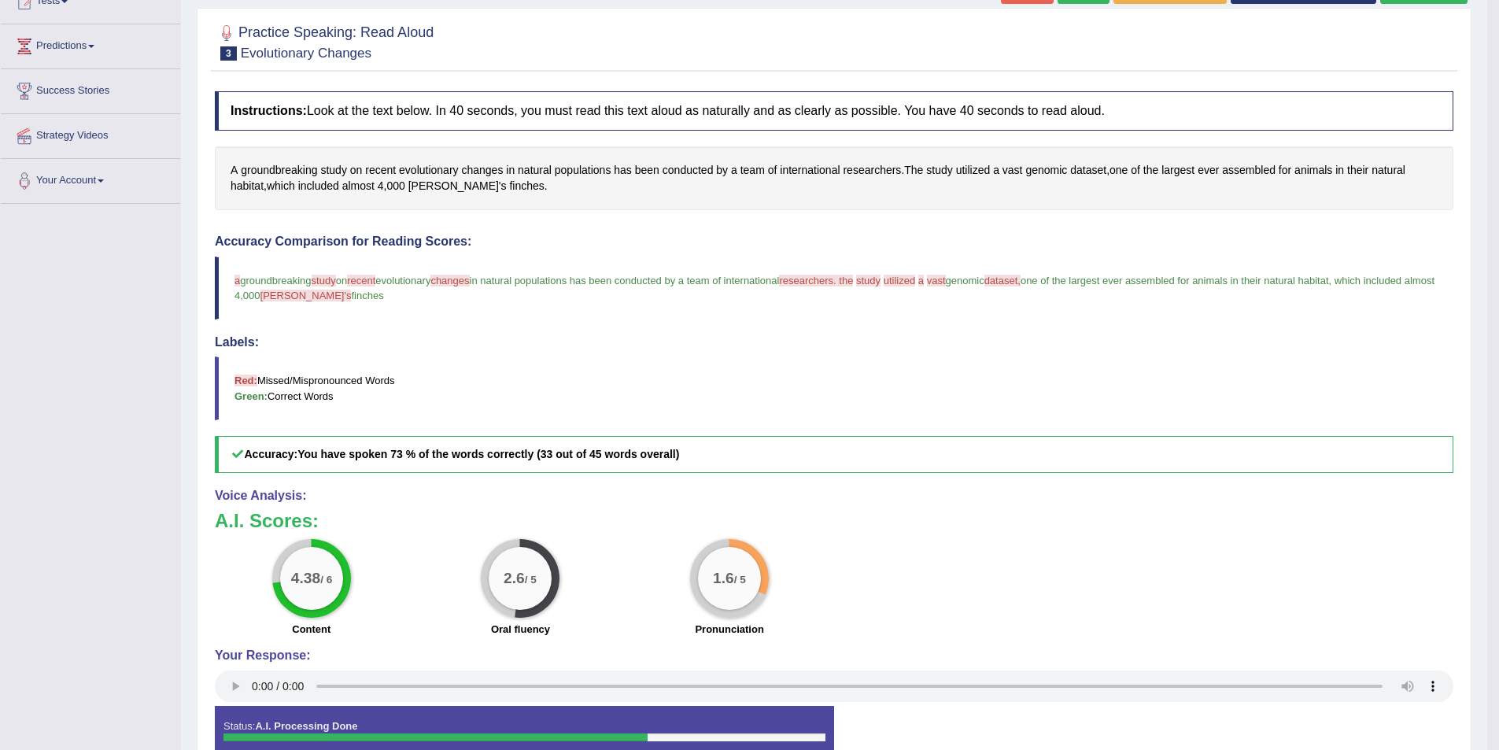
scroll to position [0, 0]
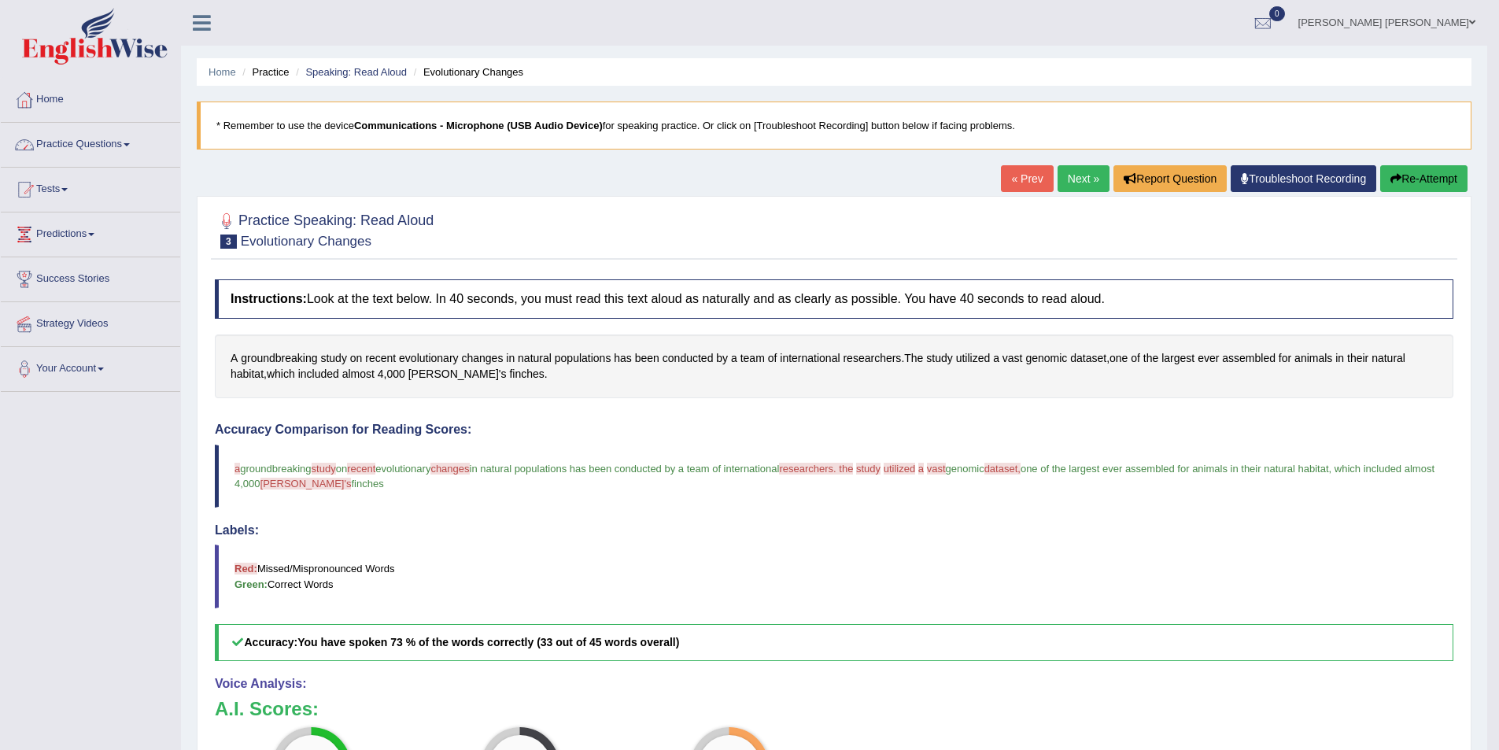
click at [129, 144] on span at bounding box center [127, 144] width 6 height 3
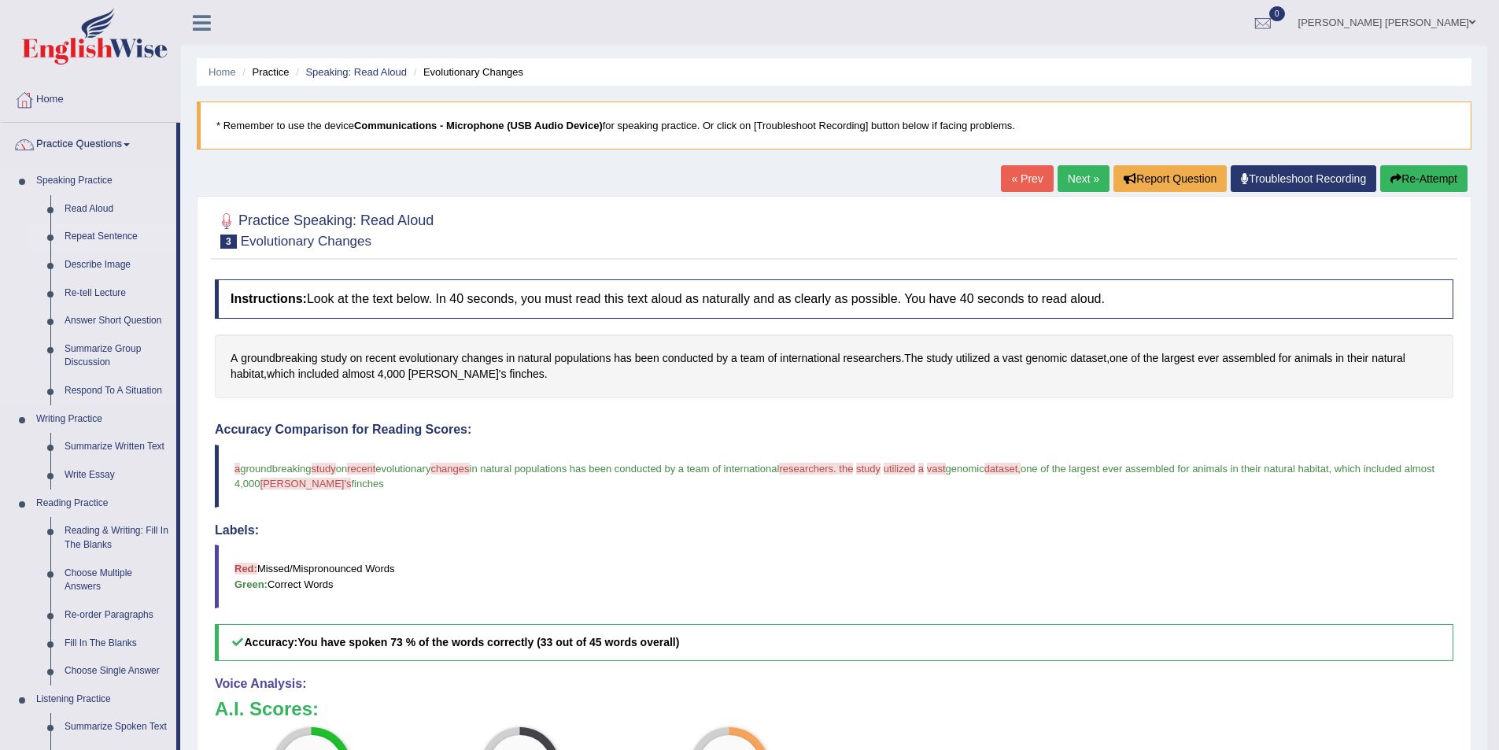
click at [124, 238] on link "Repeat Sentence" at bounding box center [116, 237] width 119 height 28
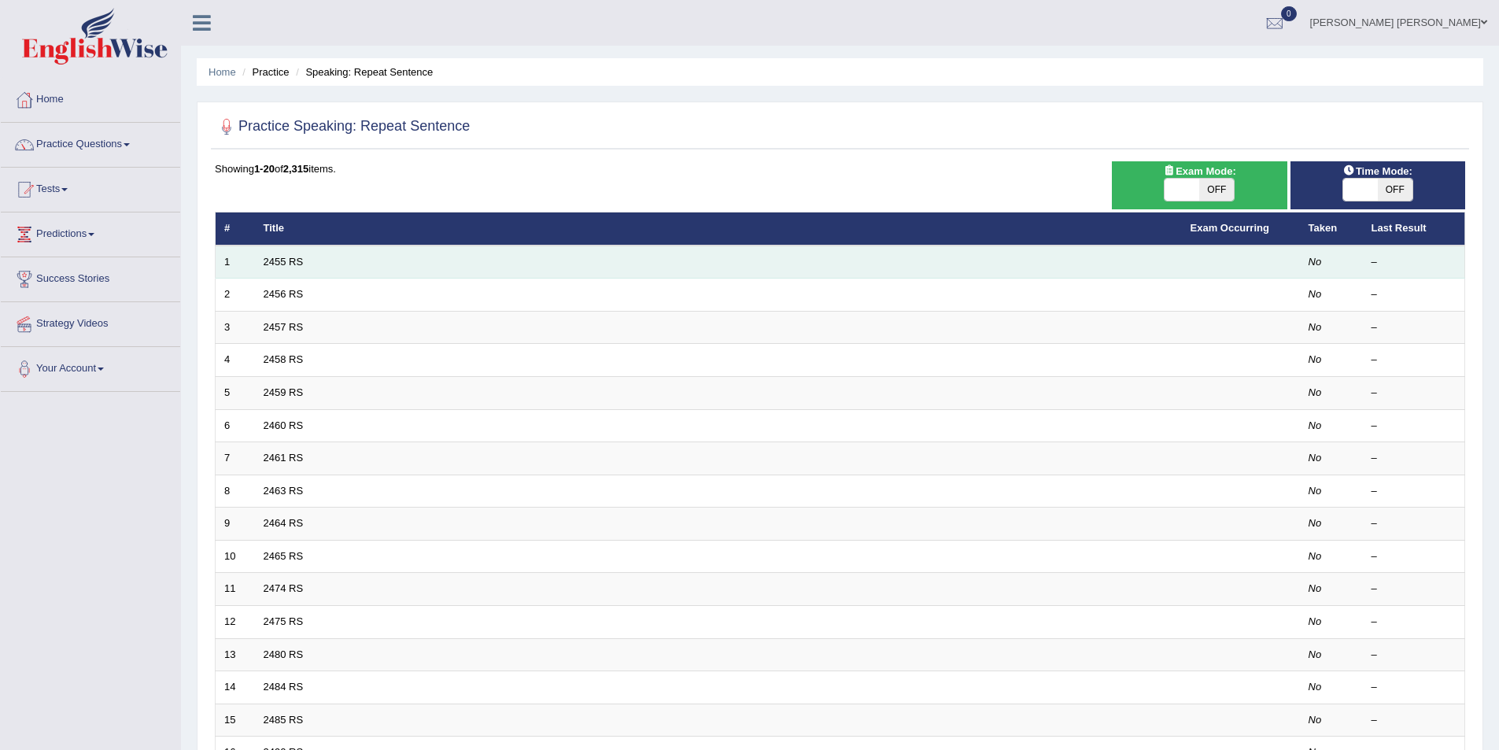
click at [352, 253] on td "2455 RS" at bounding box center [718, 261] width 927 height 33
click at [273, 262] on link "2455 RS" at bounding box center [284, 262] width 40 height 12
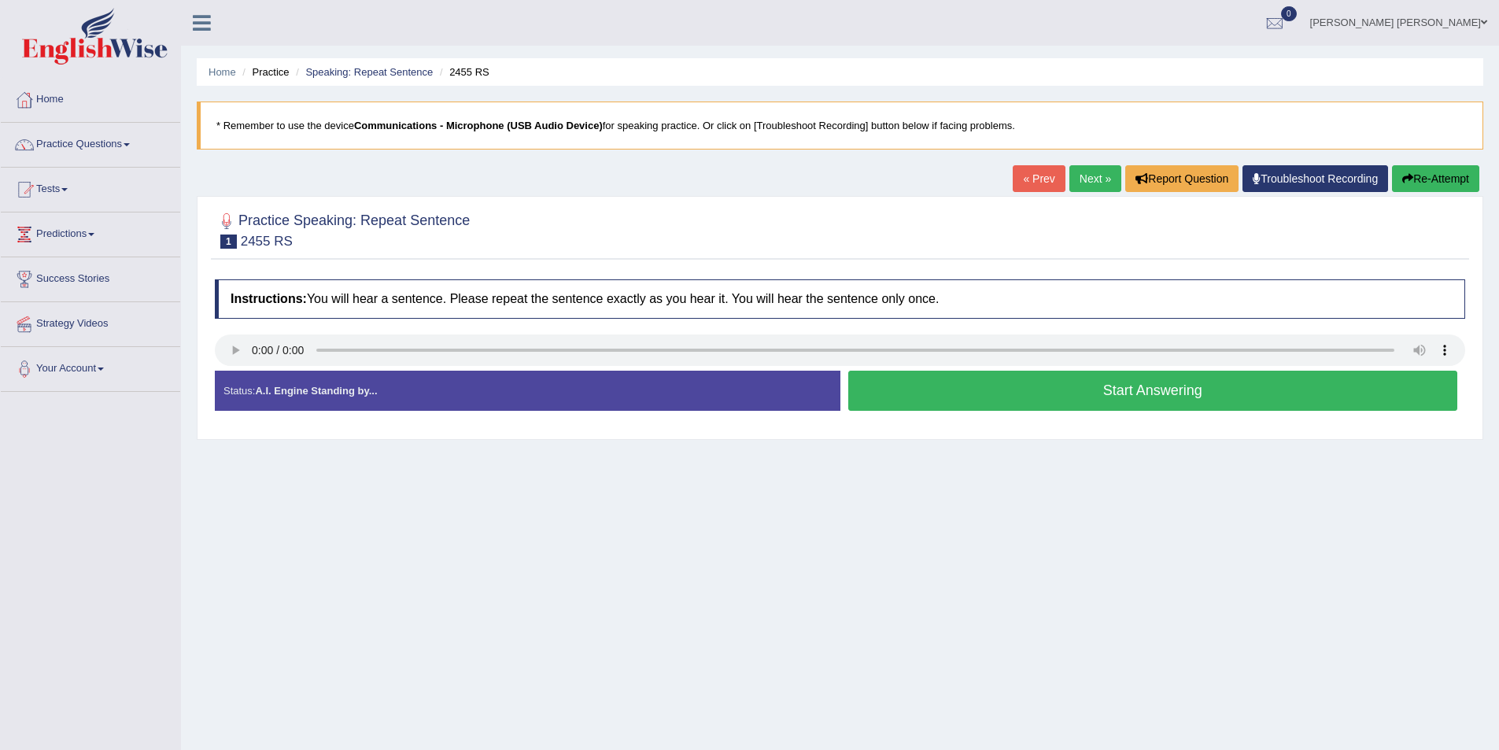
click at [944, 388] on button "Start Answering" at bounding box center [1153, 391] width 610 height 40
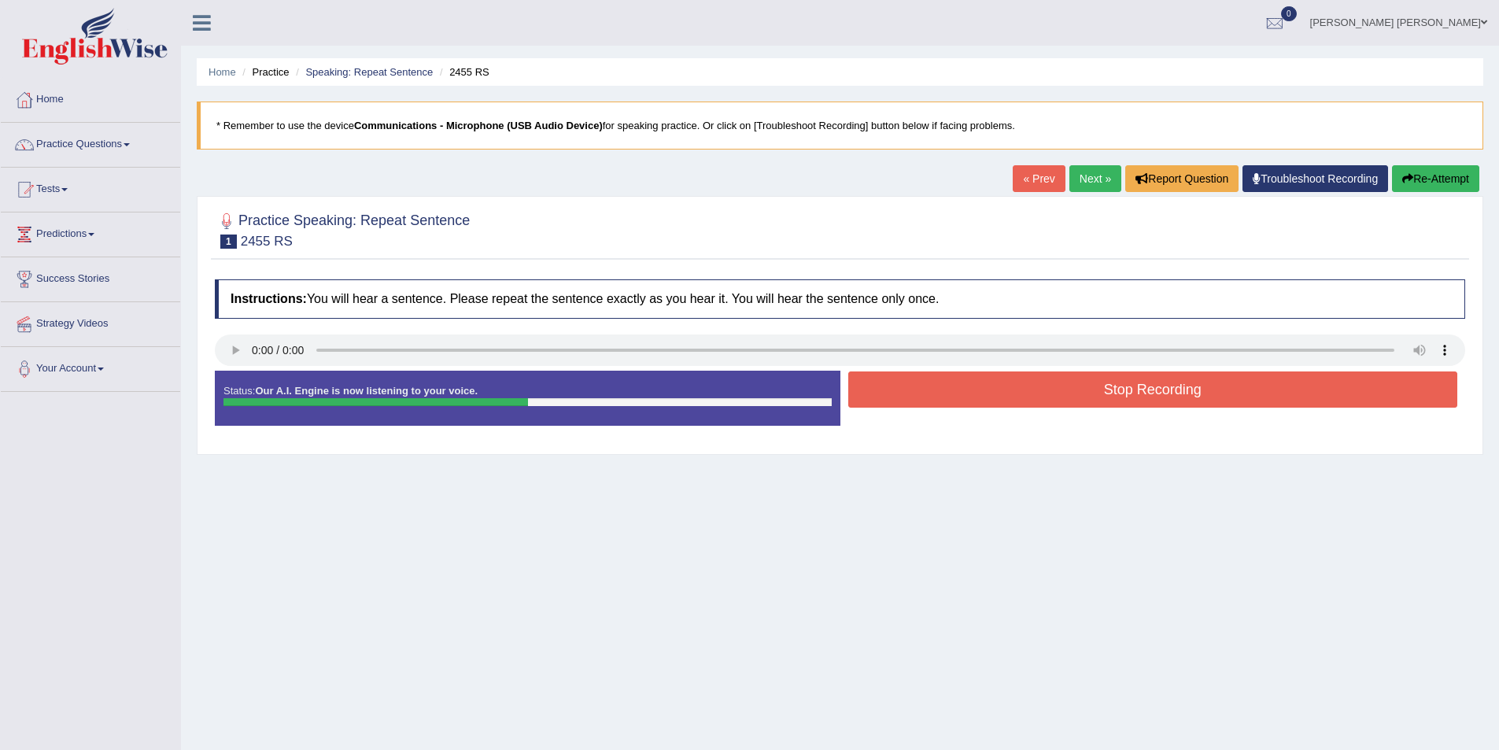
click at [960, 404] on button "Stop Recording" at bounding box center [1153, 389] width 610 height 36
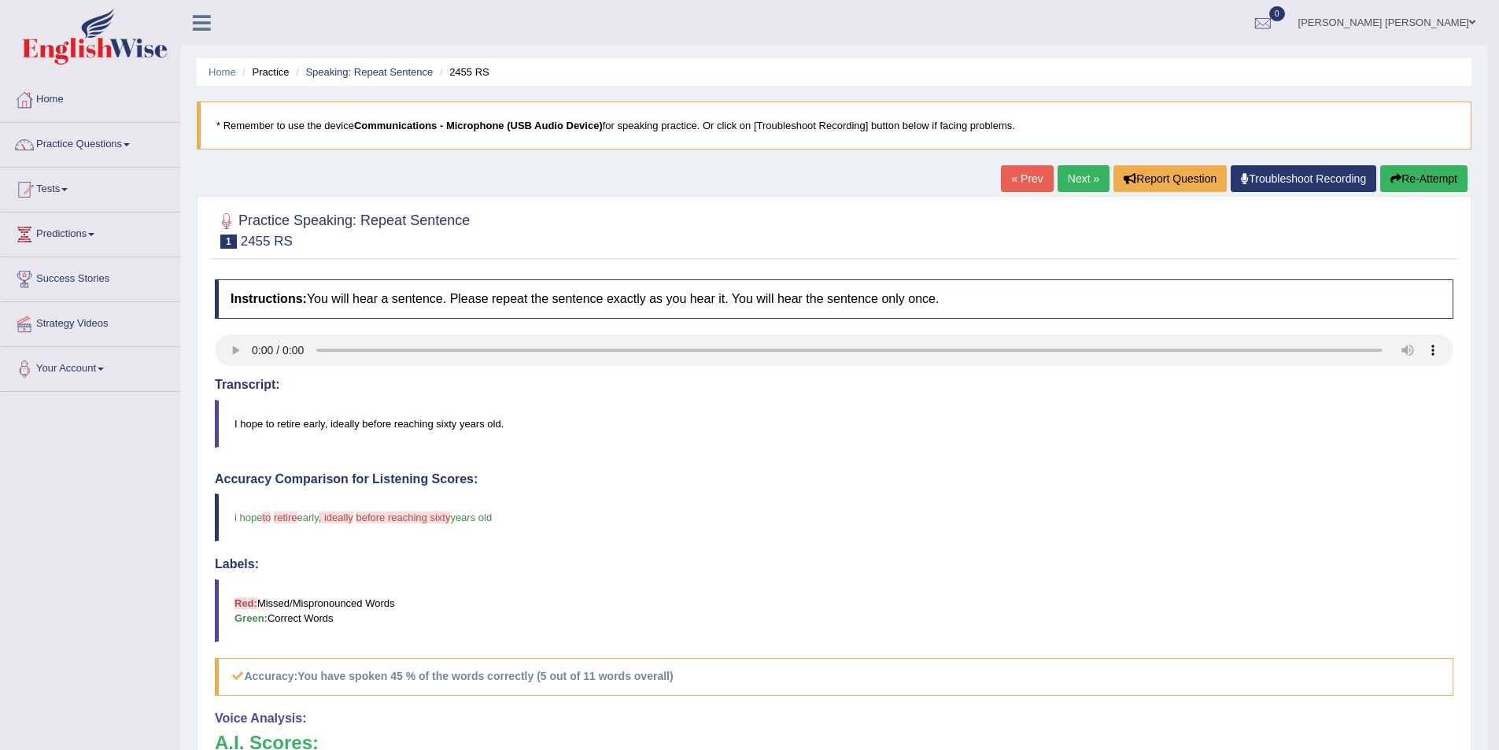
click at [1069, 179] on link "Next »" at bounding box center [1084, 178] width 52 height 27
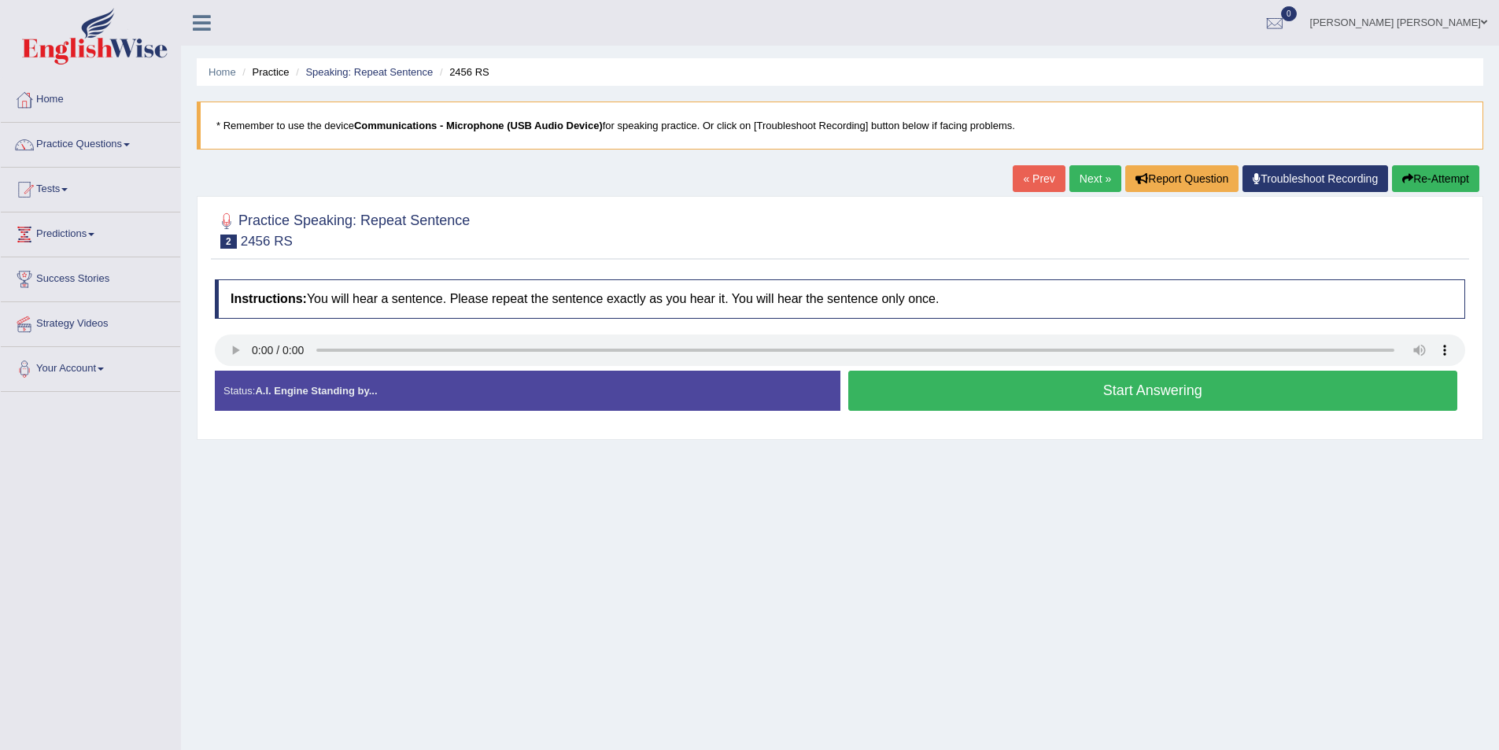
click at [928, 396] on button "Start Answering" at bounding box center [1153, 391] width 610 height 40
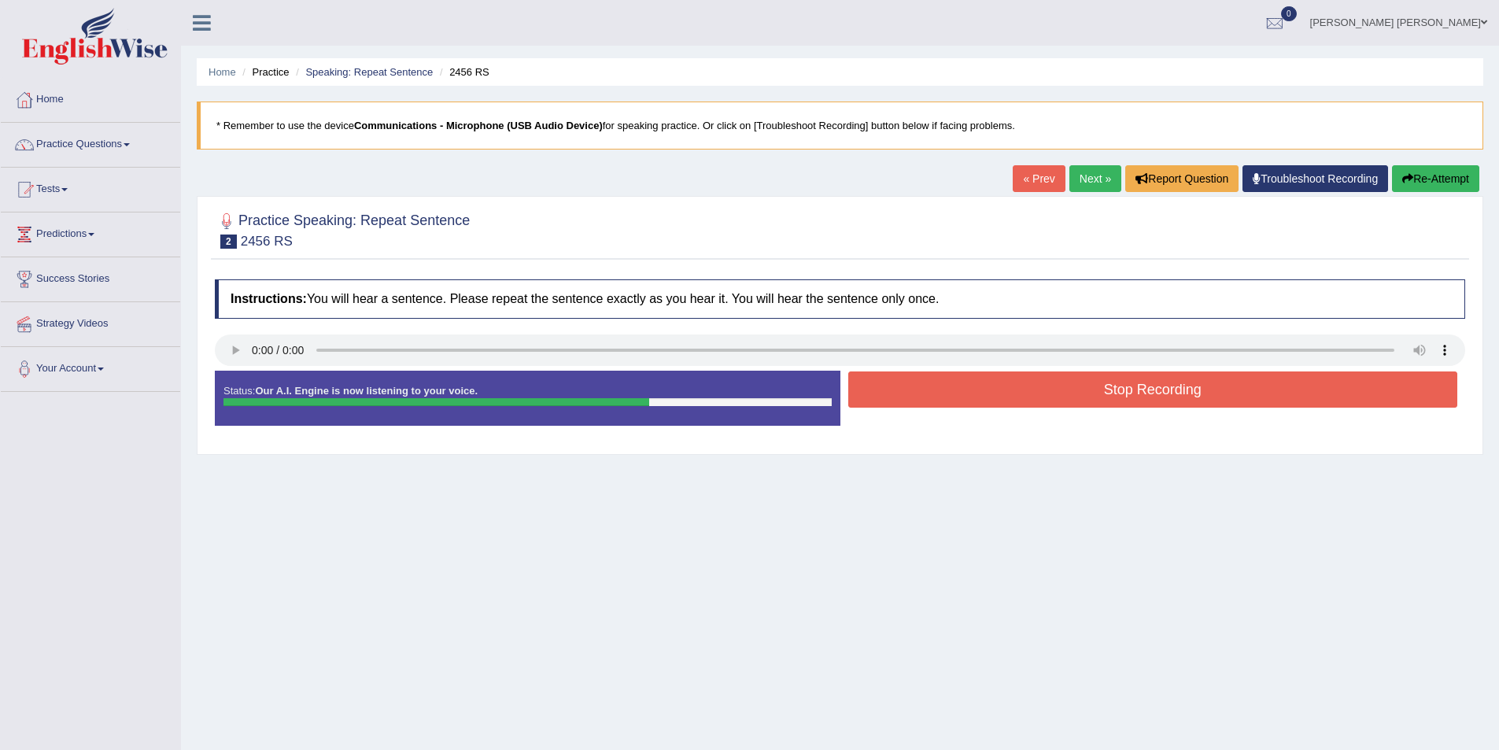
click at [969, 393] on button "Stop Recording" at bounding box center [1153, 389] width 610 height 36
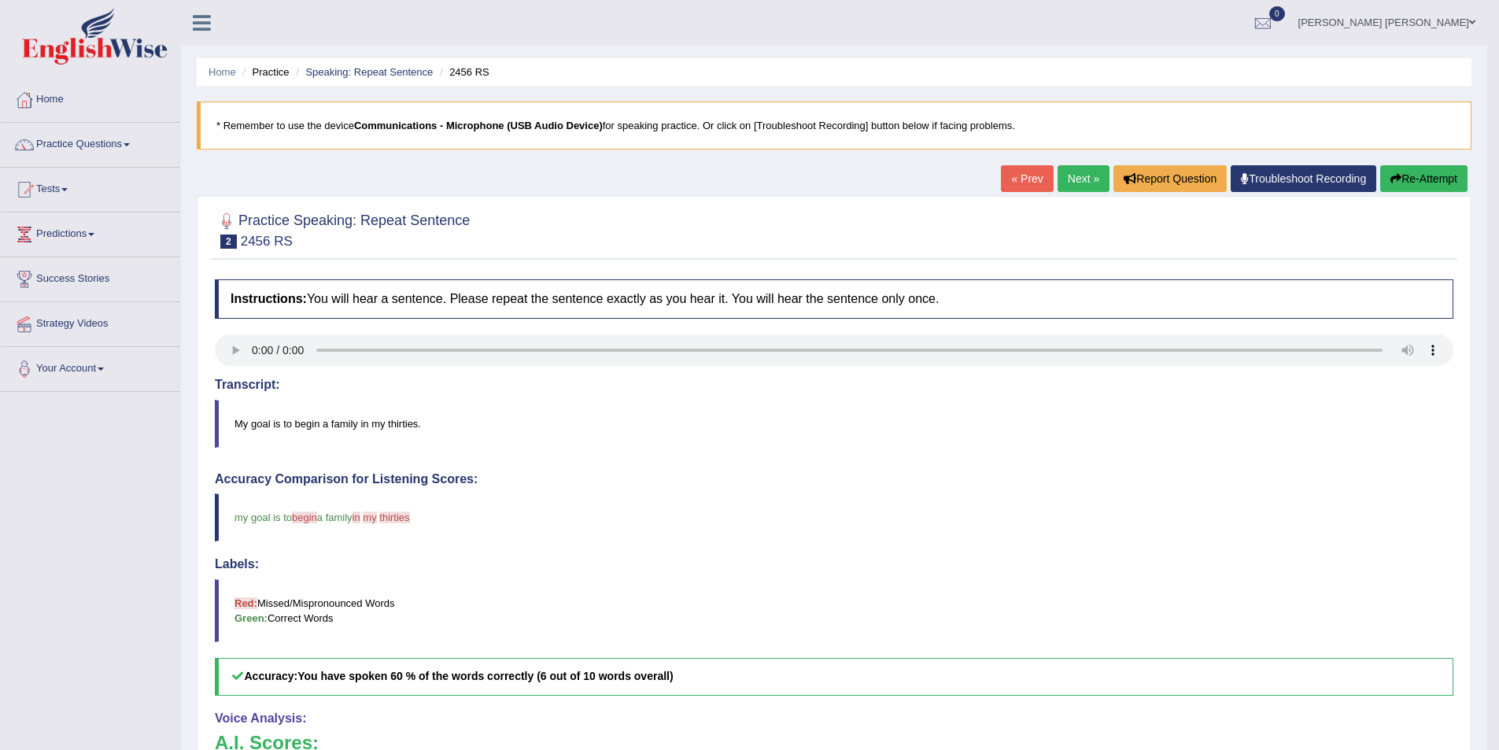
click at [1082, 182] on link "Next »" at bounding box center [1084, 178] width 52 height 27
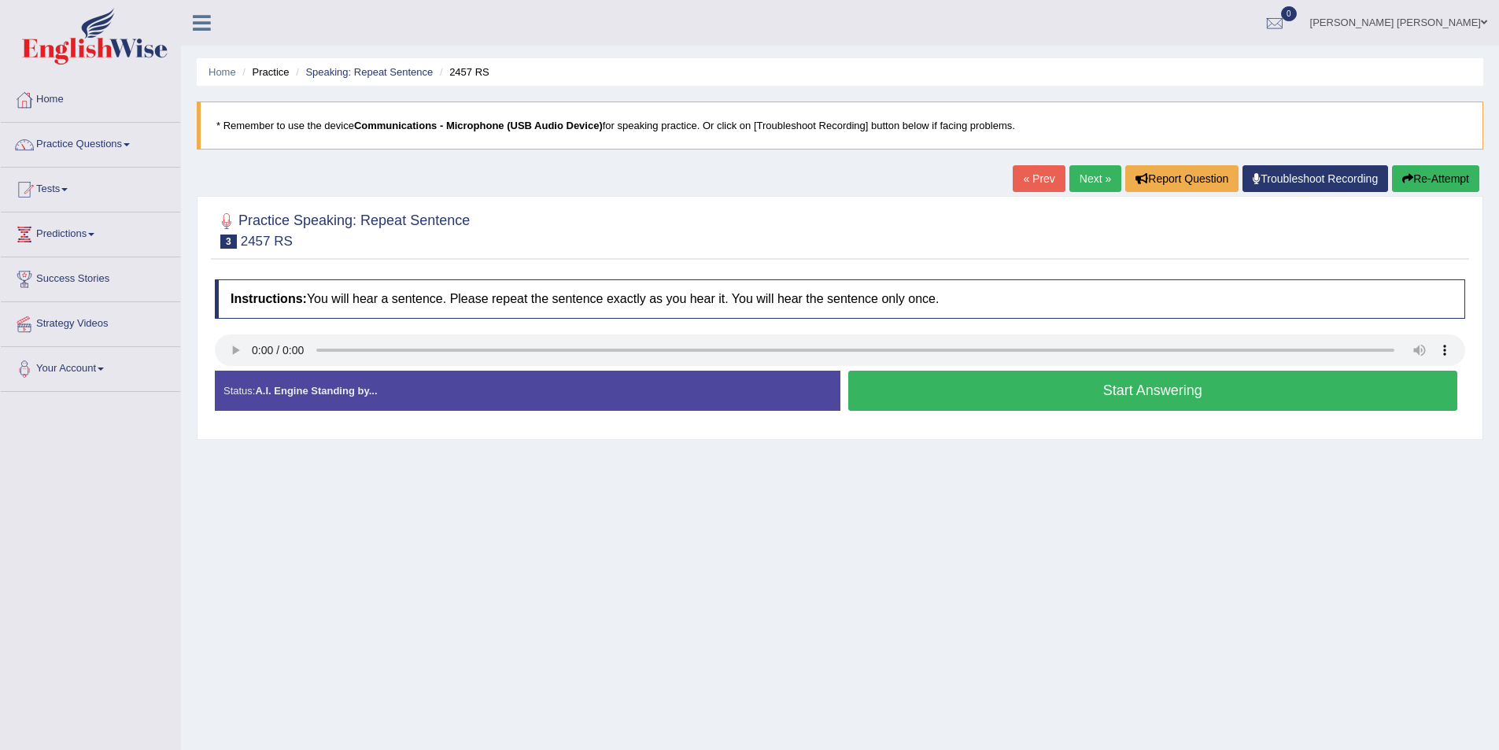
click at [1009, 381] on button "Start Answering" at bounding box center [1153, 391] width 610 height 40
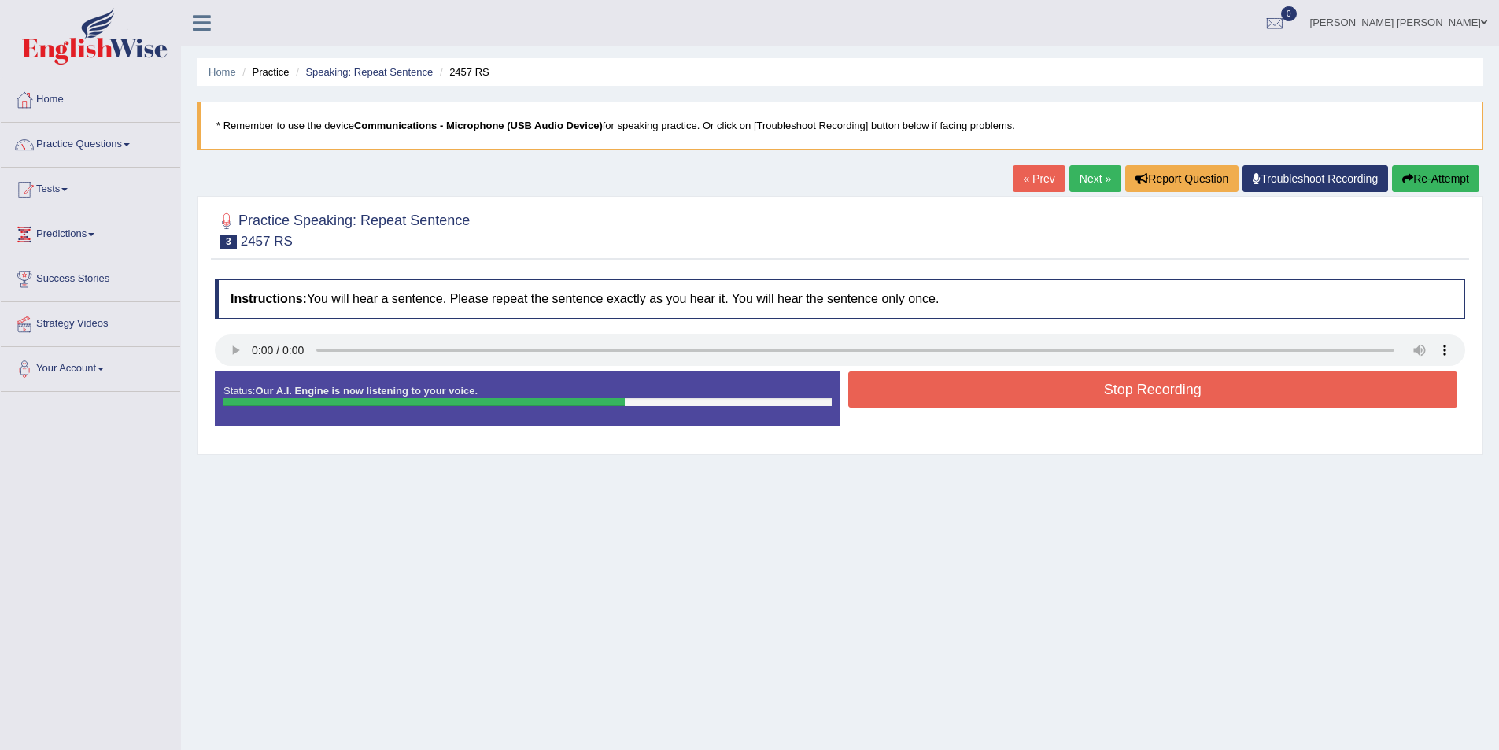
click at [1014, 388] on button "Stop Recording" at bounding box center [1153, 389] width 610 height 36
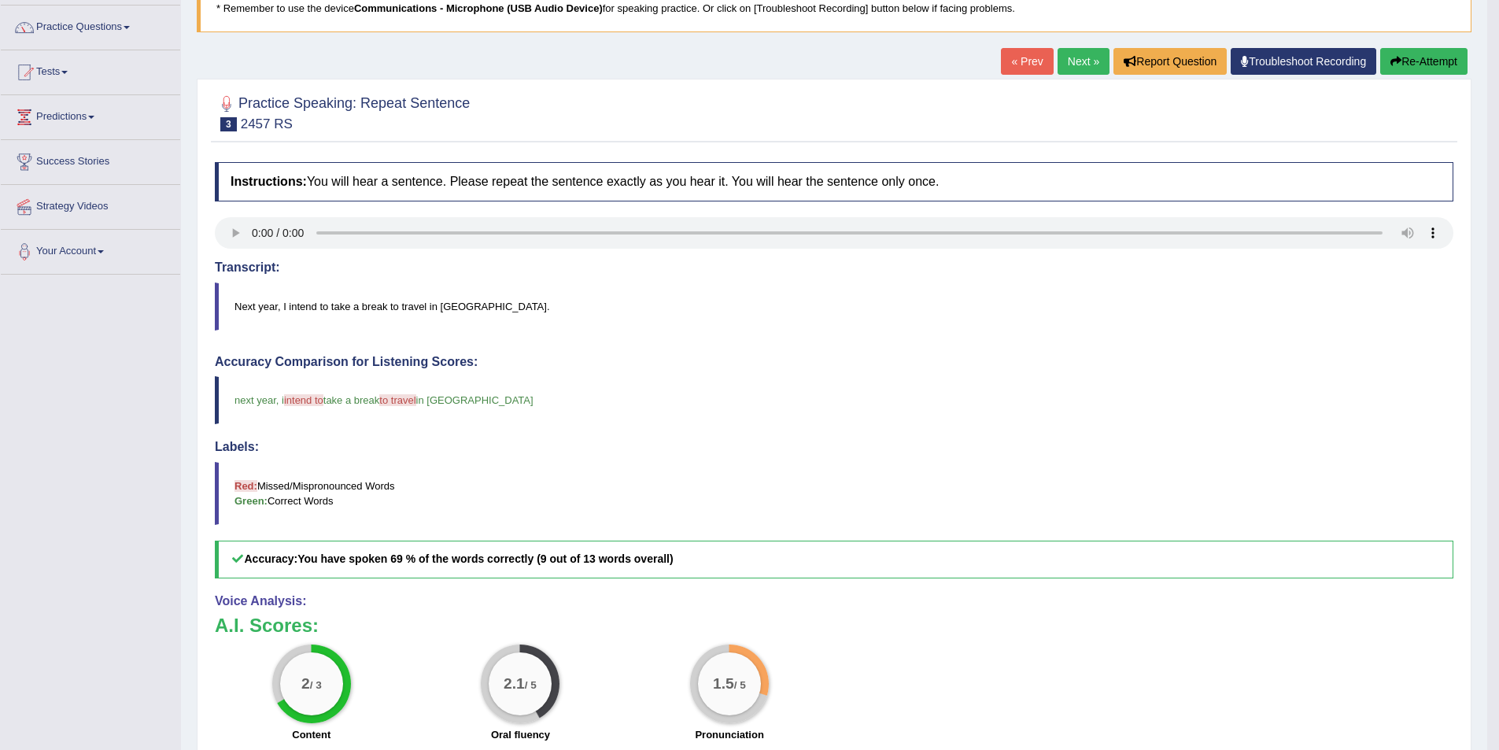
scroll to position [79, 0]
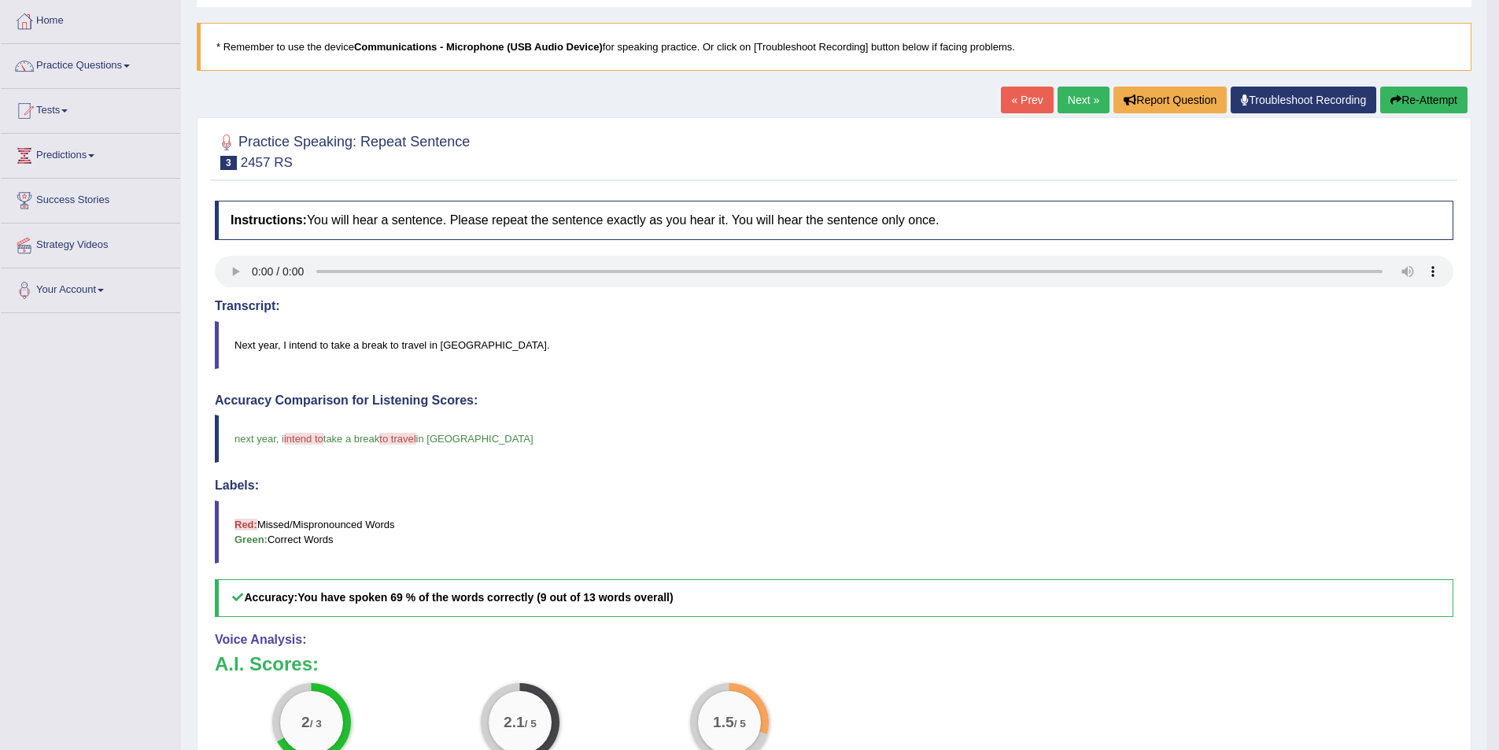
click at [1065, 101] on link "Next »" at bounding box center [1084, 100] width 52 height 27
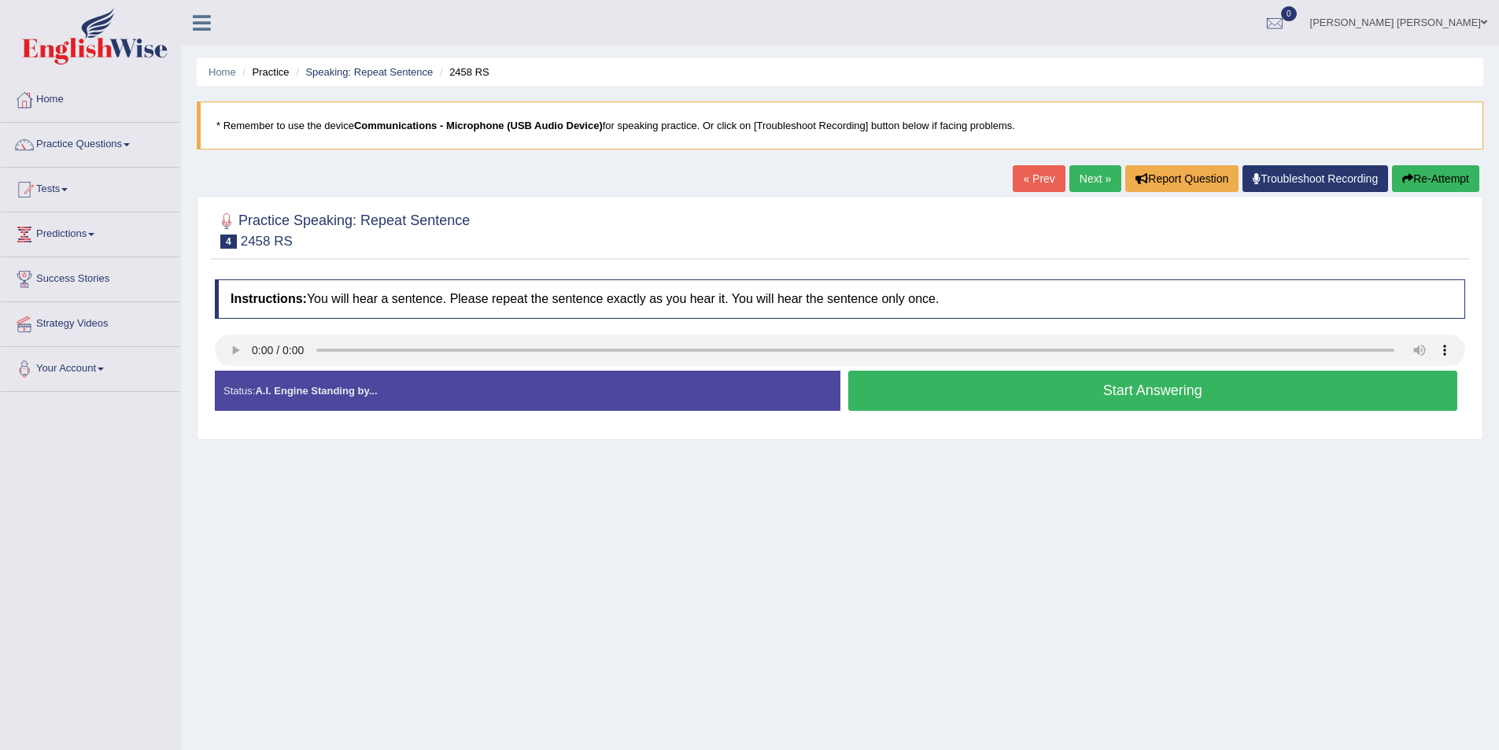
click at [1019, 399] on button "Start Answering" at bounding box center [1153, 391] width 610 height 40
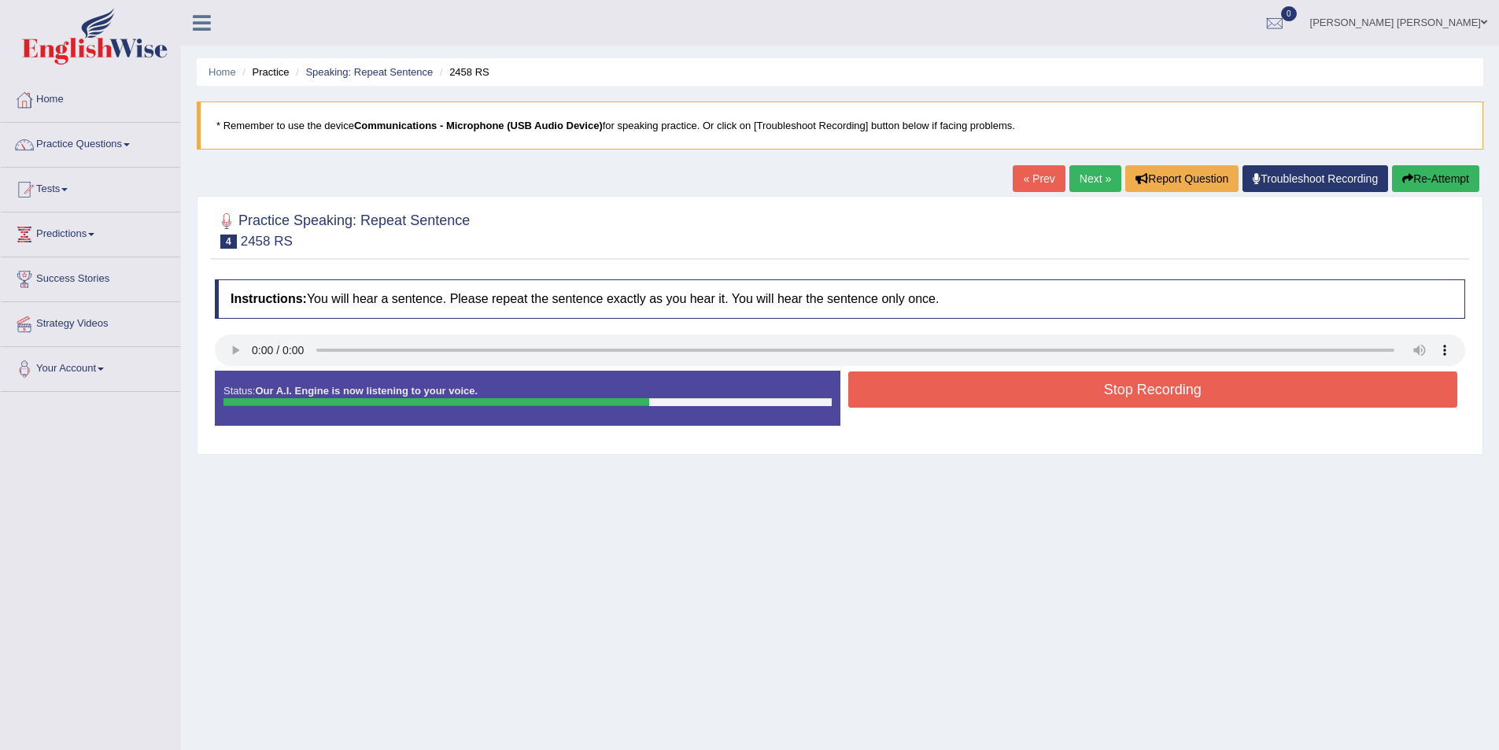
click at [1028, 386] on button "Stop Recording" at bounding box center [1153, 389] width 610 height 36
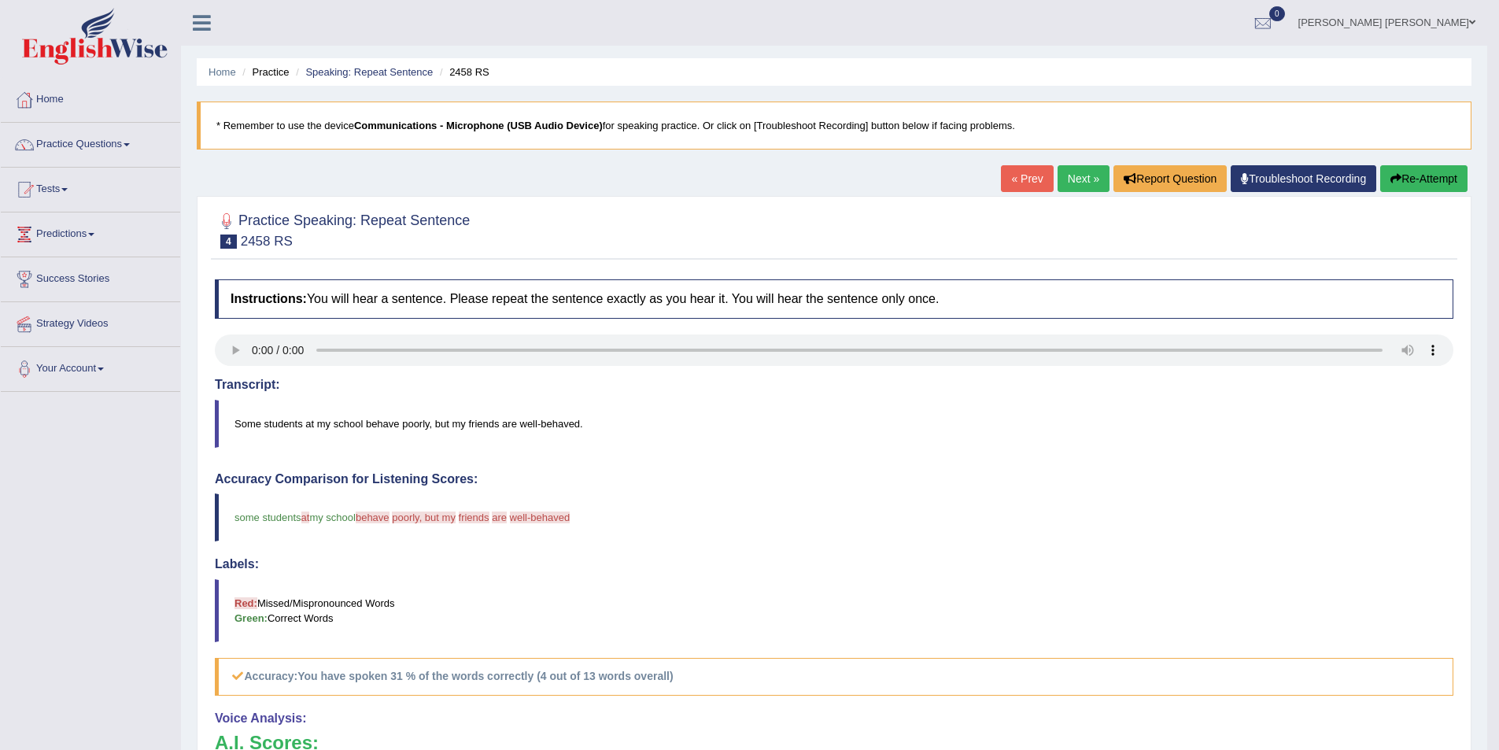
drag, startPoint x: 367, startPoint y: 424, endPoint x: 434, endPoint y: 426, distance: 66.9
click at [434, 426] on blockquote "Some students at my school behave poorly, but my friends are well-behaved." at bounding box center [834, 424] width 1239 height 48
drag, startPoint x: 430, startPoint y: 425, endPoint x: 368, endPoint y: 430, distance: 61.6
click at [368, 430] on blockquote "Some students at my school behave poorly, but my friends are well-behaved." at bounding box center [834, 424] width 1239 height 48
drag, startPoint x: 367, startPoint y: 520, endPoint x: 425, endPoint y: 524, distance: 58.4
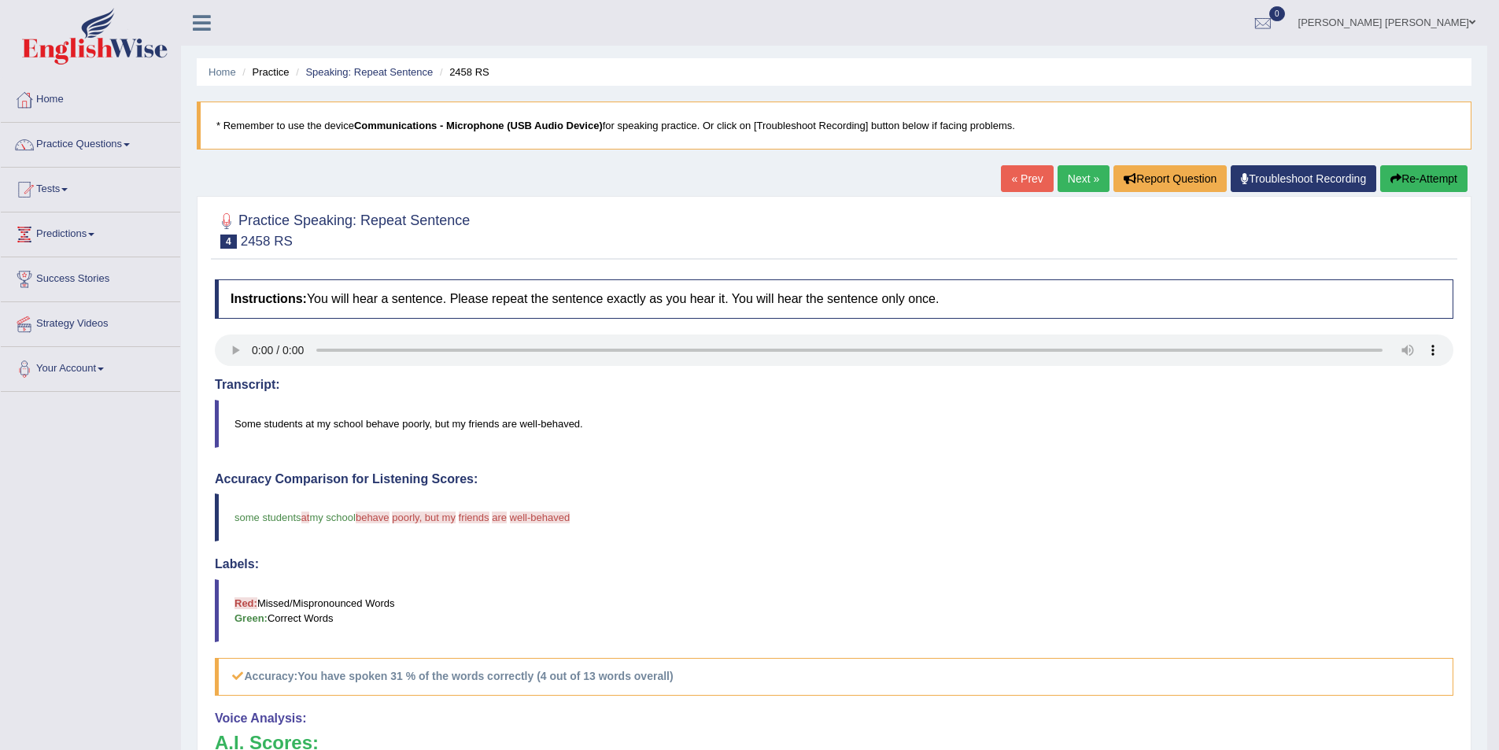
click at [425, 524] on blockquote "some students at from my school behave it's poorly, but my poor friends must ar…" at bounding box center [834, 517] width 1239 height 48
drag, startPoint x: 234, startPoint y: 519, endPoint x: 362, endPoint y: 526, distance: 127.7
click at [362, 526] on blockquote "some students at from my school behave it's poorly, but my poor friends must ar…" at bounding box center [834, 517] width 1239 height 48
drag, startPoint x: 234, startPoint y: 518, endPoint x: 347, endPoint y: 522, distance: 113.4
click at [347, 522] on blockquote "some students at from my school behave it's poorly, but my poor friends must ar…" at bounding box center [834, 517] width 1239 height 48
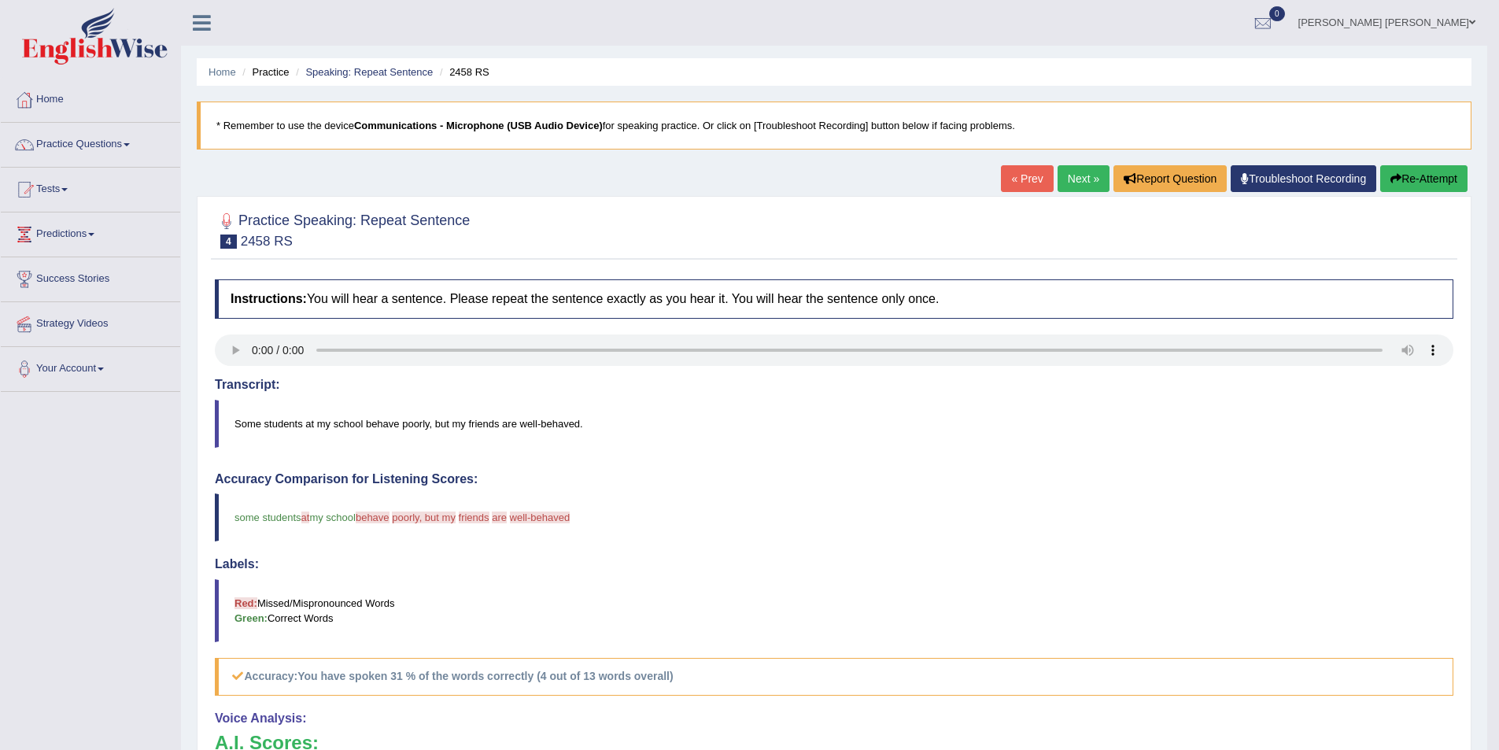
click at [1075, 187] on link "Next »" at bounding box center [1084, 178] width 52 height 27
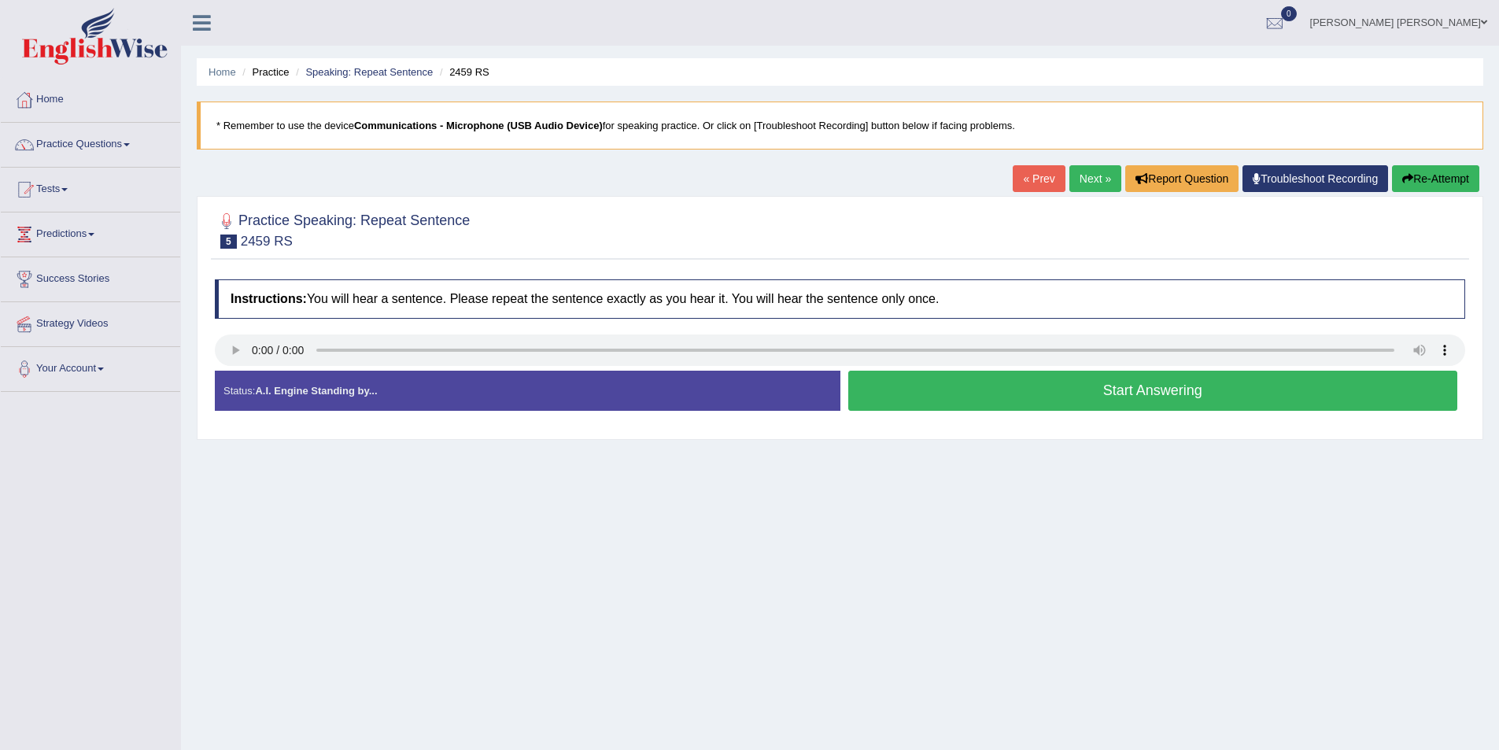
click at [979, 408] on button "Start Answering" at bounding box center [1153, 391] width 610 height 40
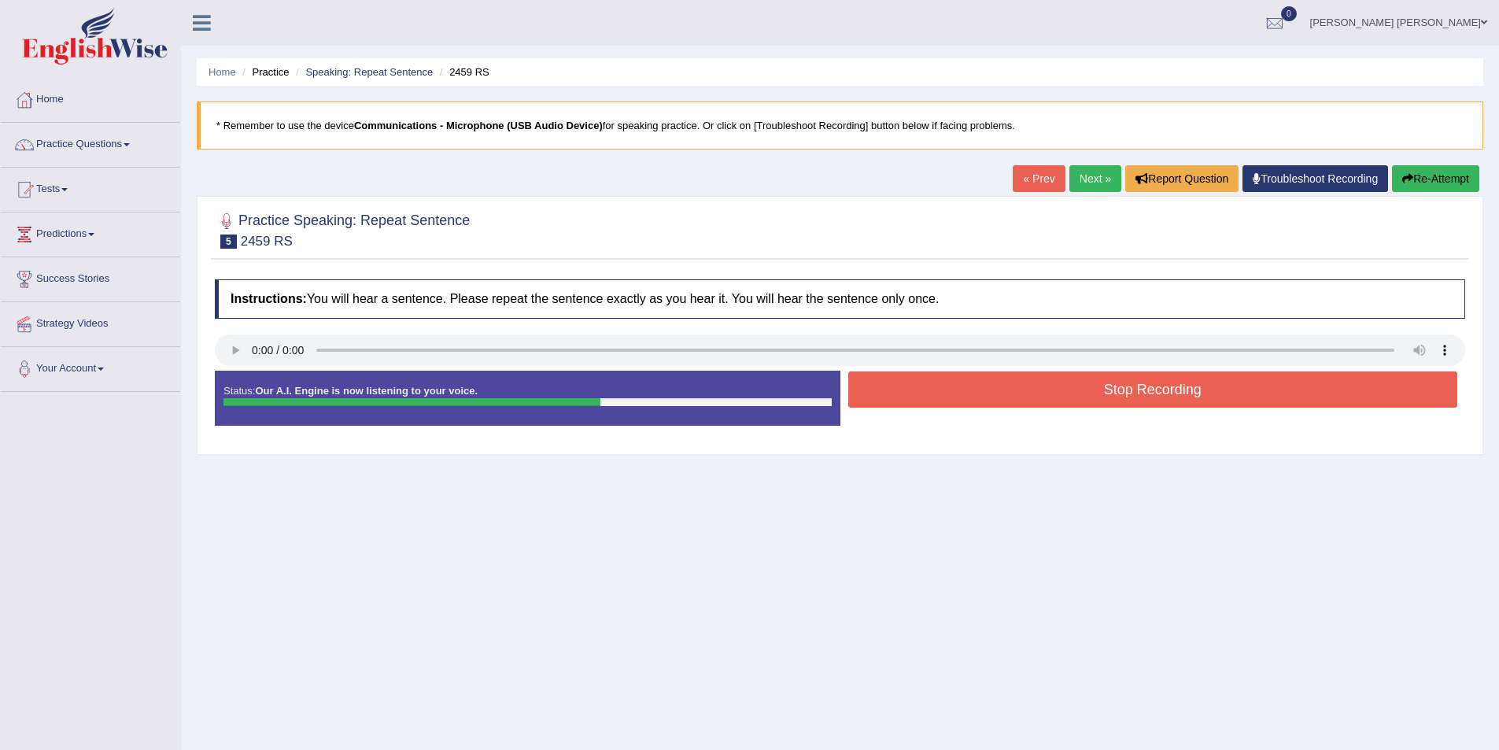
click at [1071, 387] on button "Stop Recording" at bounding box center [1153, 389] width 610 height 36
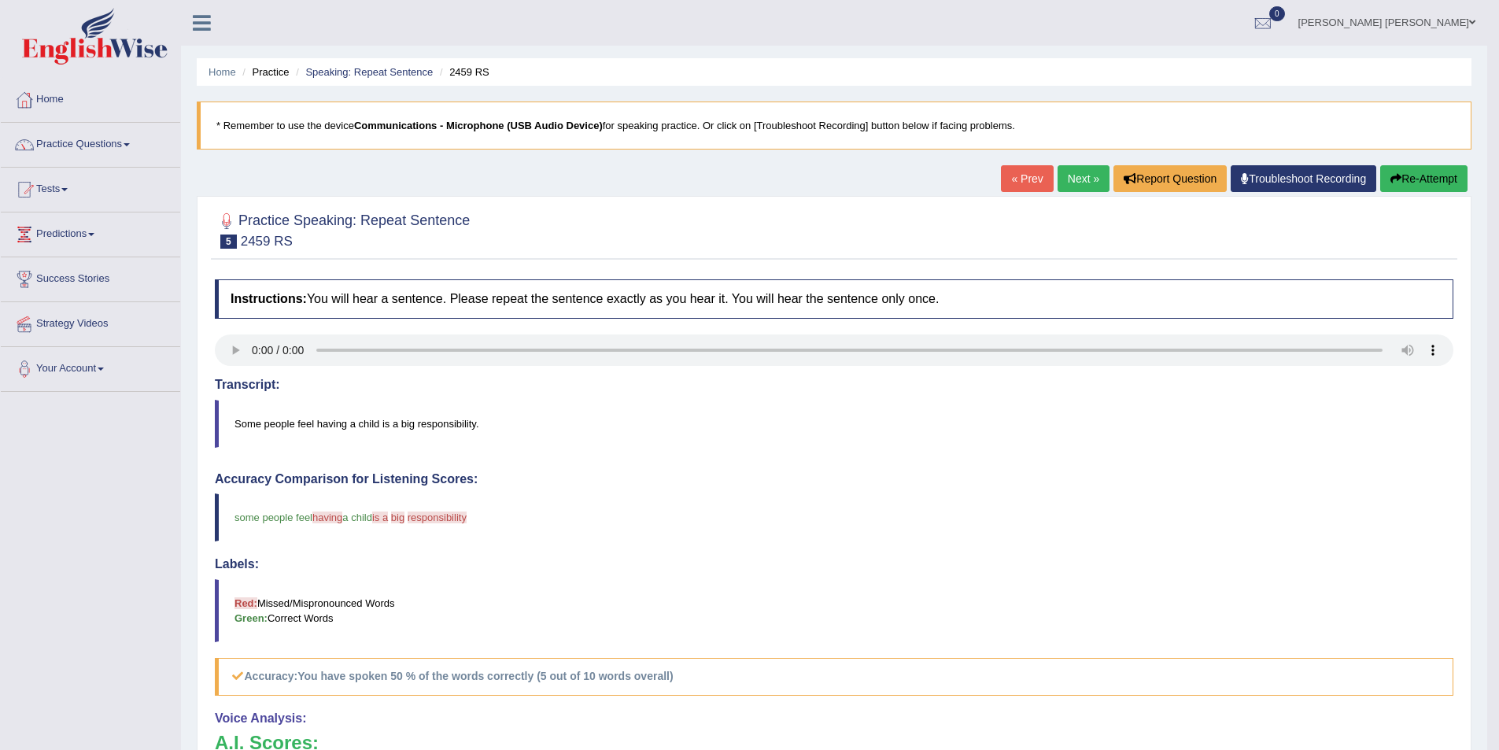
click at [1076, 177] on link "Next »" at bounding box center [1084, 178] width 52 height 27
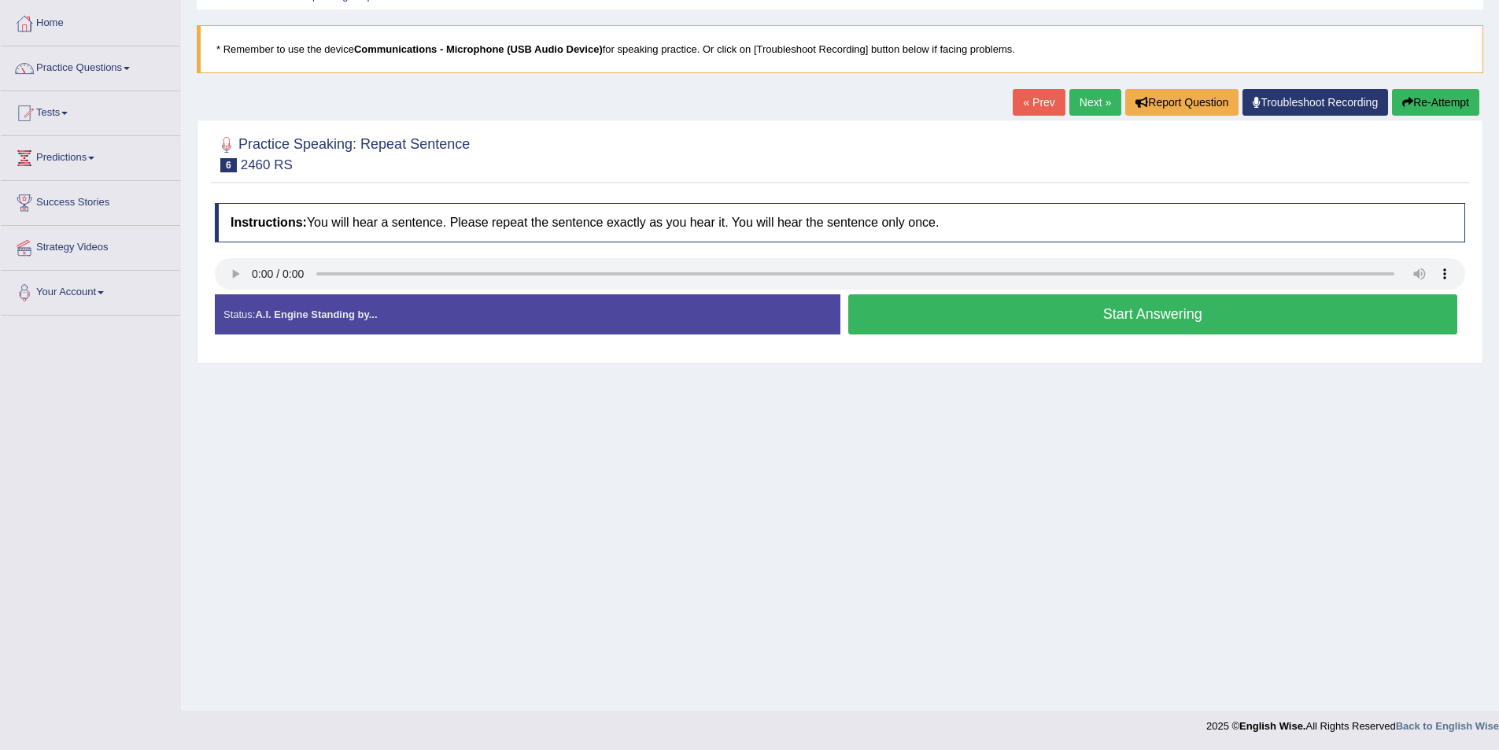
click at [921, 312] on button "Start Answering" at bounding box center [1153, 314] width 610 height 40
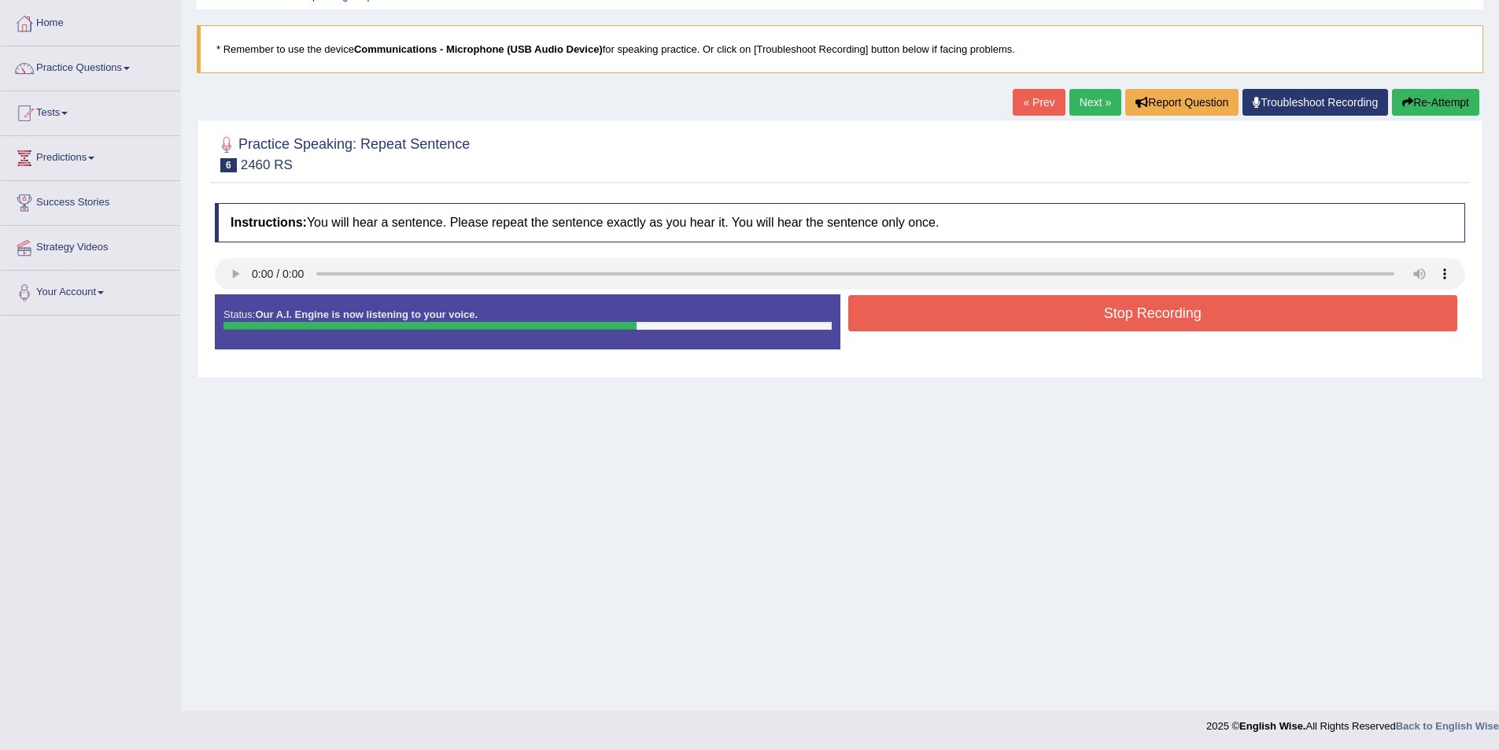
click at [1028, 321] on button "Stop Recording" at bounding box center [1153, 313] width 610 height 36
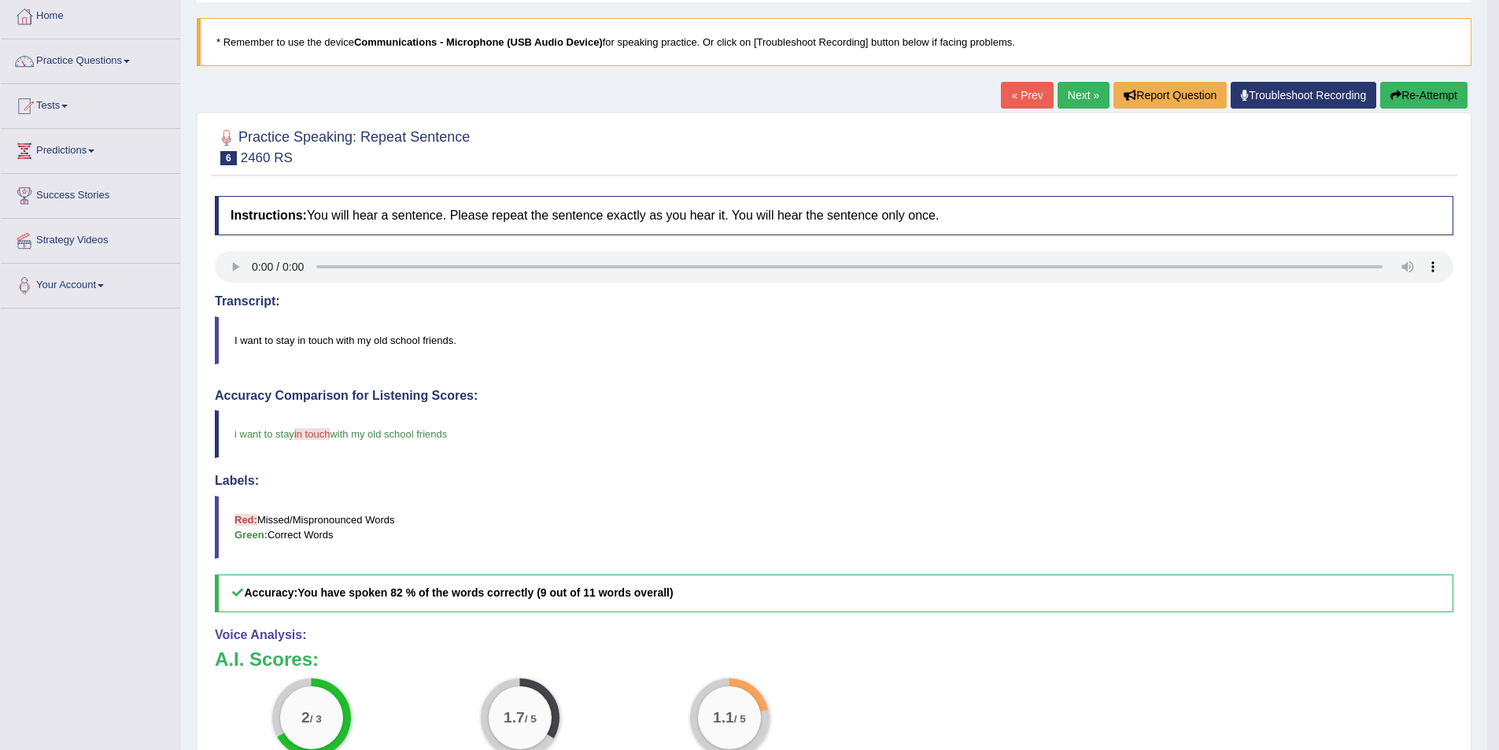
scroll to position [76, 0]
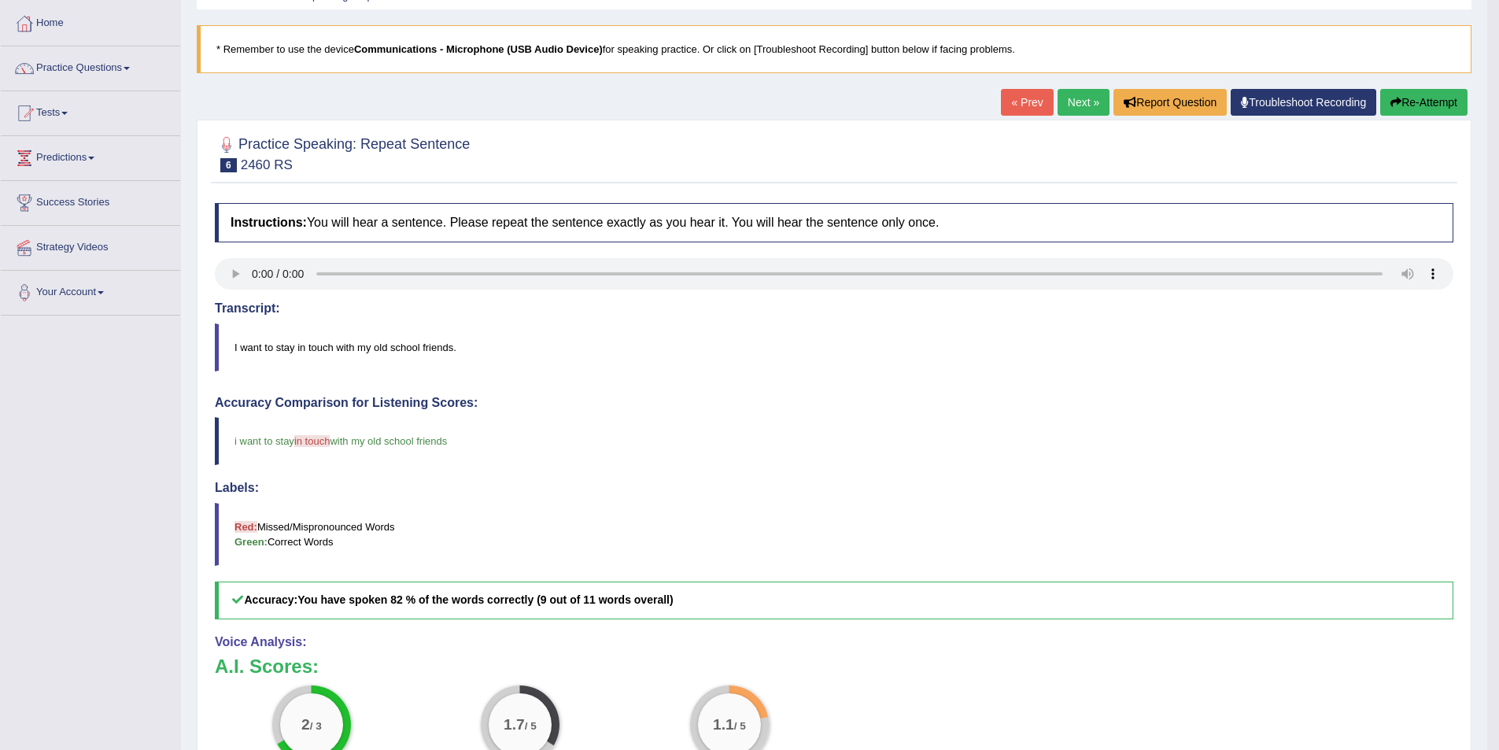
click at [1061, 108] on link "Next »" at bounding box center [1084, 102] width 52 height 27
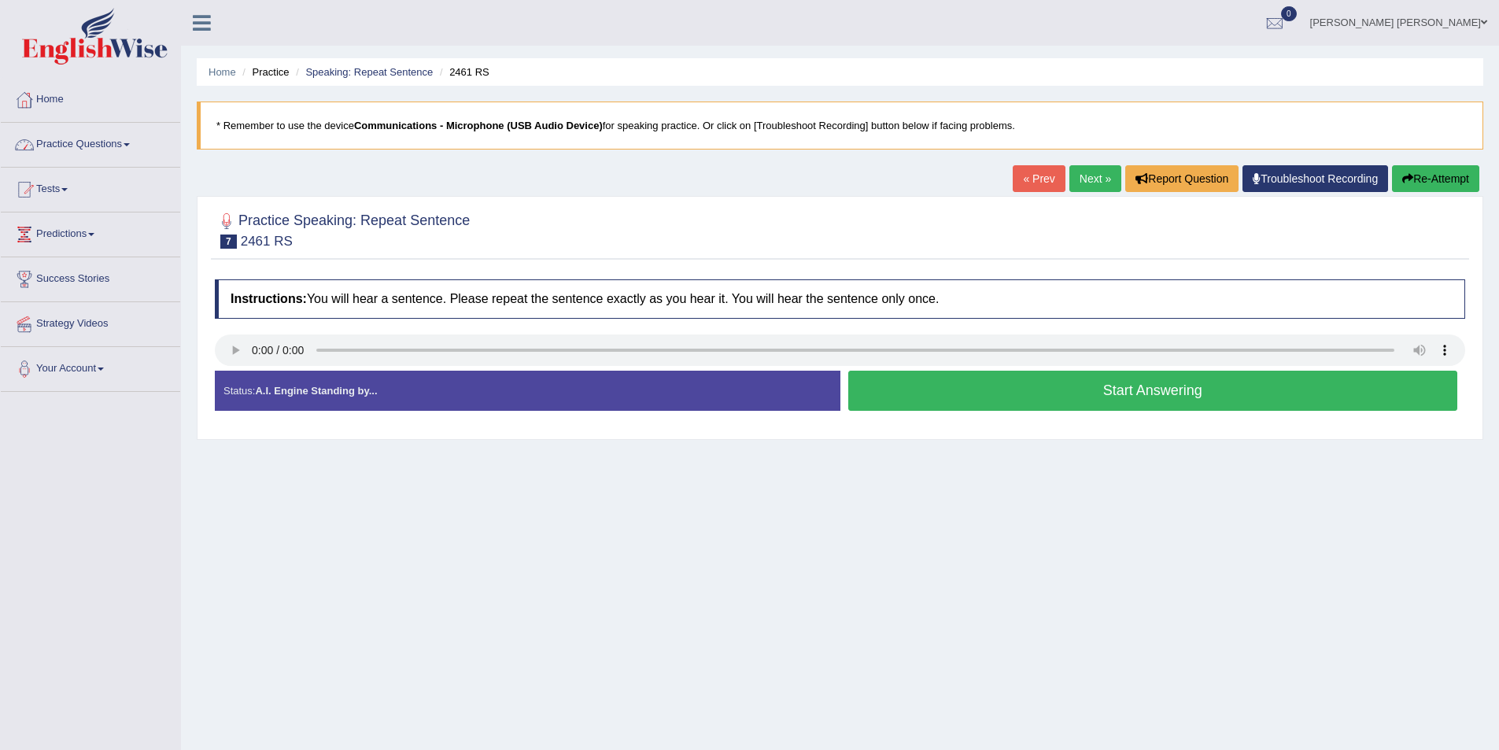
click at [127, 145] on link "Practice Questions" at bounding box center [90, 142] width 179 height 39
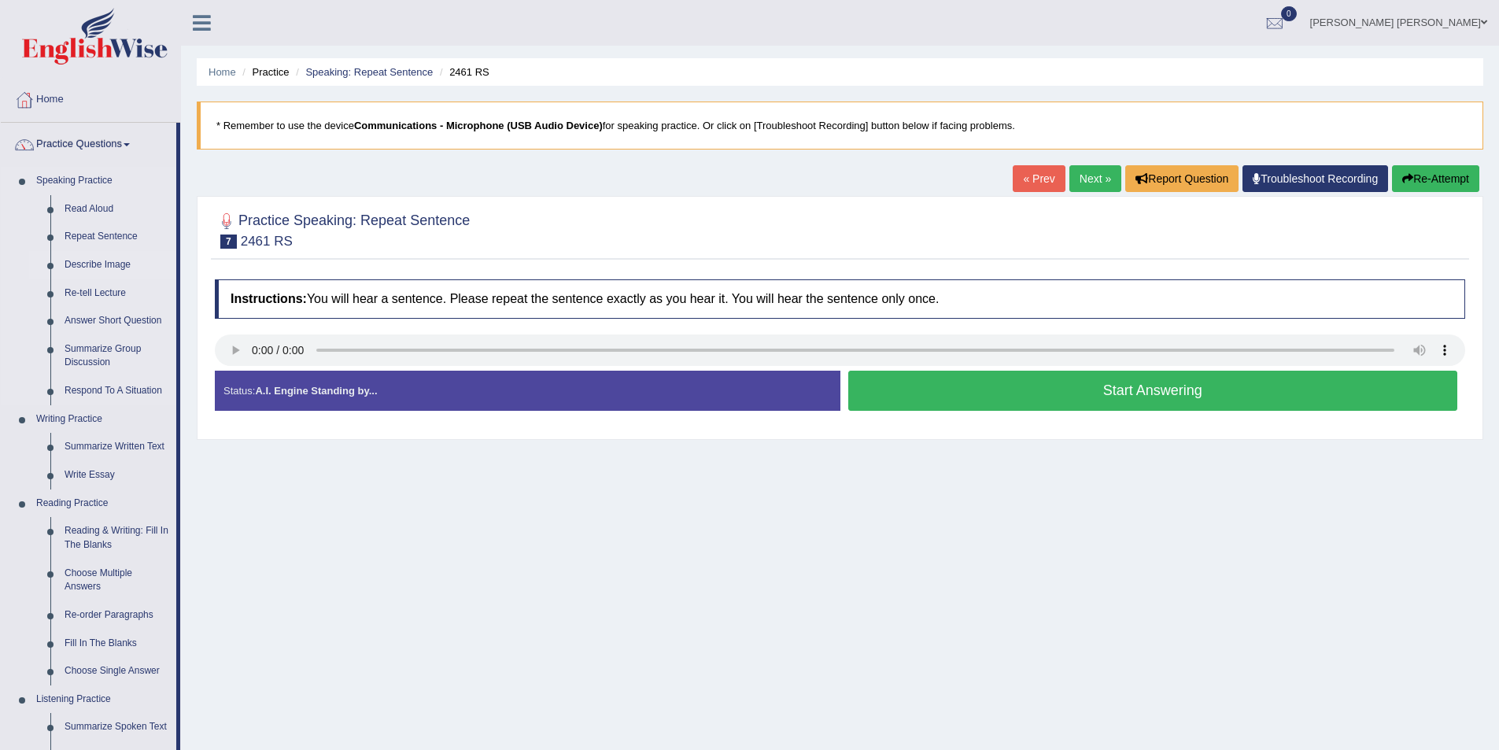
click at [123, 263] on link "Describe Image" at bounding box center [116, 265] width 119 height 28
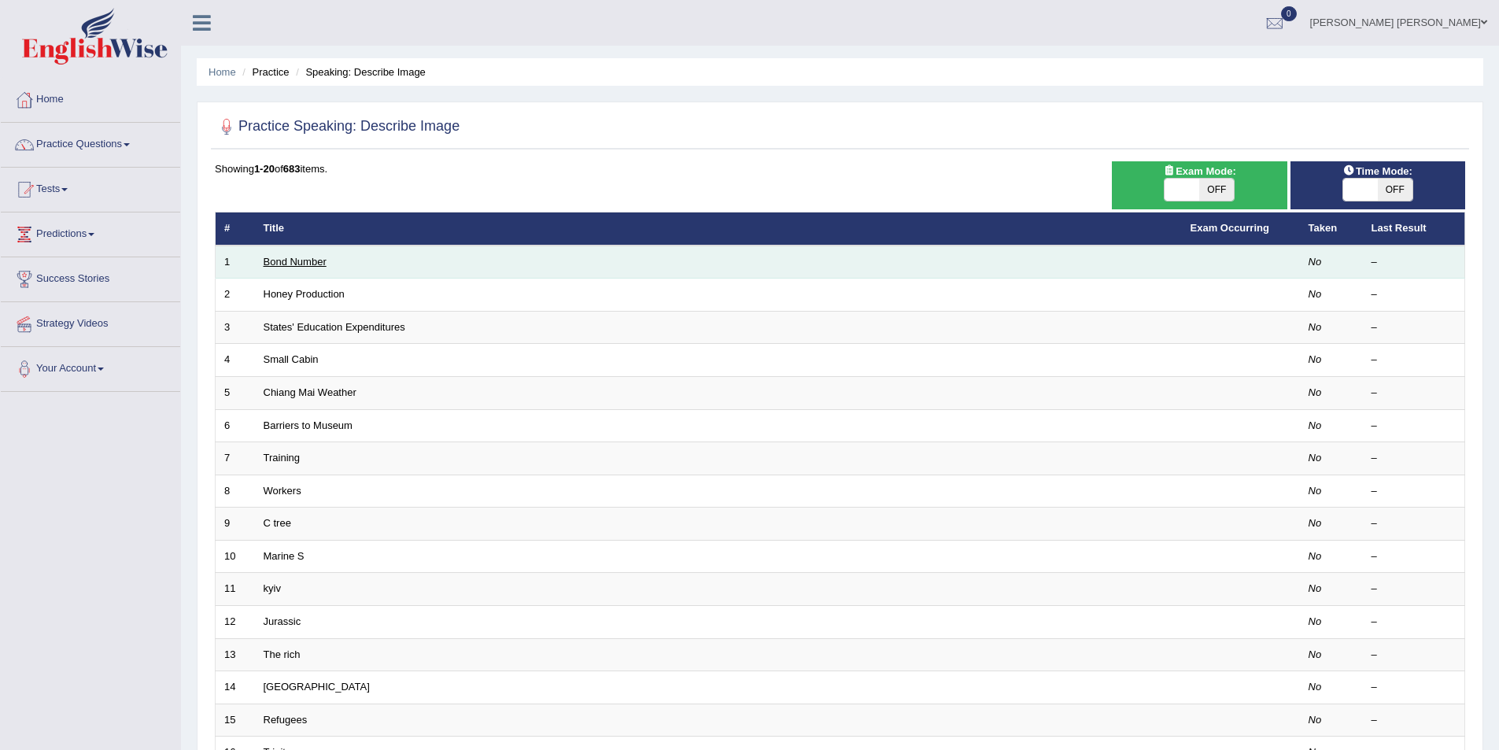
click at [322, 261] on link "Bond Number" at bounding box center [295, 262] width 63 height 12
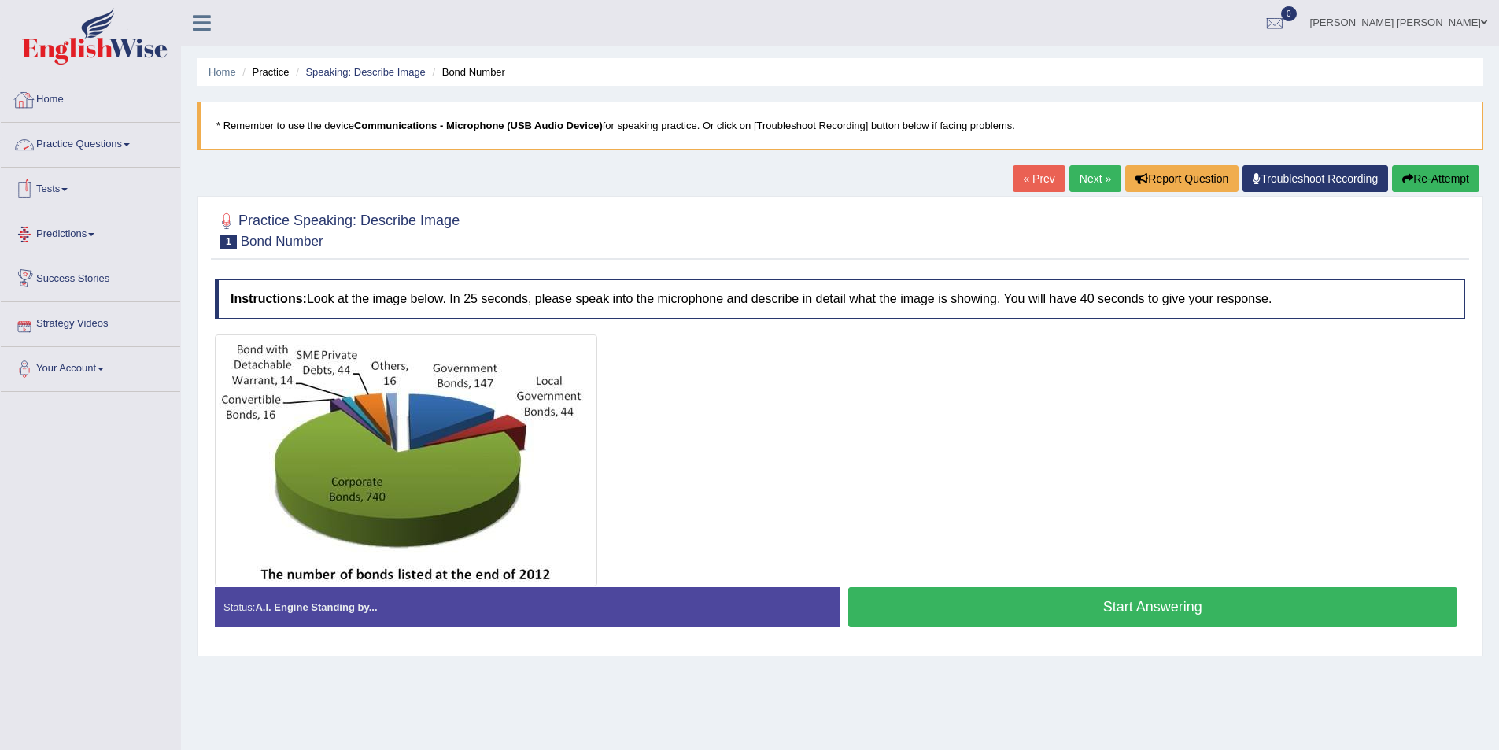
click at [121, 146] on link "Practice Questions" at bounding box center [90, 142] width 179 height 39
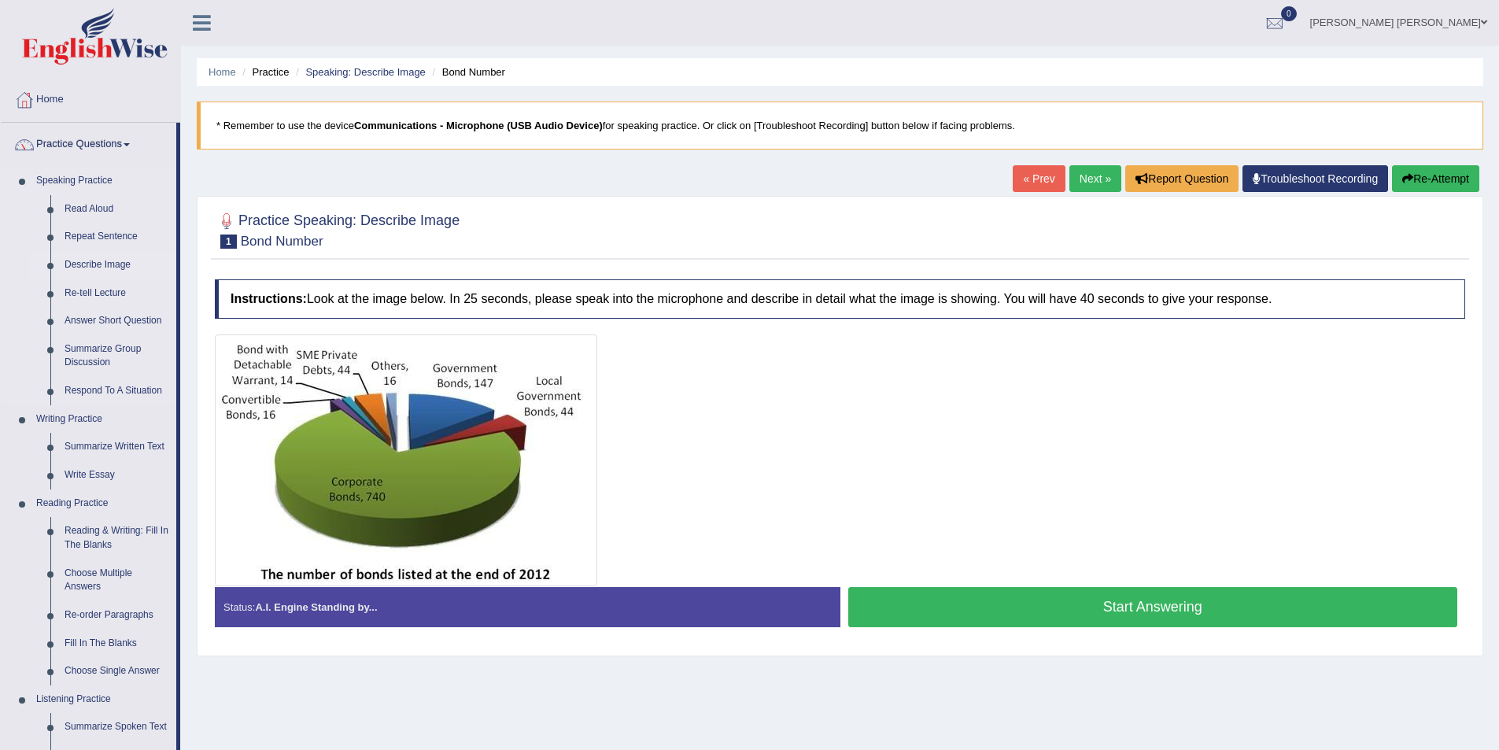
click at [125, 264] on link "Describe Image" at bounding box center [116, 265] width 119 height 28
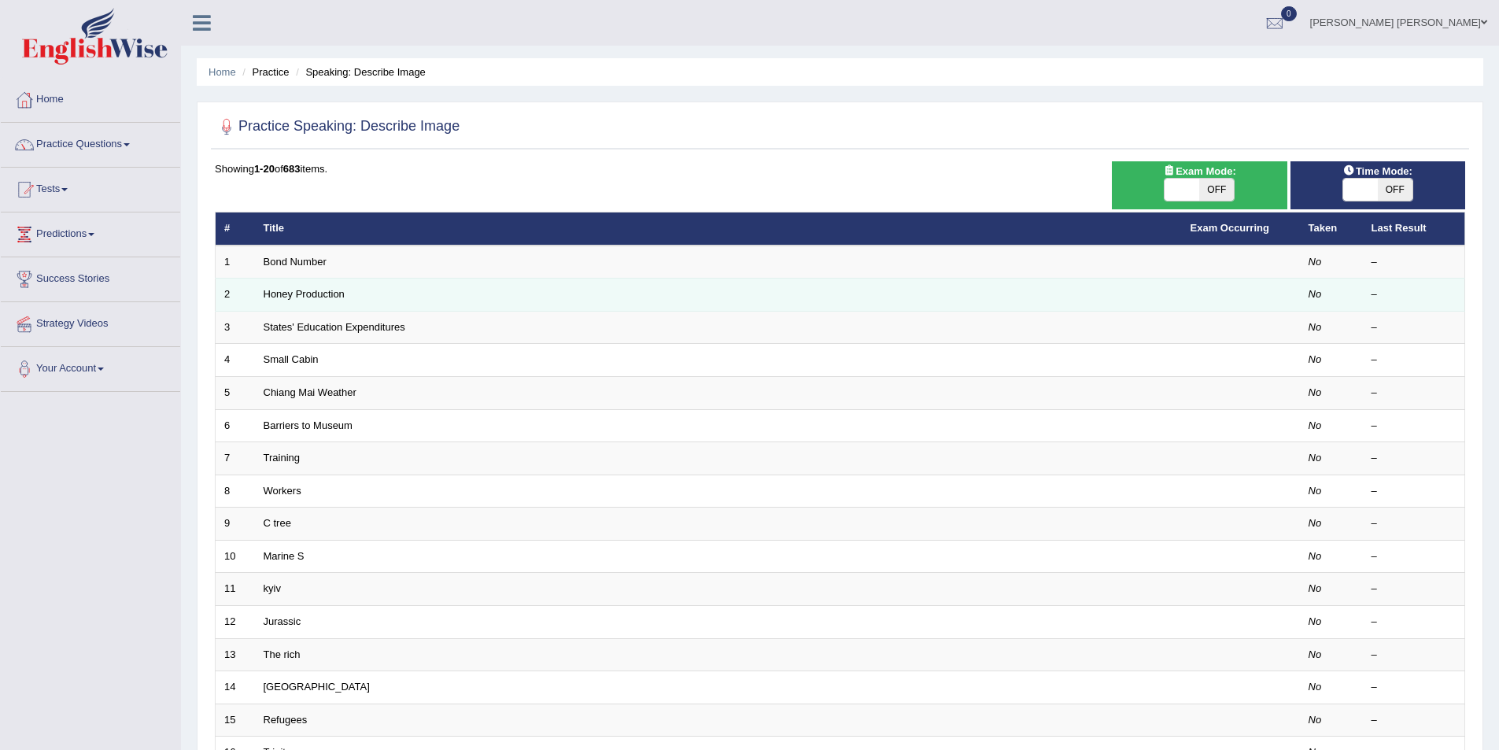
click at [436, 289] on td "Honey Production" at bounding box center [718, 295] width 927 height 33
click at [308, 291] on link "Honey Production" at bounding box center [304, 294] width 81 height 12
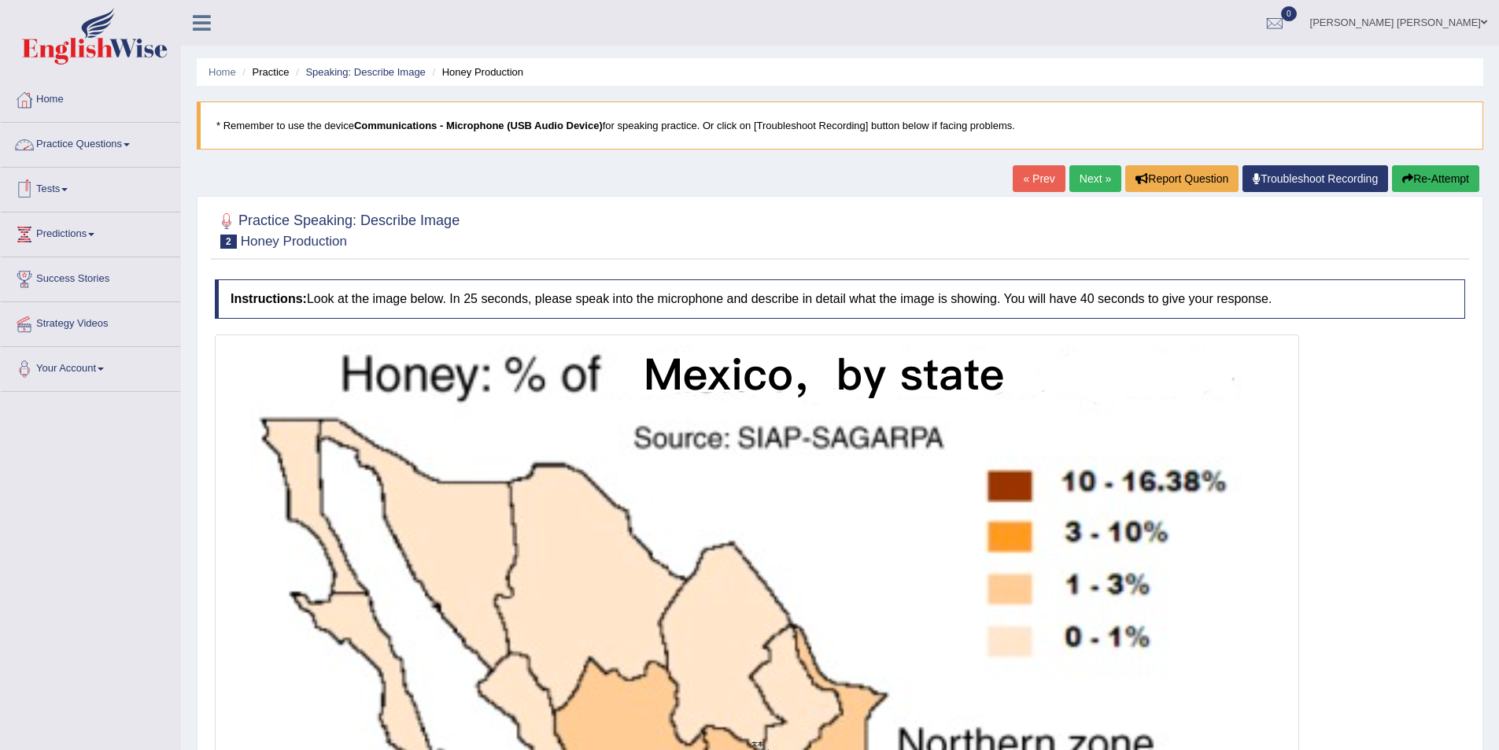
click at [1091, 176] on link "Next »" at bounding box center [1095, 178] width 52 height 27
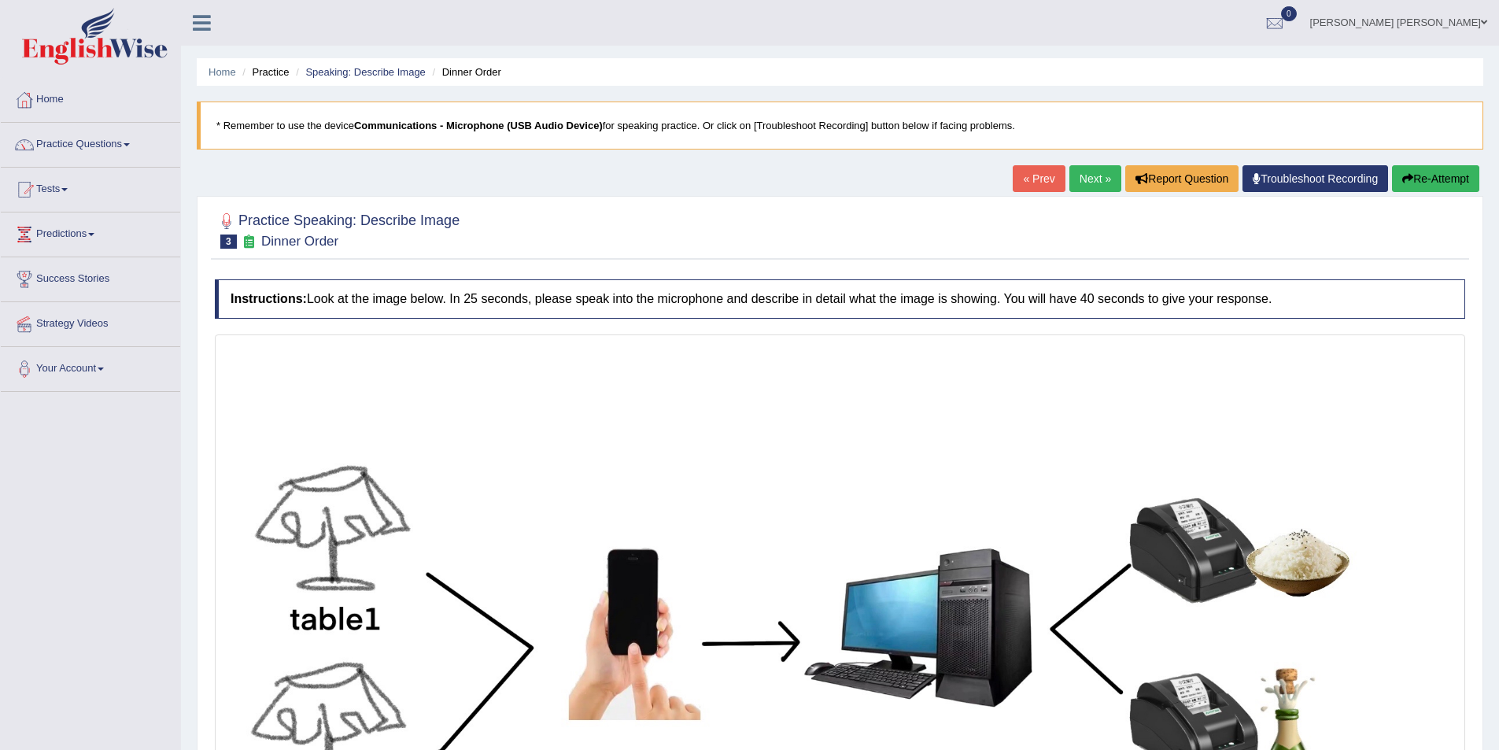
click at [1091, 176] on link "Next »" at bounding box center [1095, 178] width 52 height 27
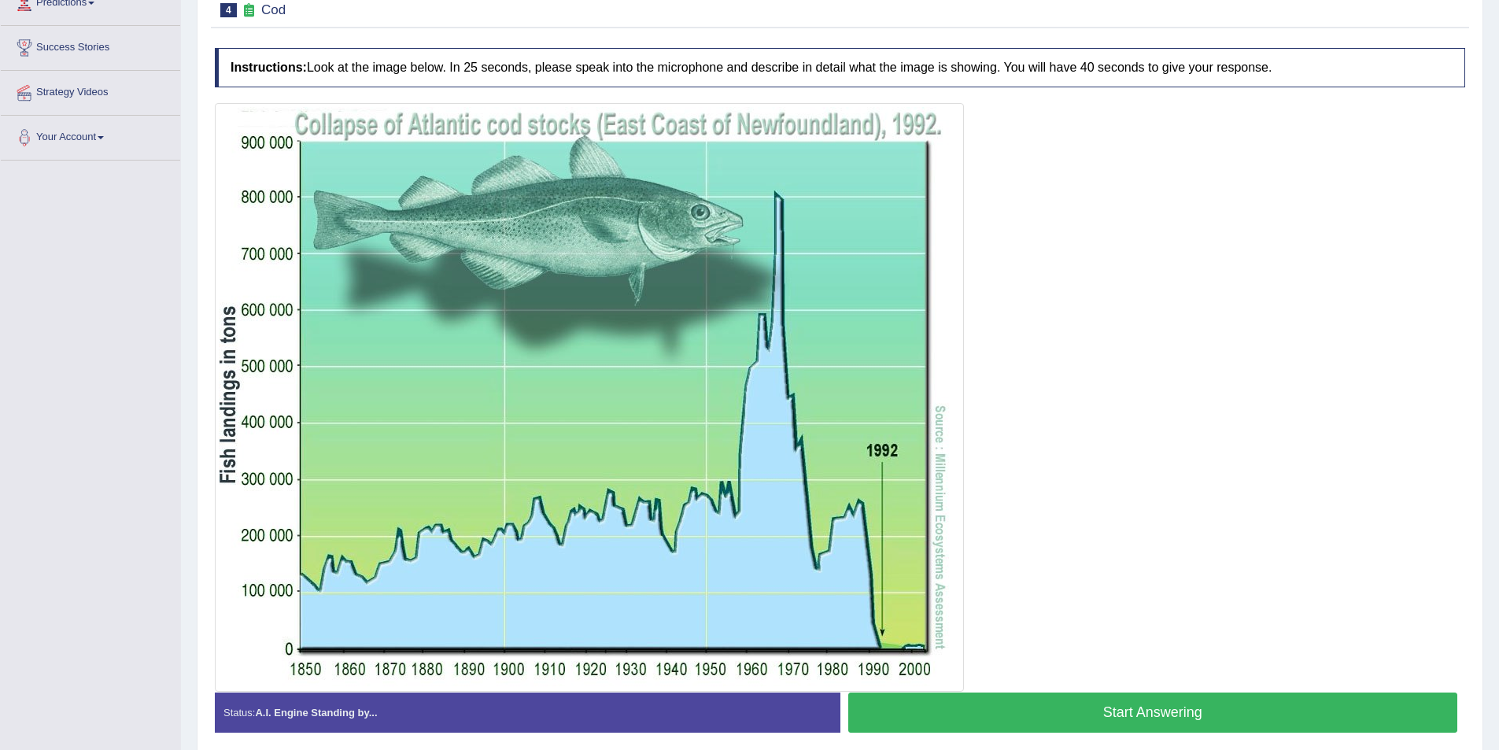
scroll to position [157, 0]
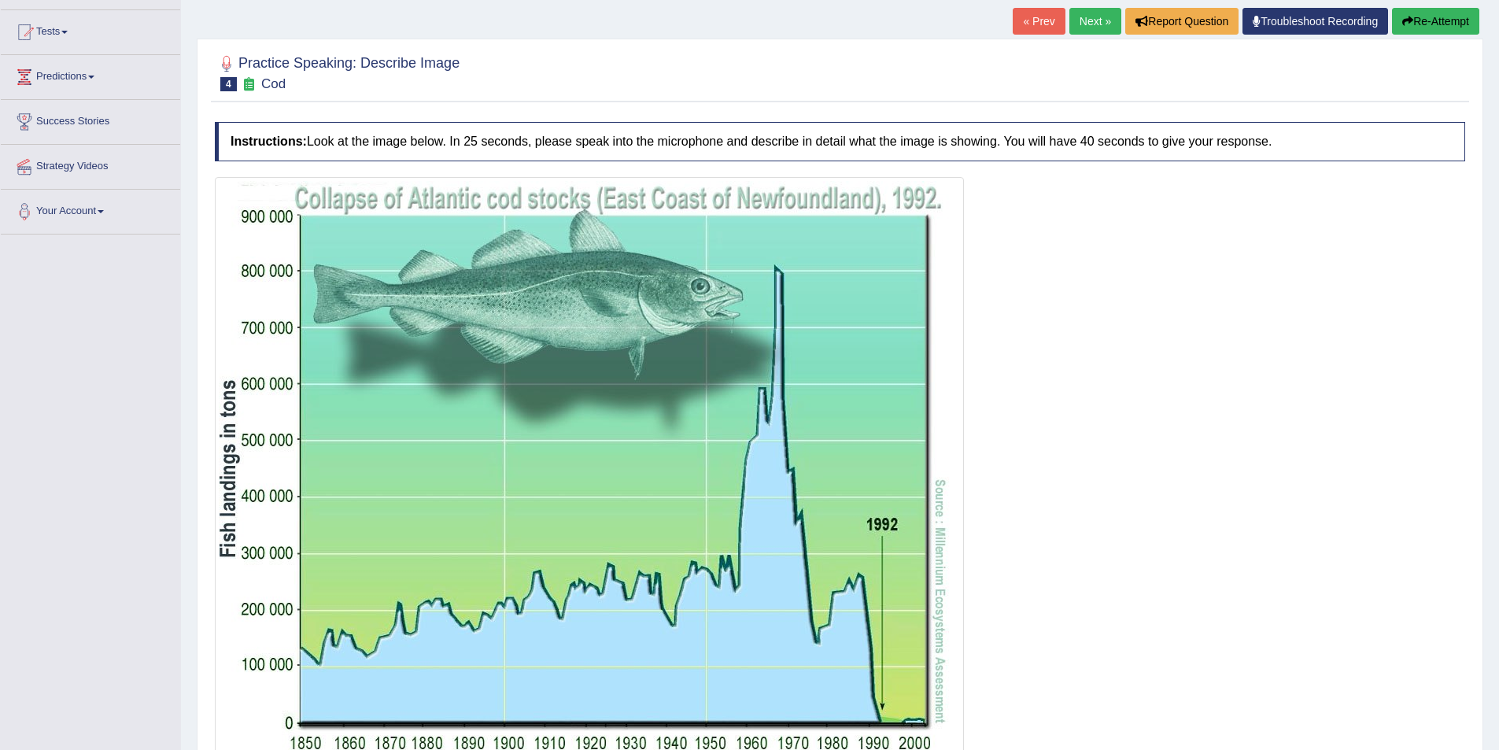
click at [1078, 28] on link "Next »" at bounding box center [1095, 21] width 52 height 27
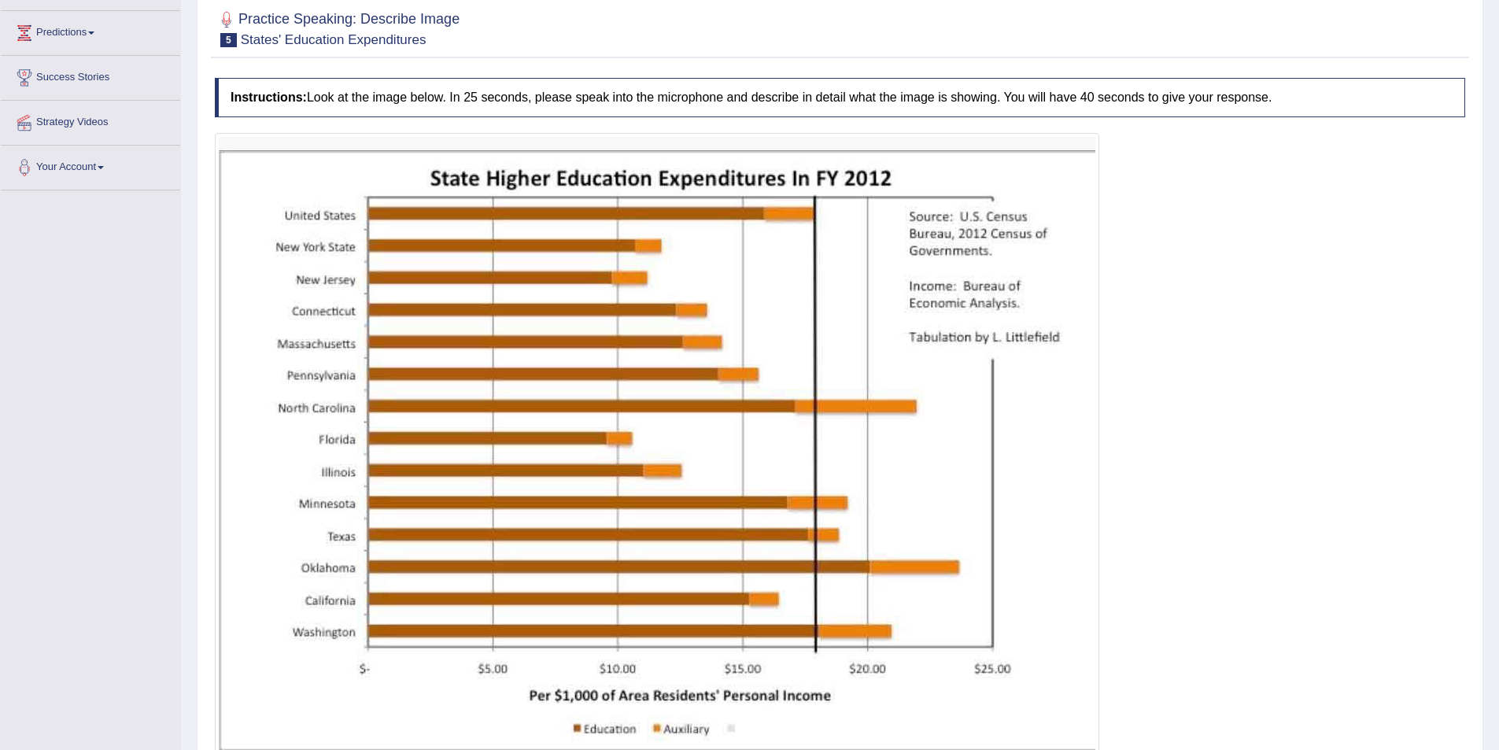
scroll to position [236, 0]
